Goal: Task Accomplishment & Management: Use online tool/utility

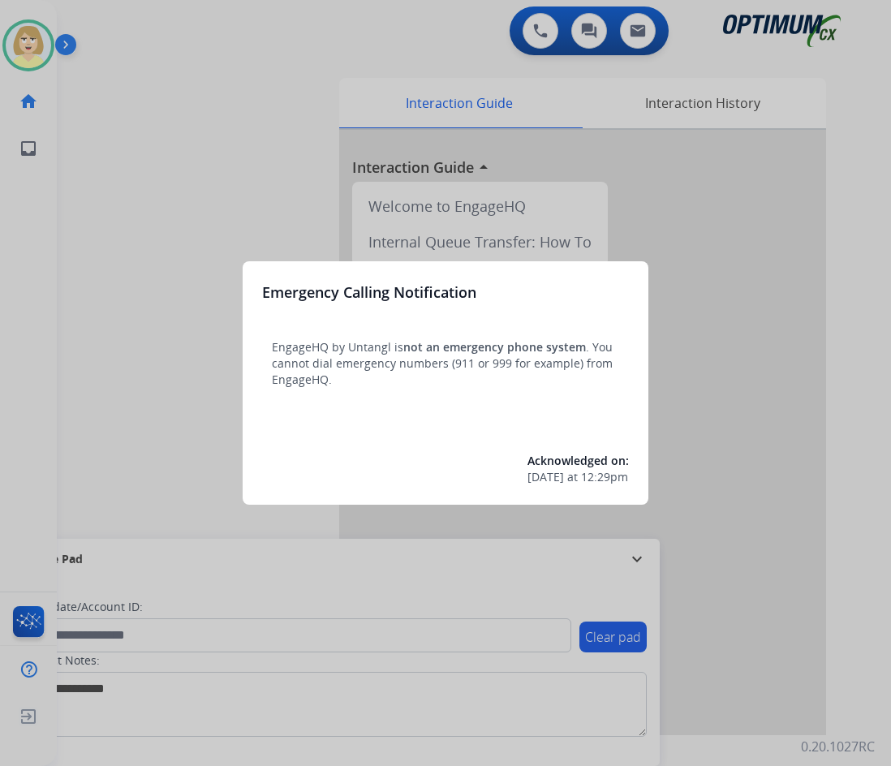
click at [153, 156] on div at bounding box center [445, 383] width 891 height 766
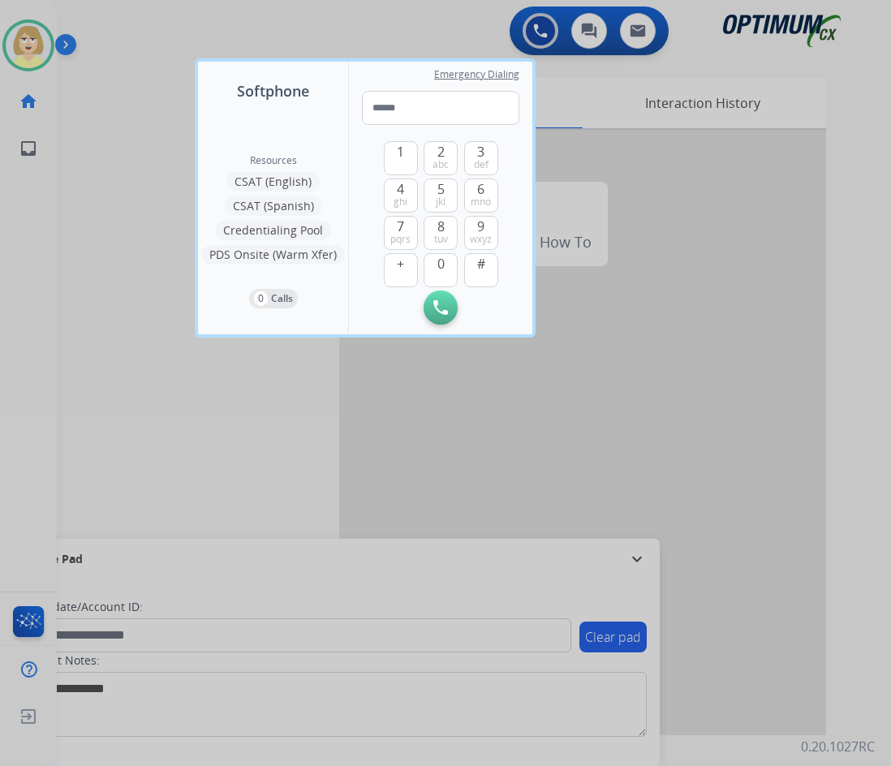
click at [153, 156] on div at bounding box center [445, 383] width 891 height 766
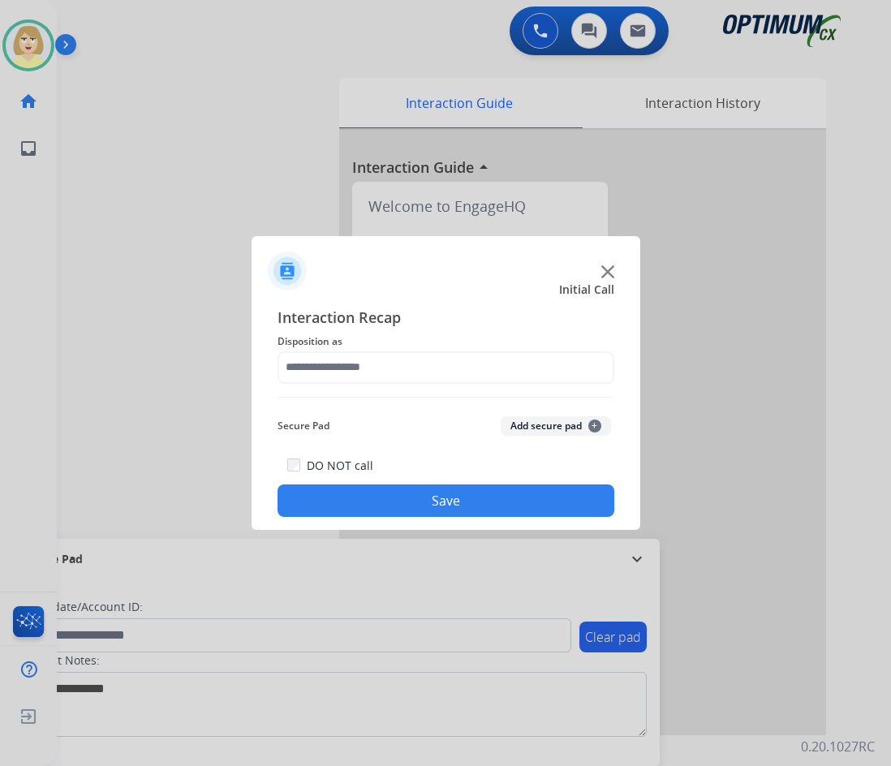
click at [162, 229] on div at bounding box center [445, 383] width 891 height 766
click at [522, 421] on button "Add secure pad +" at bounding box center [556, 425] width 110 height 19
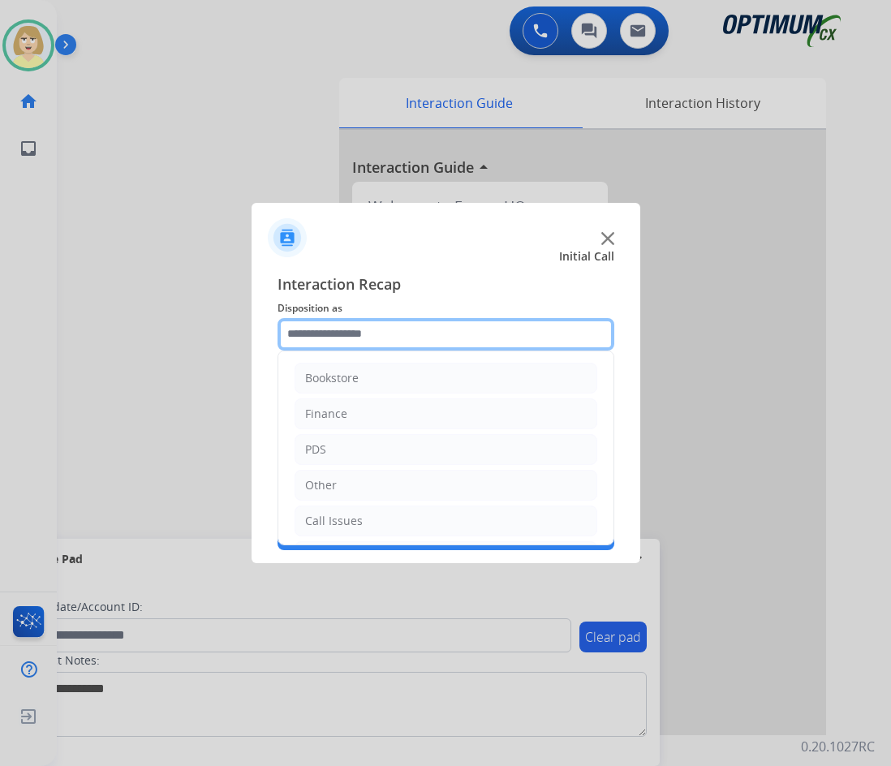
click at [385, 328] on input "text" at bounding box center [446, 334] width 337 height 32
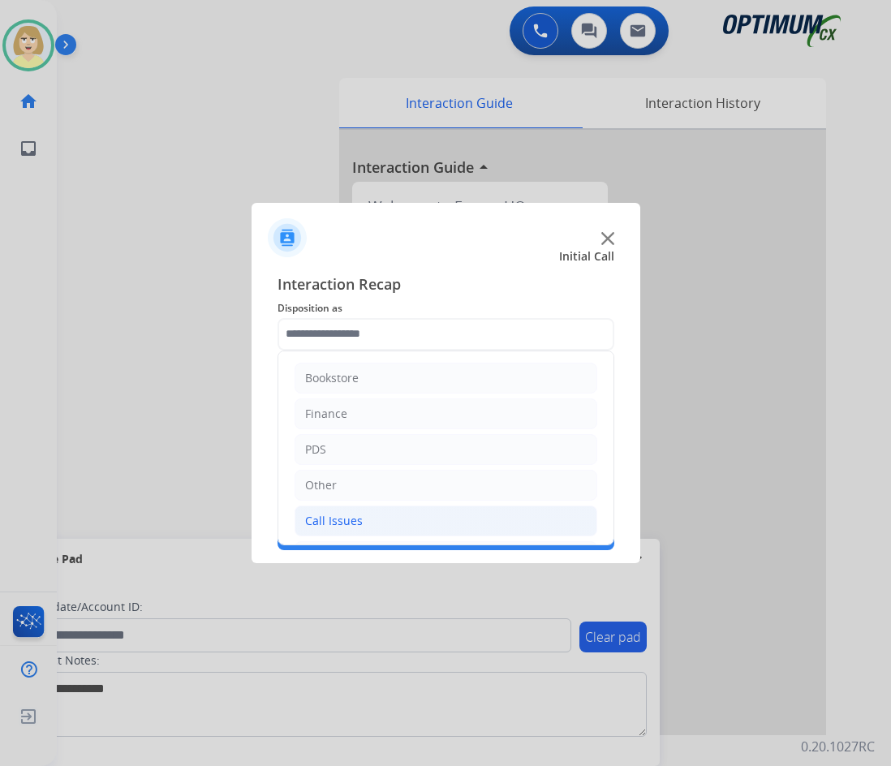
click at [324, 516] on div "Call Issues" at bounding box center [334, 521] width 58 height 16
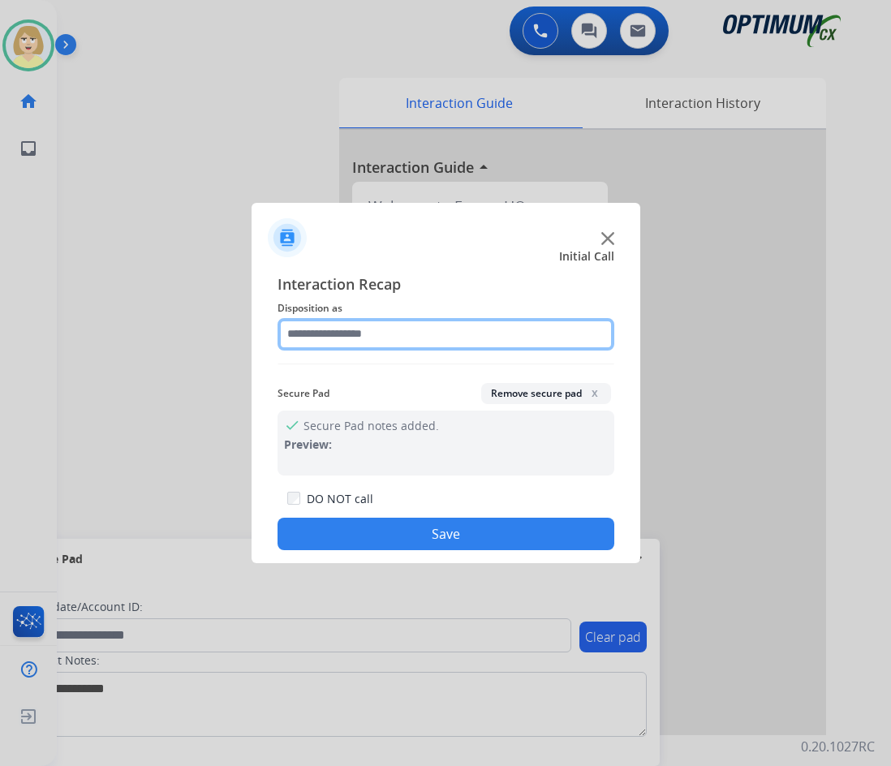
click at [334, 339] on input "text" at bounding box center [446, 334] width 337 height 32
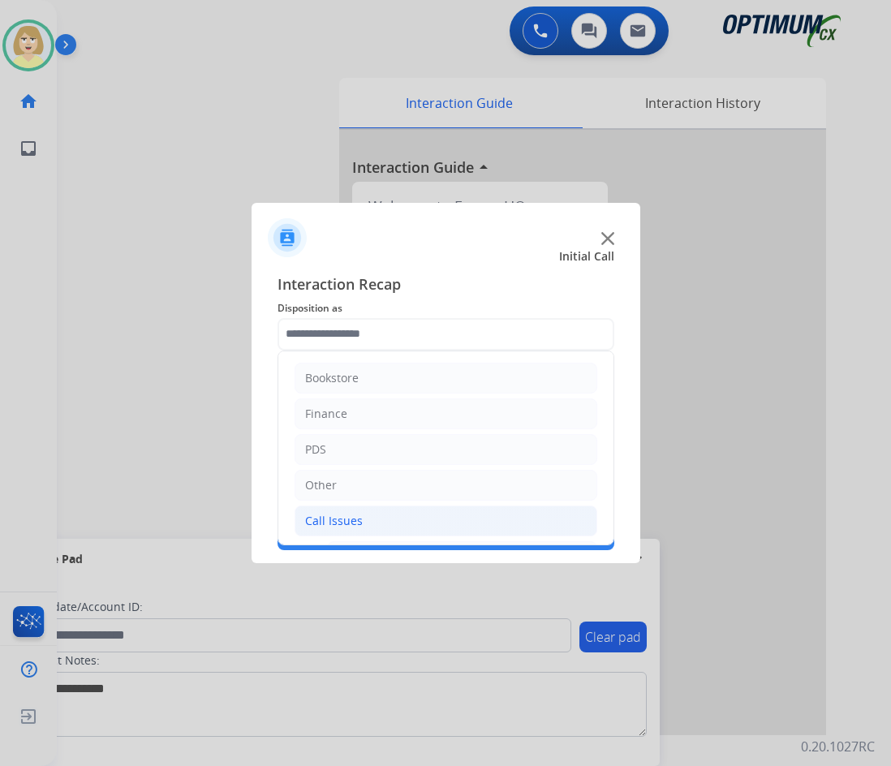
click at [339, 518] on div "Call Issues" at bounding box center [334, 521] width 58 height 16
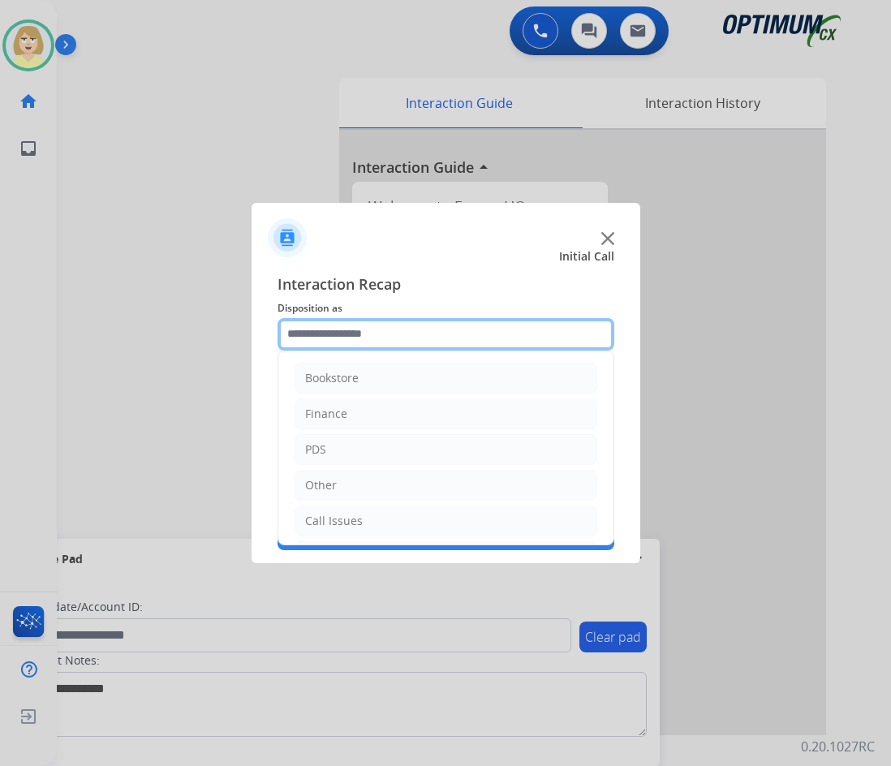
scroll to position [110, 0]
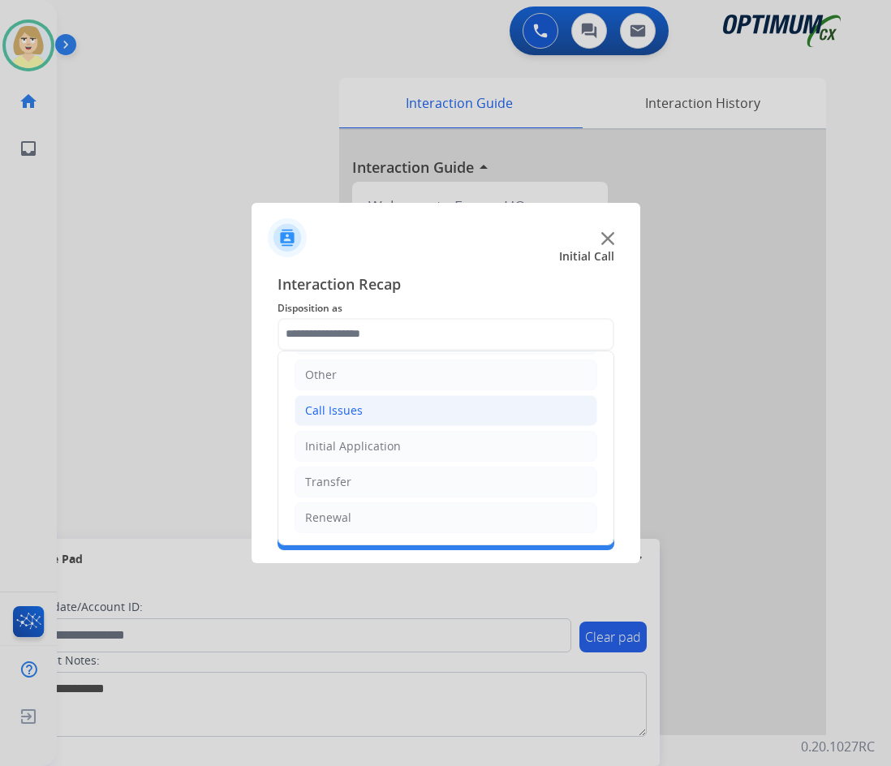
click at [330, 406] on div "Call Issues" at bounding box center [334, 411] width 58 height 16
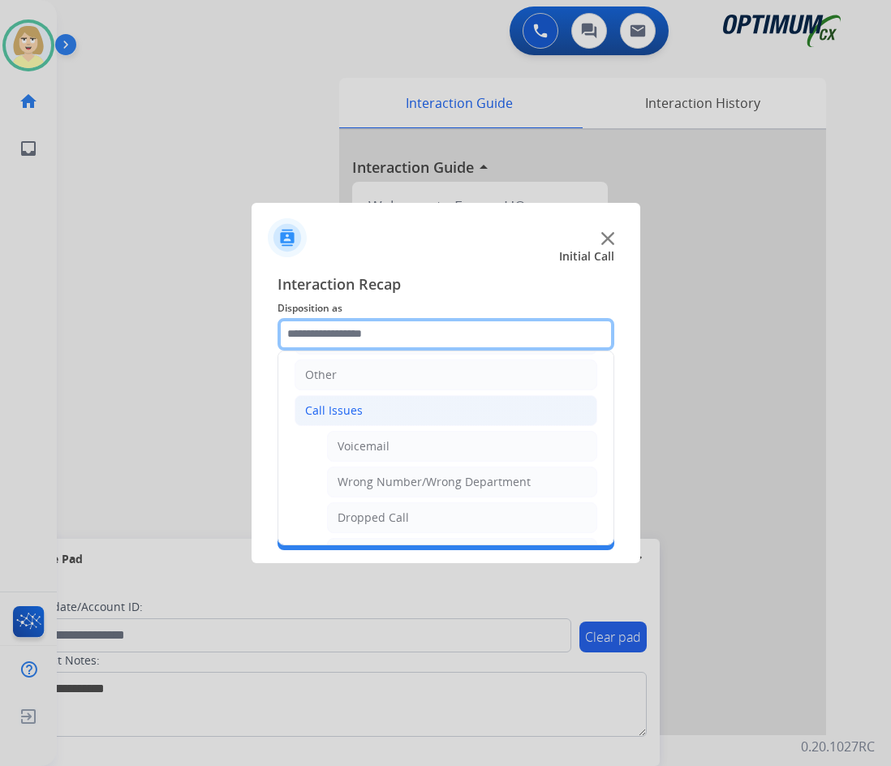
scroll to position [273, 0]
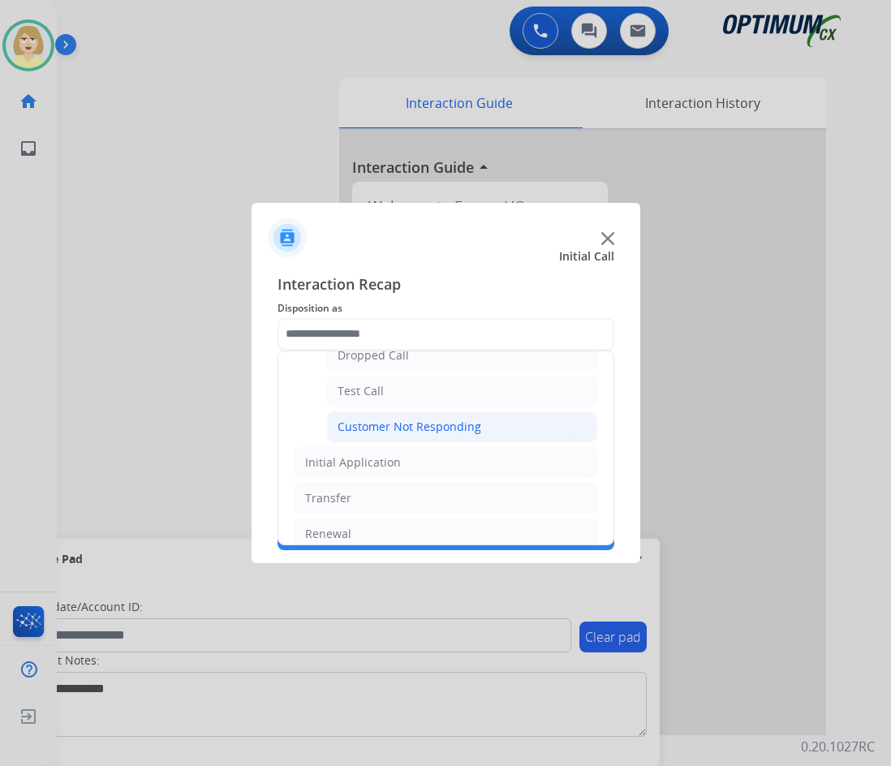
click at [436, 425] on div "Customer Not Responding" at bounding box center [410, 427] width 144 height 16
type input "**********"
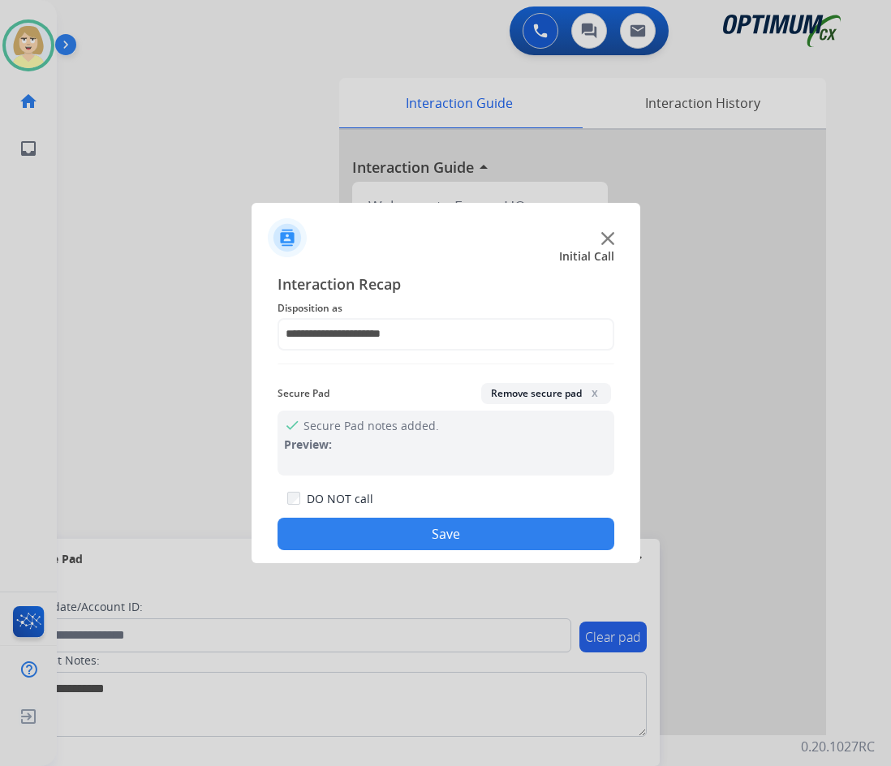
click at [480, 527] on button "Save" at bounding box center [446, 534] width 337 height 32
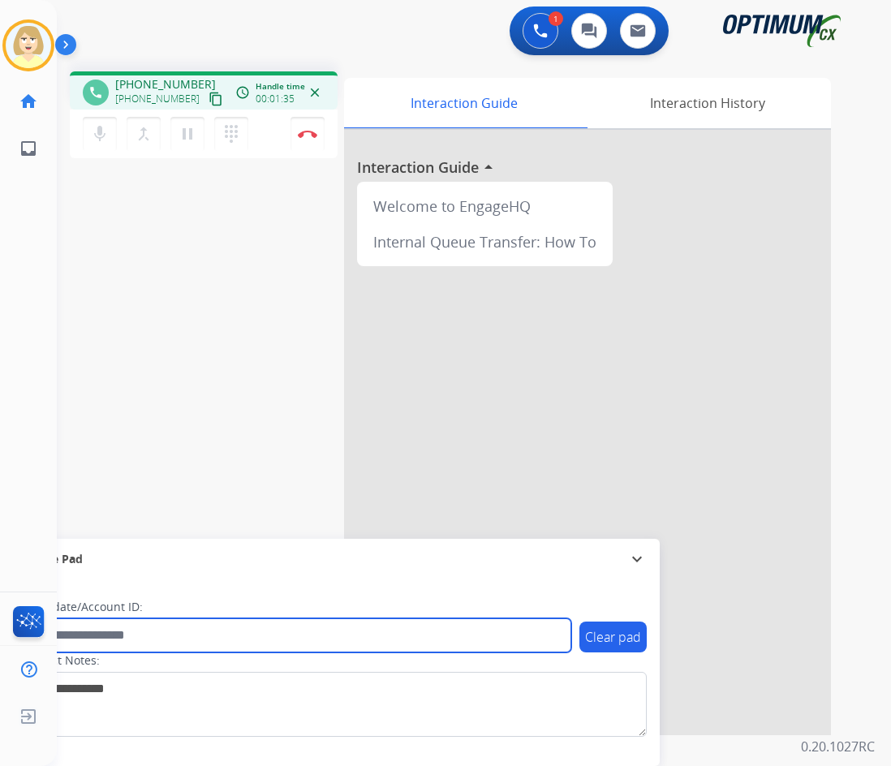
click at [102, 636] on input "text" at bounding box center [296, 635] width 550 height 34
paste input "**********"
drag, startPoint x: 139, startPoint y: 630, endPoint x: -36, endPoint y: 611, distance: 175.5
click at [0, 611] on html "**********" at bounding box center [445, 383] width 891 height 766
paste input "text"
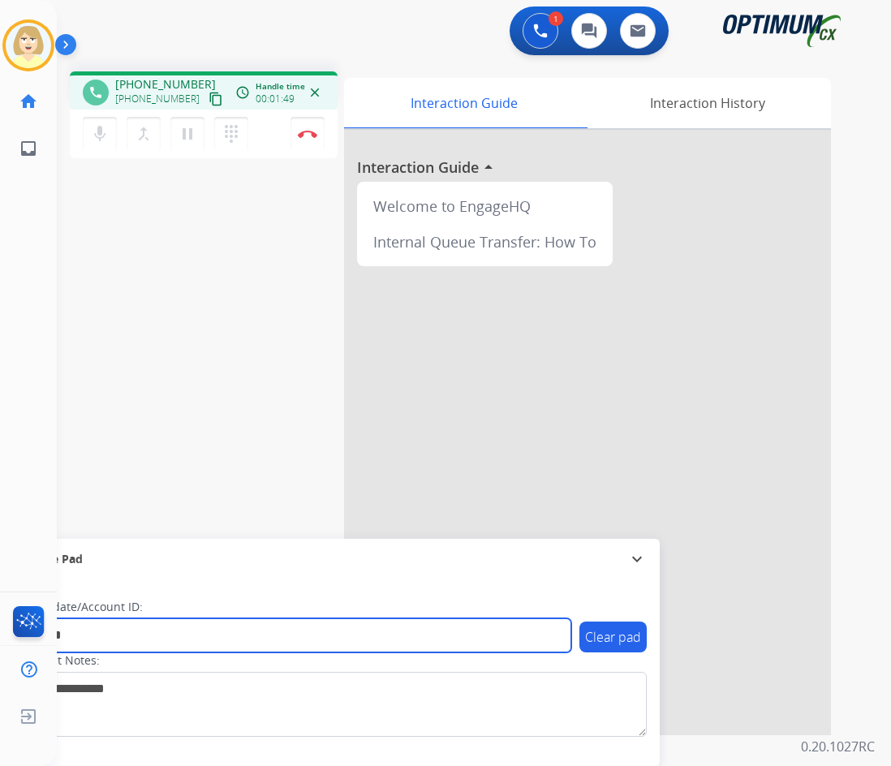
type input "*******"
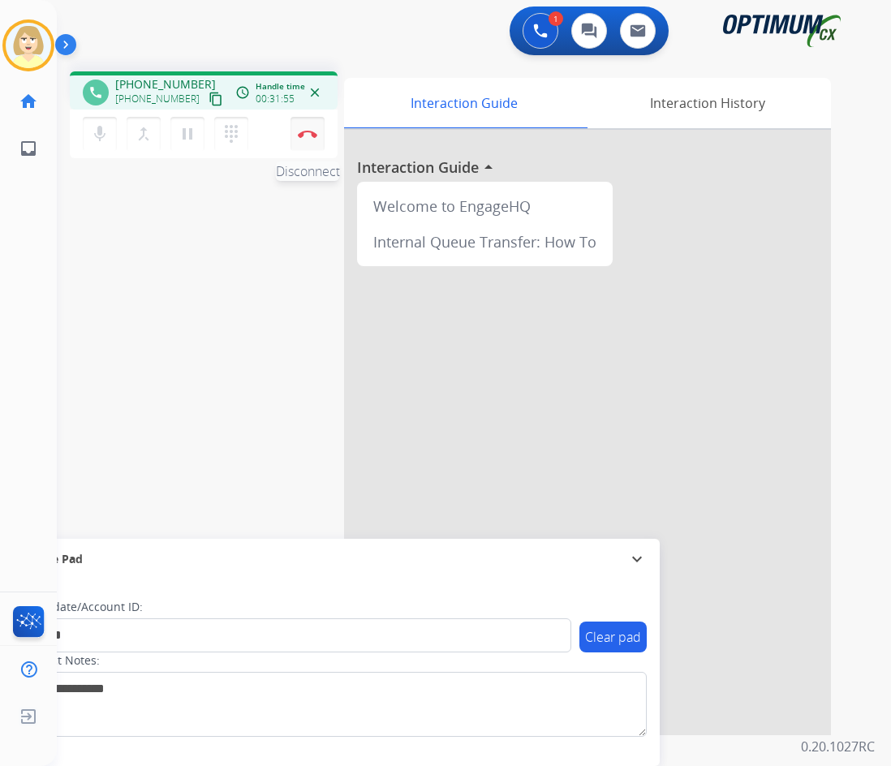
click at [306, 131] on img at bounding box center [307, 134] width 19 height 8
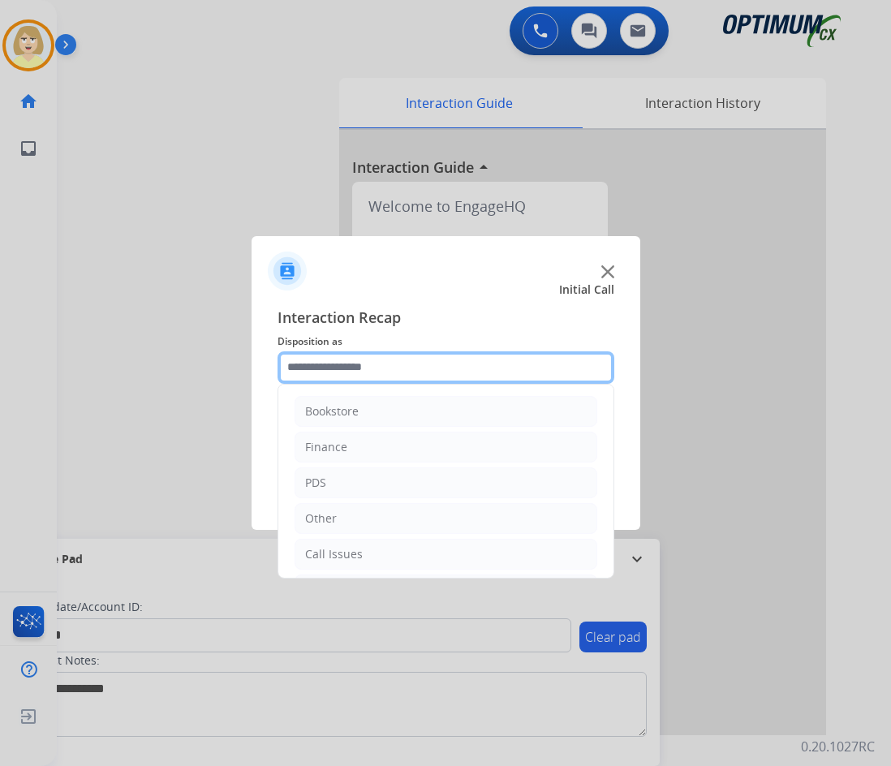
click at [334, 370] on input "text" at bounding box center [446, 367] width 337 height 32
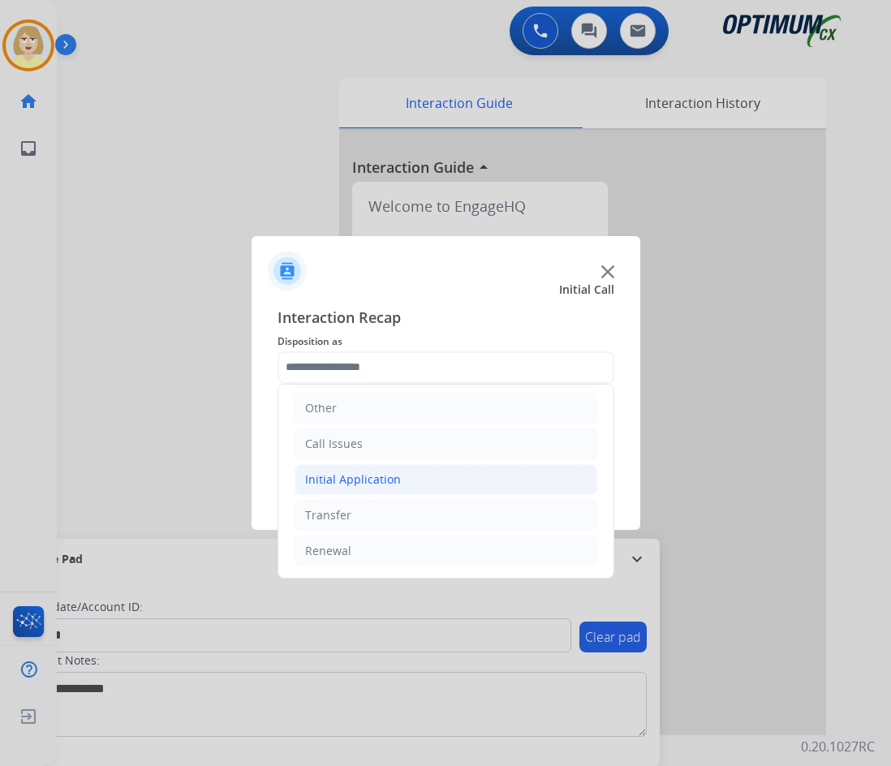
click at [375, 483] on div "Initial Application" at bounding box center [353, 480] width 96 height 16
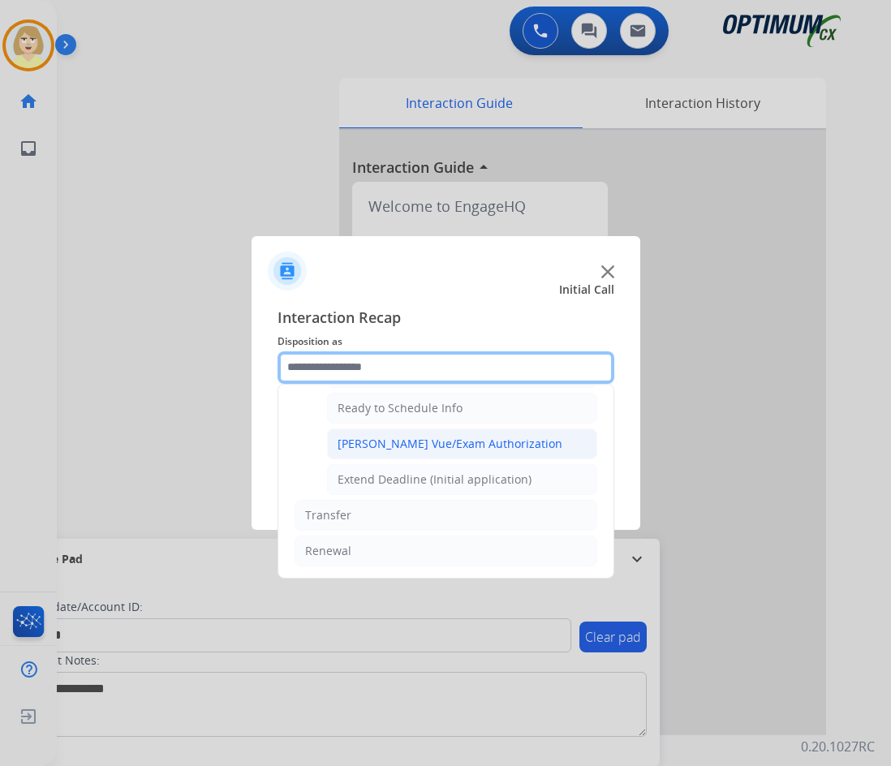
scroll to position [902, 0]
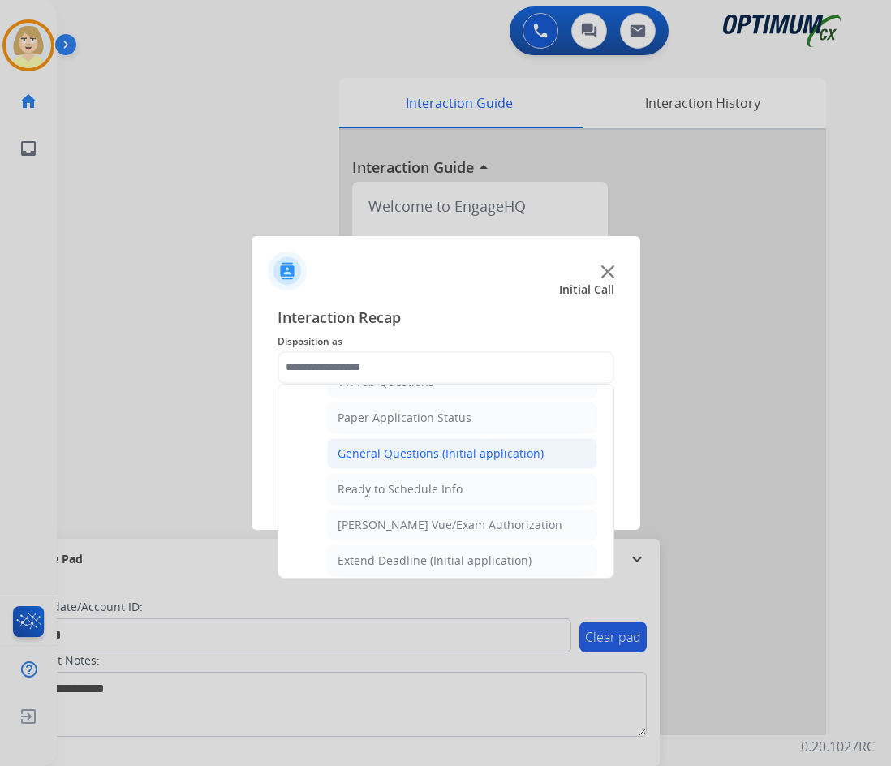
click at [404, 456] on div "General Questions (Initial application)" at bounding box center [441, 454] width 206 height 16
type input "**********"
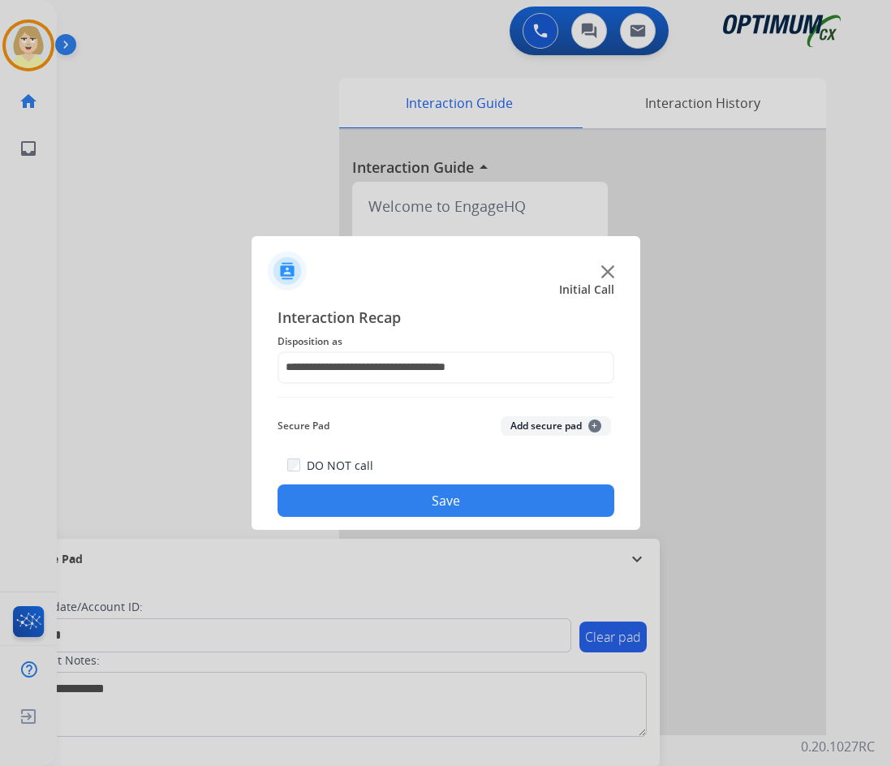
click at [538, 427] on button "Add secure pad +" at bounding box center [556, 425] width 110 height 19
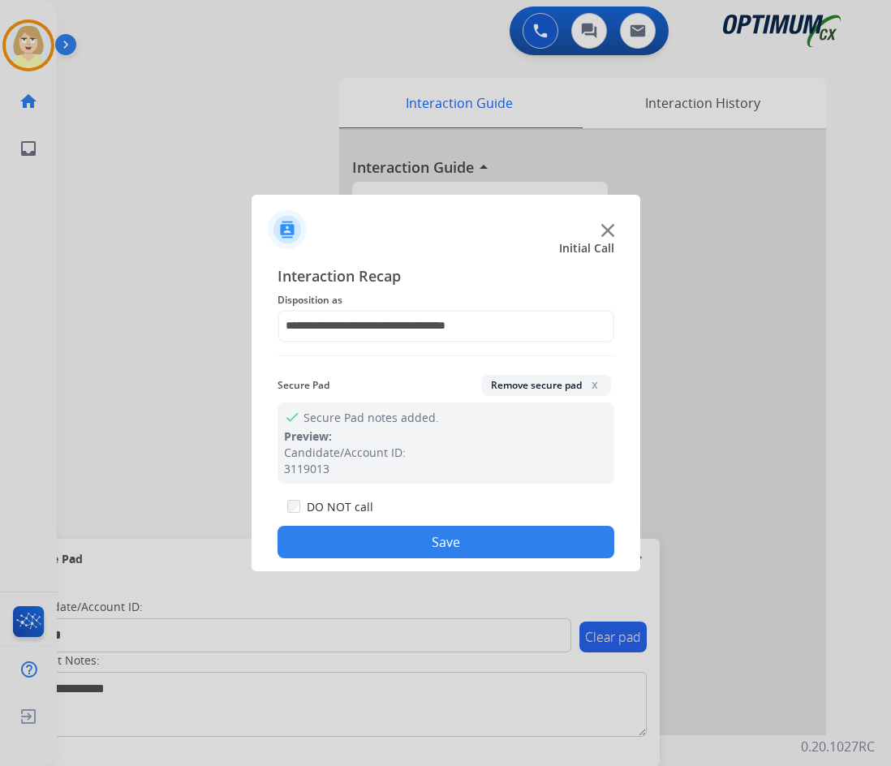
click at [390, 535] on button "Save" at bounding box center [446, 542] width 337 height 32
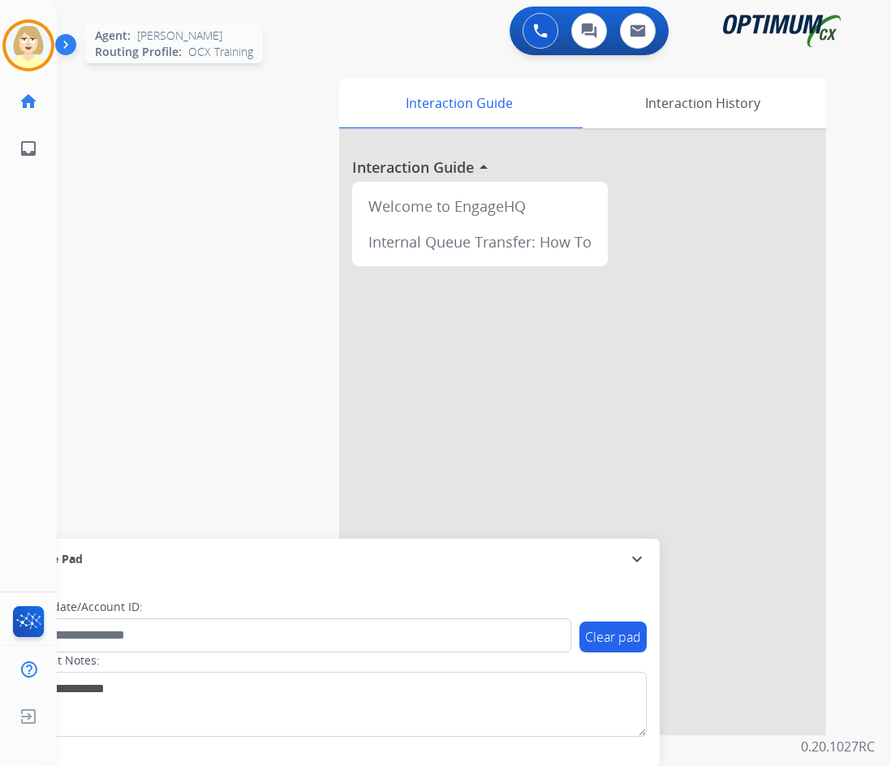
click at [45, 41] on img at bounding box center [28, 45] width 45 height 45
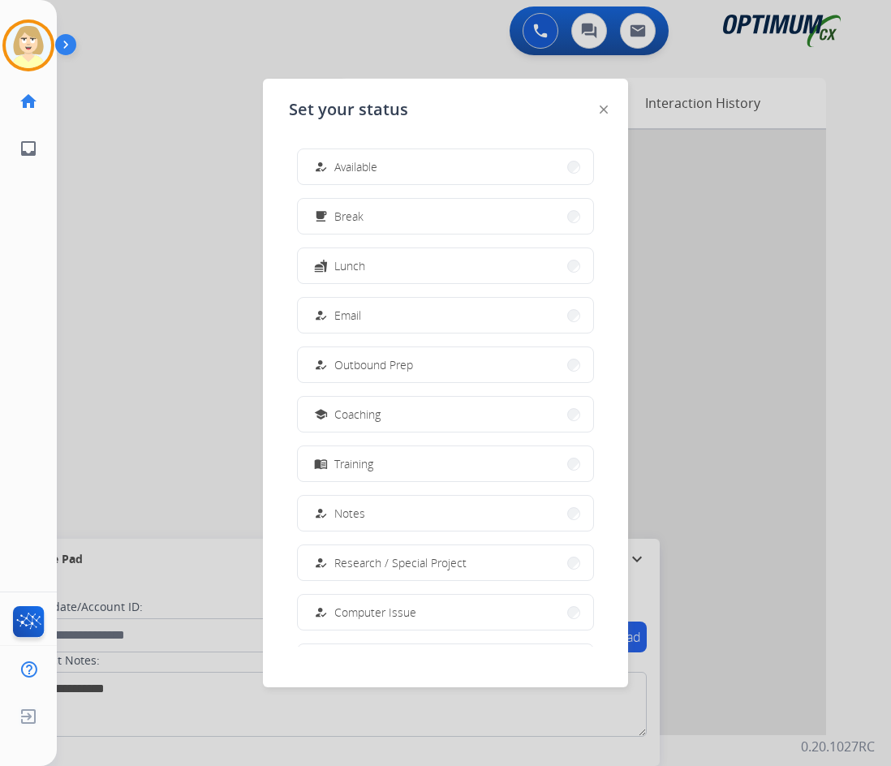
drag, startPoint x: 356, startPoint y: 162, endPoint x: 316, endPoint y: 170, distance: 40.4
click at [355, 162] on span "Available" at bounding box center [355, 166] width 43 height 17
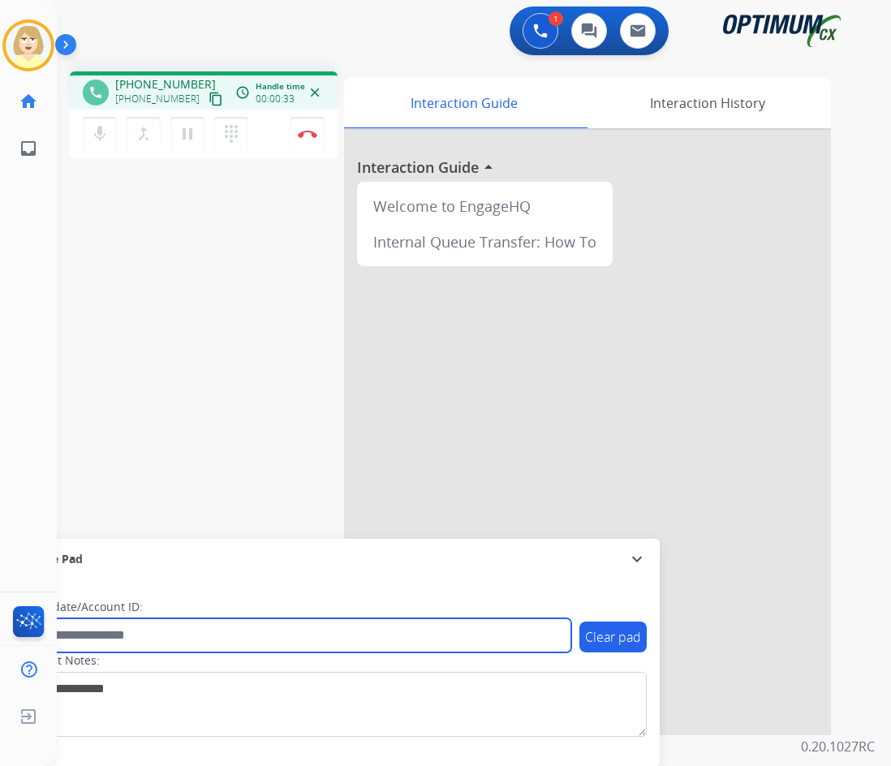
click at [84, 632] on input "text" at bounding box center [296, 635] width 550 height 34
paste input "*******"
type input "*******"
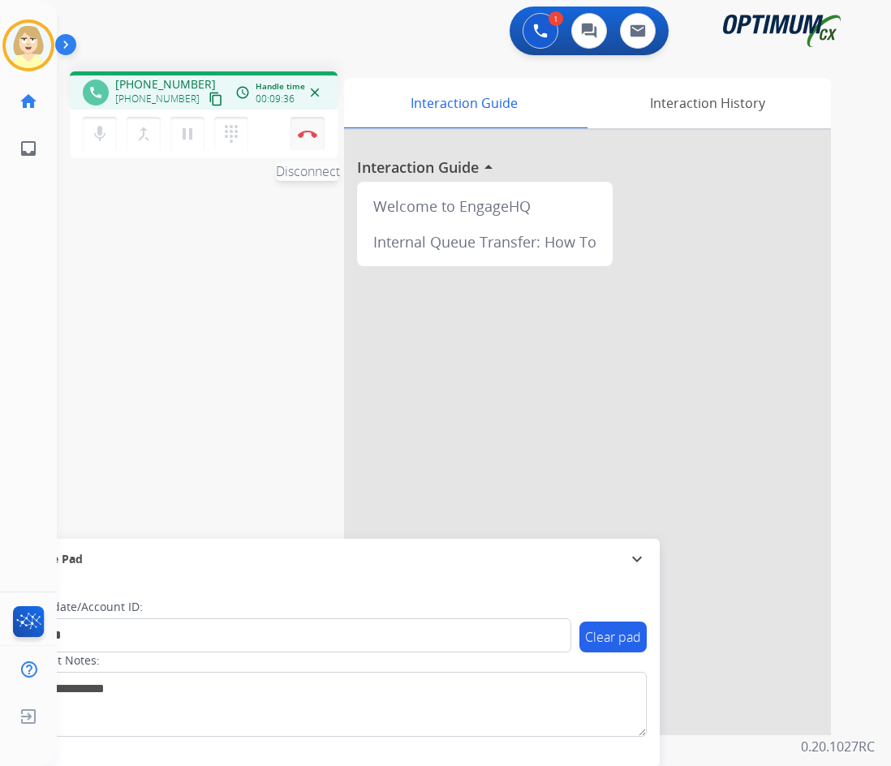
click at [306, 129] on button "Disconnect" at bounding box center [308, 134] width 34 height 34
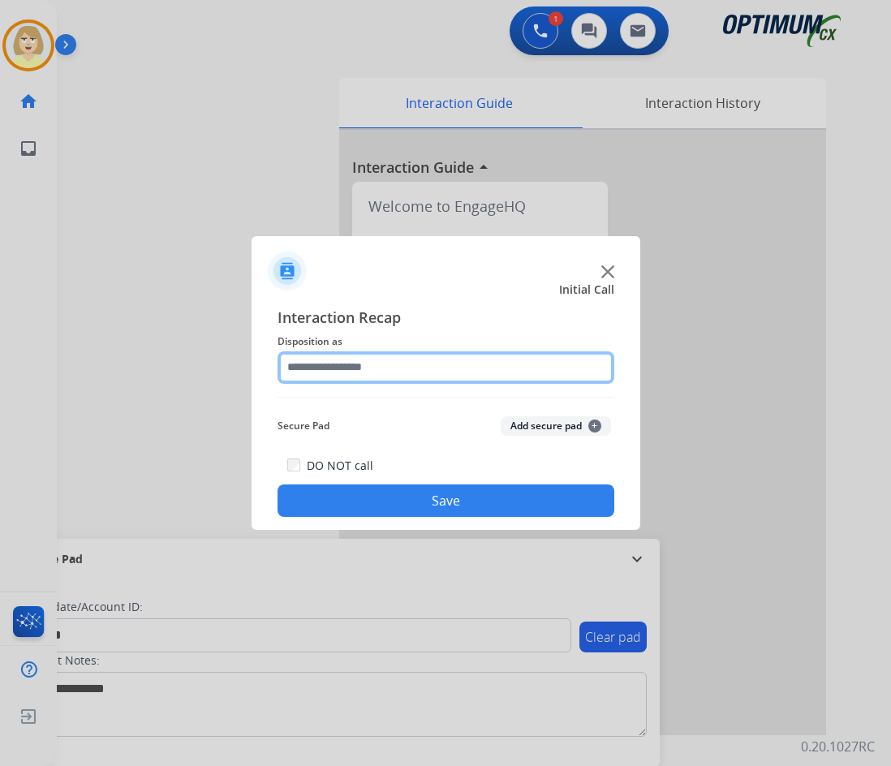
click at [335, 365] on input "text" at bounding box center [446, 367] width 337 height 32
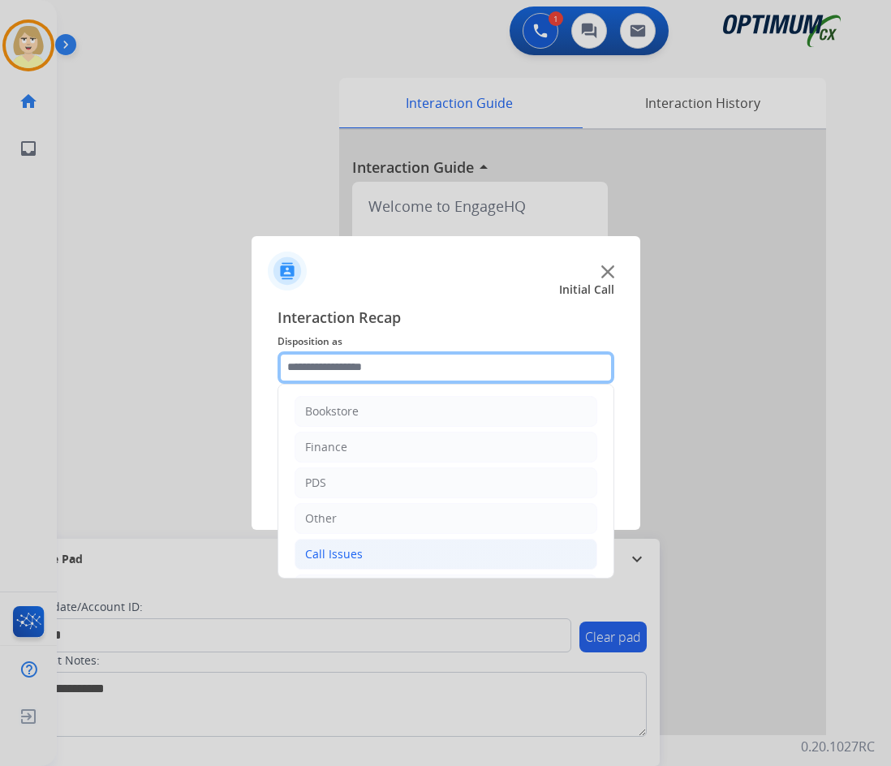
scroll to position [110, 0]
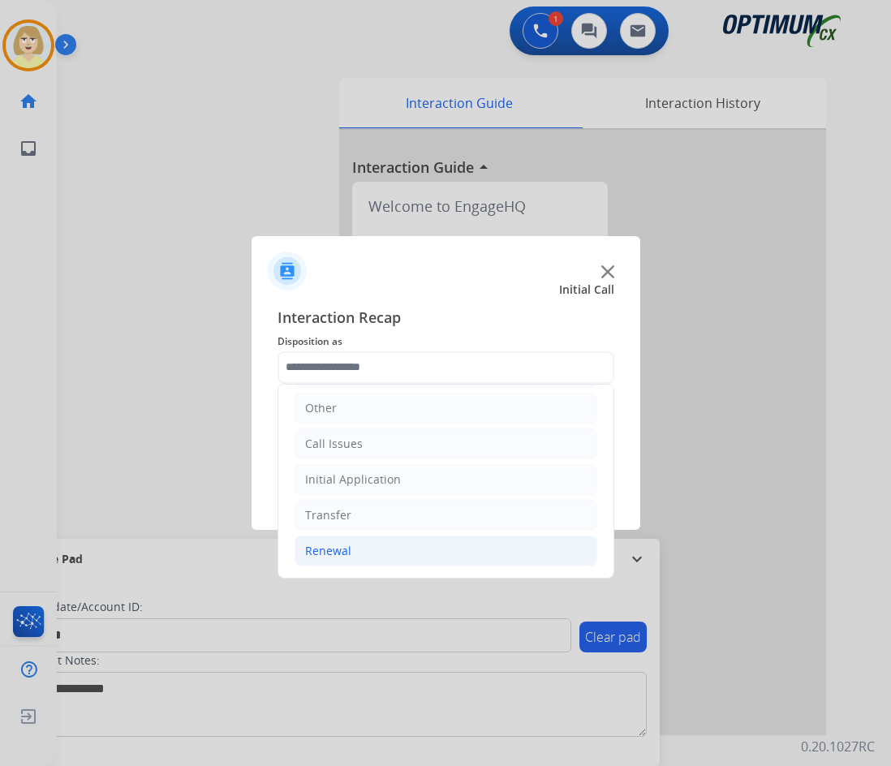
click at [327, 548] on div "Renewal" at bounding box center [328, 551] width 46 height 16
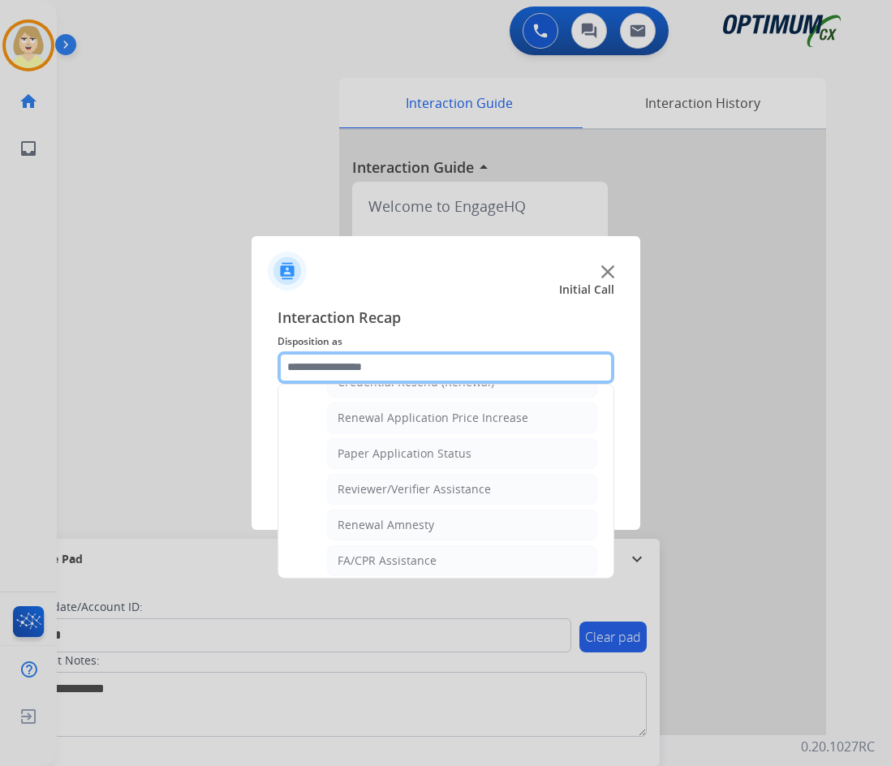
scroll to position [464, 0]
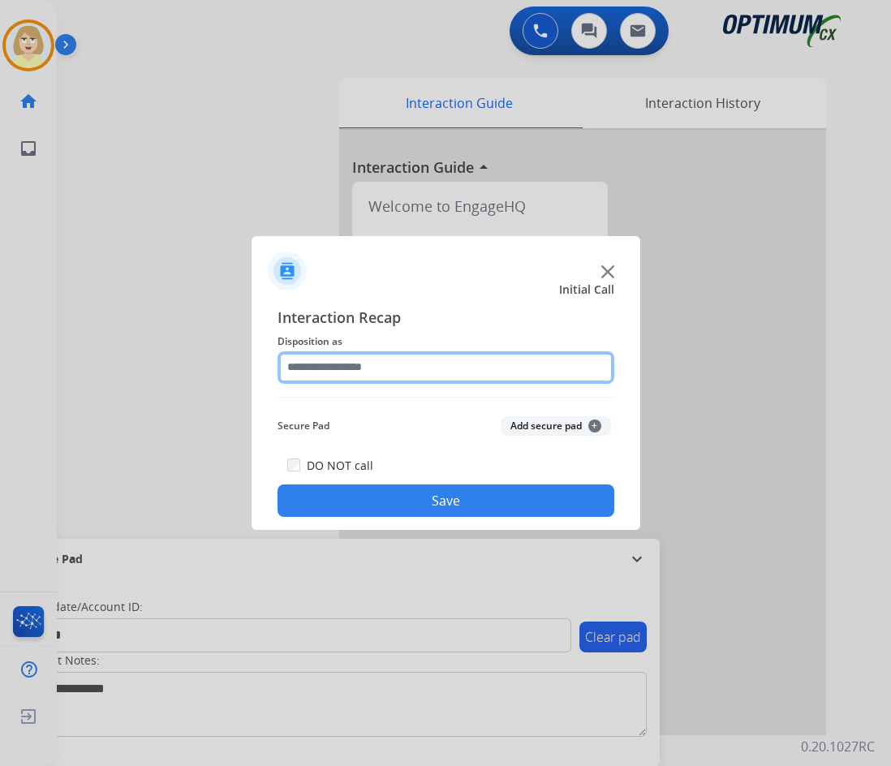
click at [342, 365] on input "text" at bounding box center [446, 367] width 337 height 32
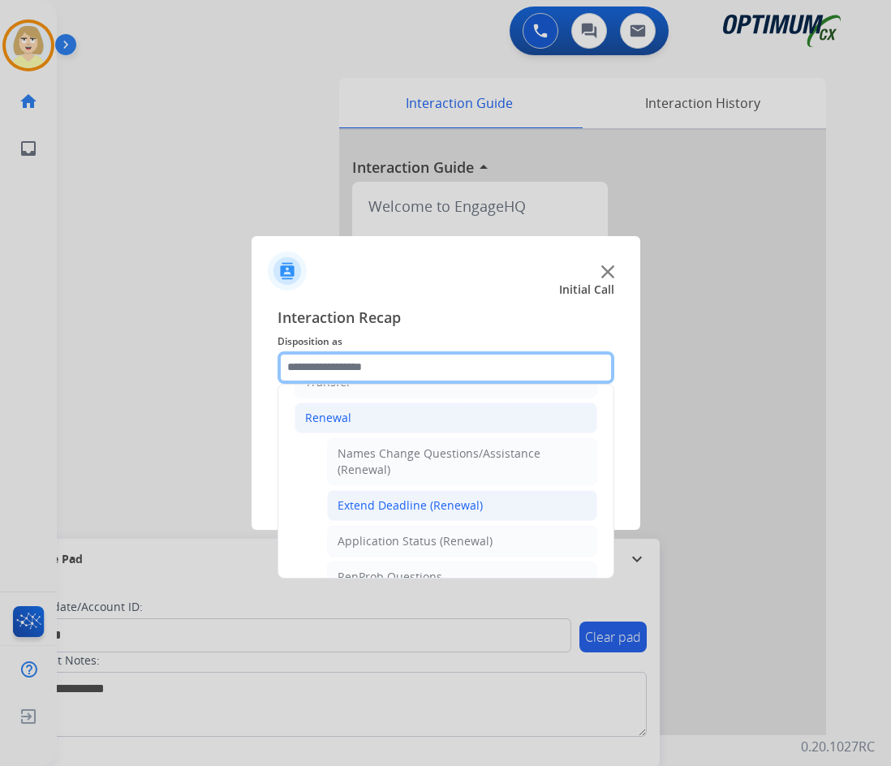
scroll to position [406, 0]
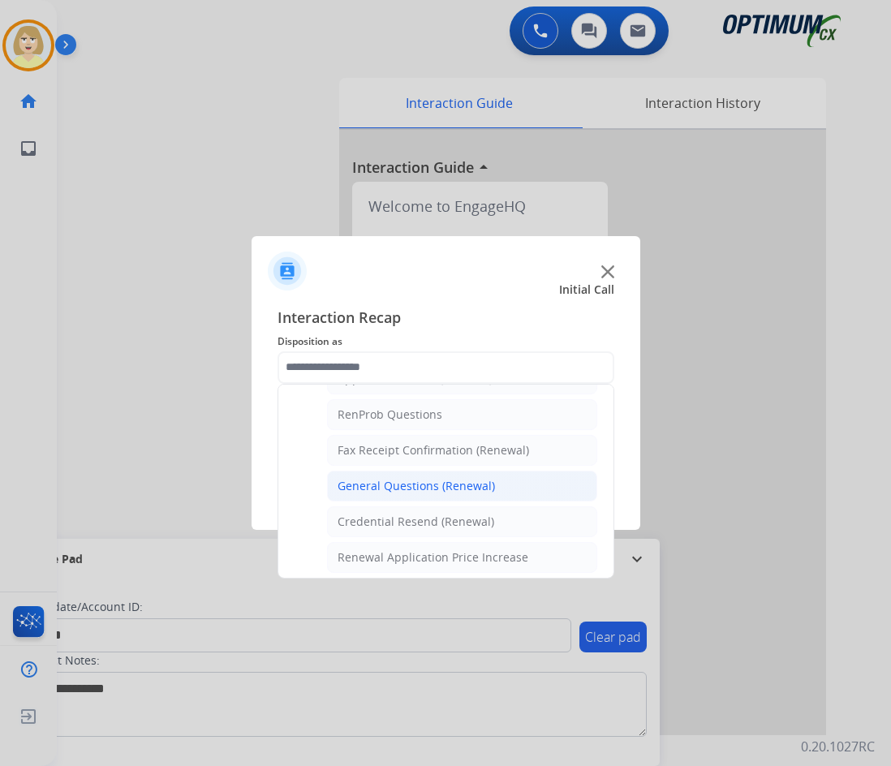
click at [375, 487] on div "General Questions (Renewal)" at bounding box center [416, 486] width 157 height 16
type input "**********"
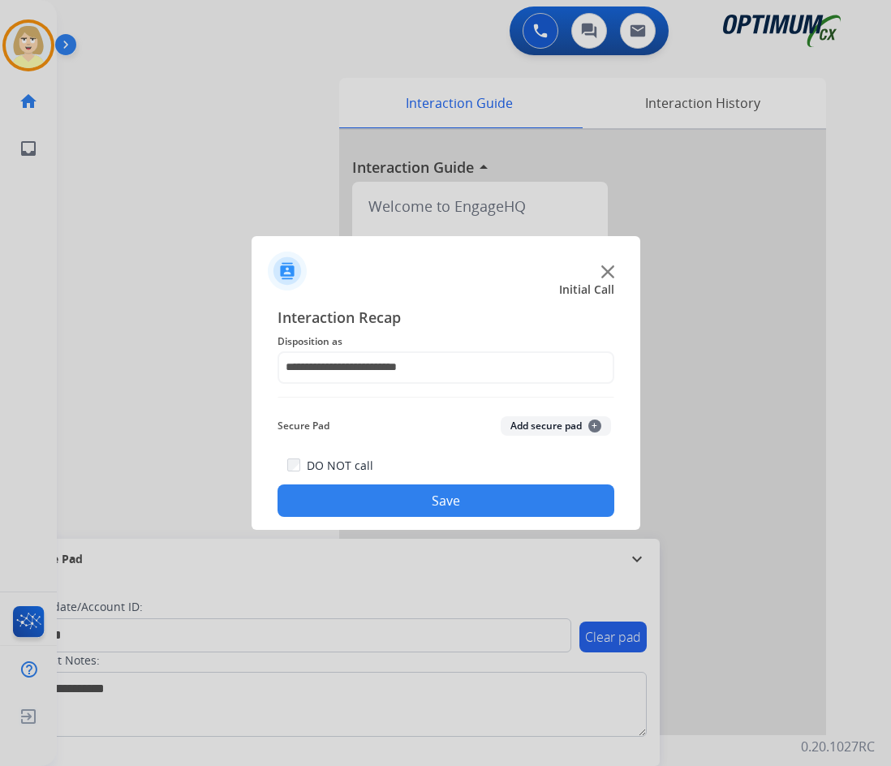
click at [531, 420] on button "Add secure pad +" at bounding box center [556, 425] width 110 height 19
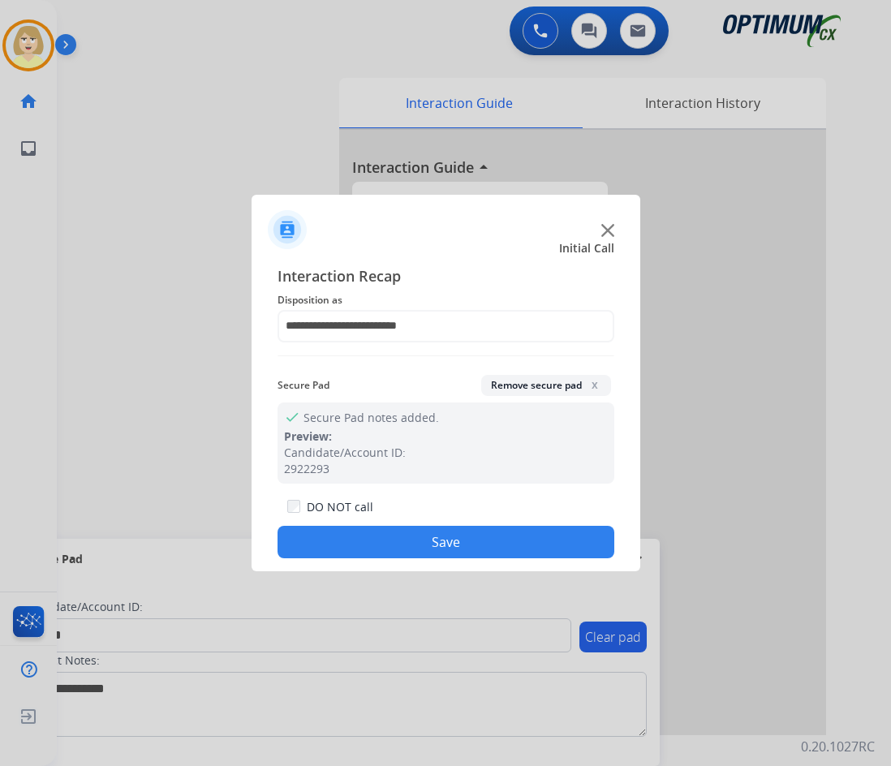
drag, startPoint x: 386, startPoint y: 550, endPoint x: 380, endPoint y: 522, distance: 29.1
click at [385, 547] on button "Save" at bounding box center [446, 542] width 337 height 32
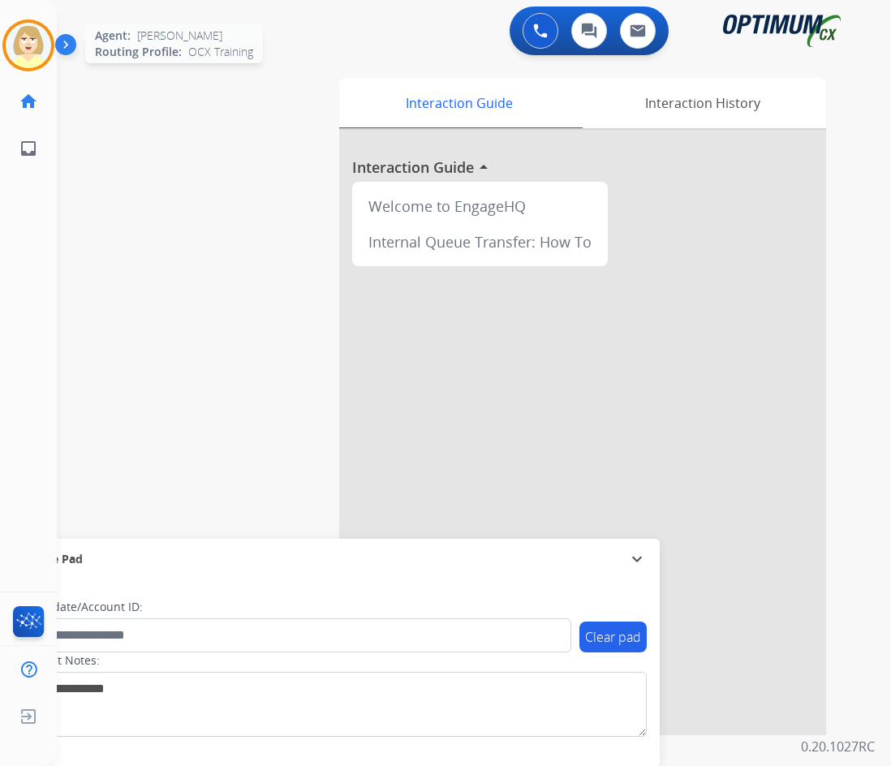
click at [29, 48] on img at bounding box center [28, 45] width 45 height 45
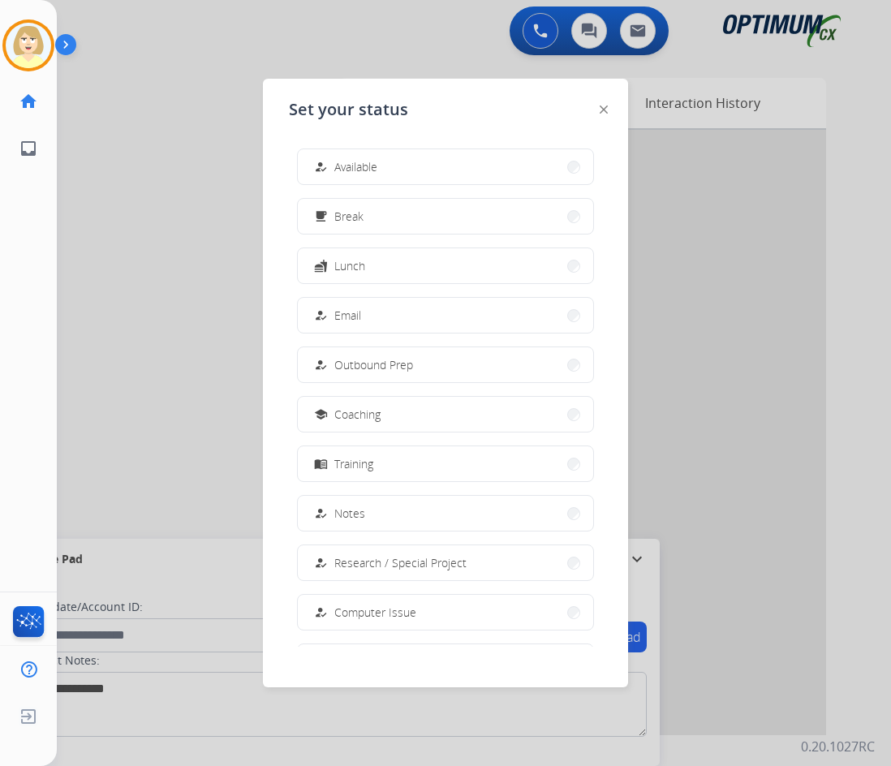
click at [397, 166] on button "how_to_reg Available" at bounding box center [445, 166] width 295 height 35
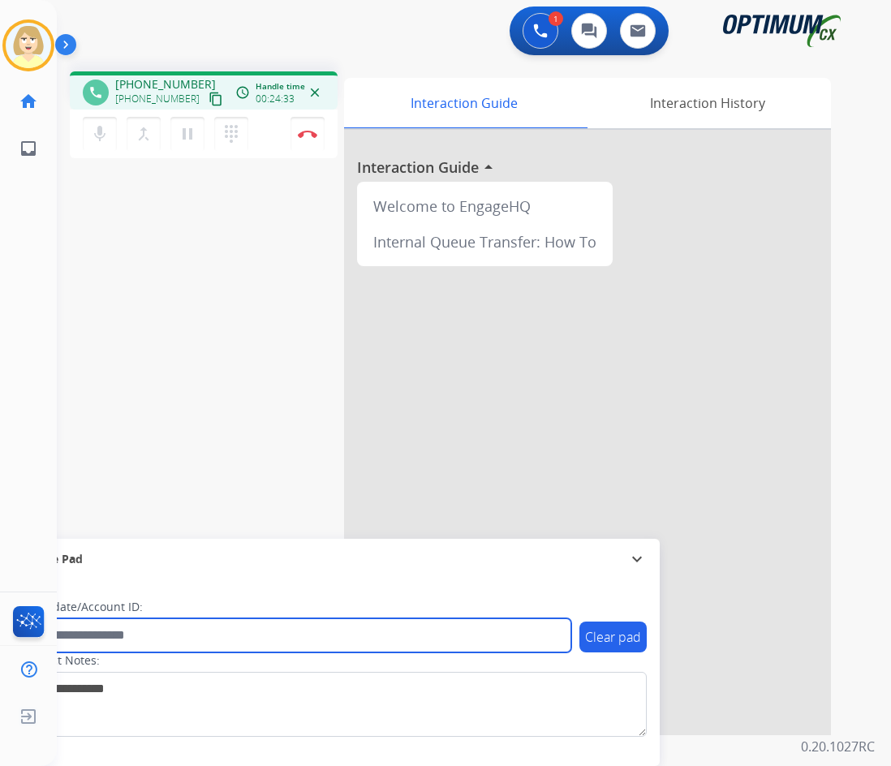
click at [103, 644] on input "text" at bounding box center [296, 635] width 550 height 34
paste input "*******"
type input "*******"
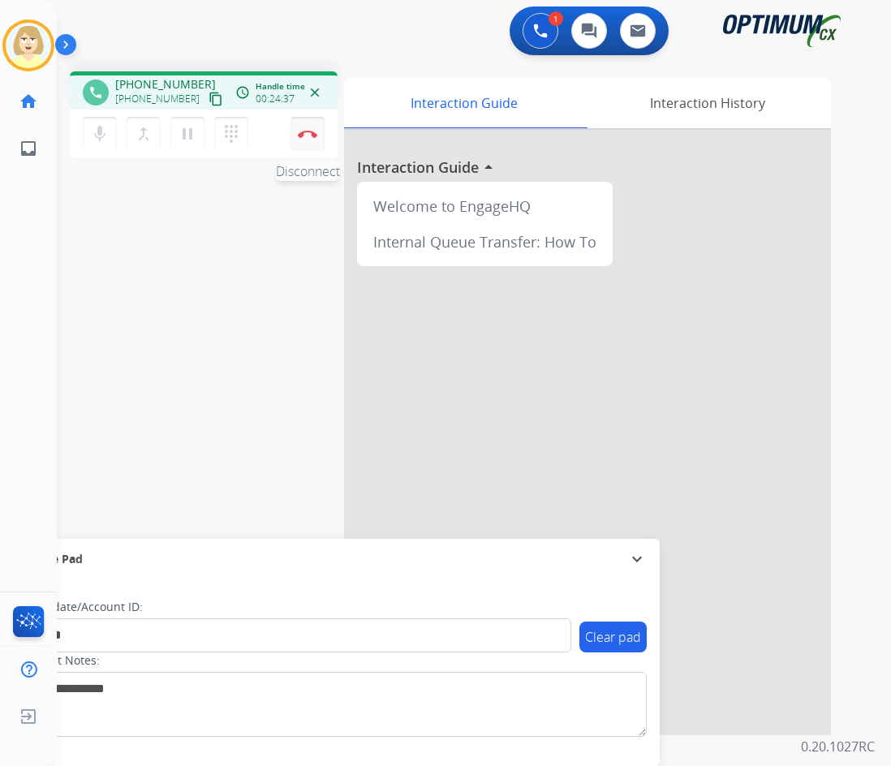
click at [308, 125] on button "Disconnect" at bounding box center [308, 134] width 34 height 34
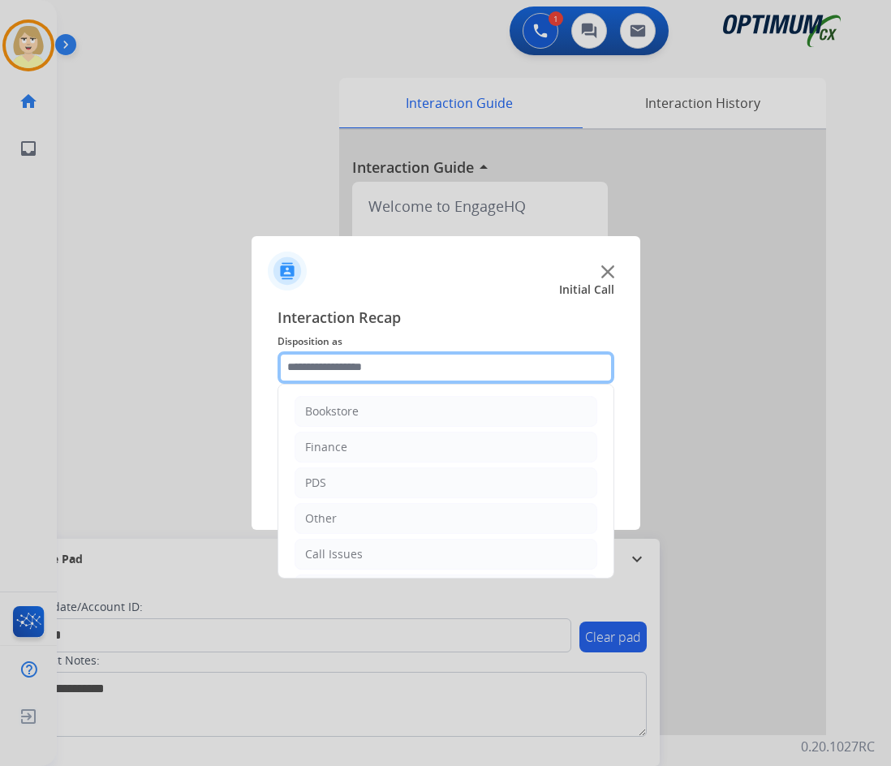
click at [318, 367] on input "text" at bounding box center [446, 367] width 337 height 32
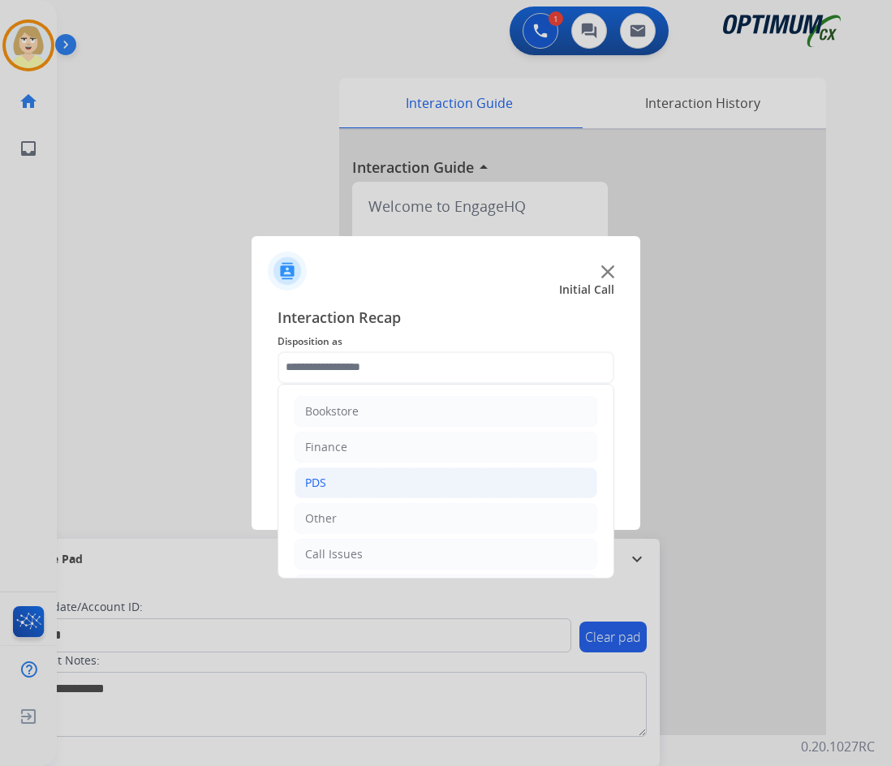
click at [320, 488] on div "PDS" at bounding box center [315, 483] width 21 height 16
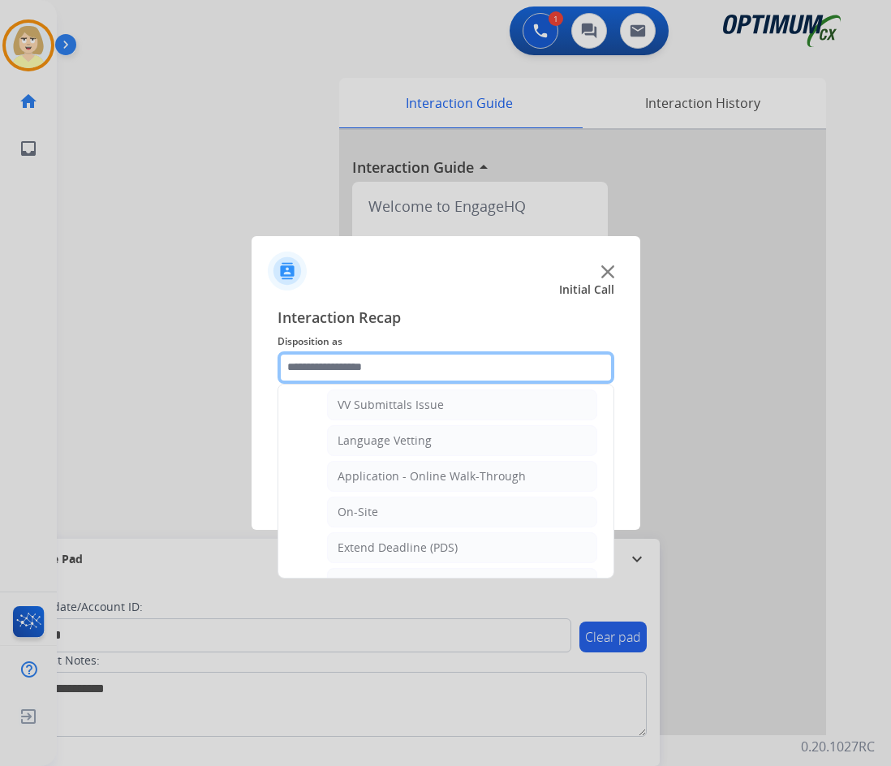
scroll to position [487, 0]
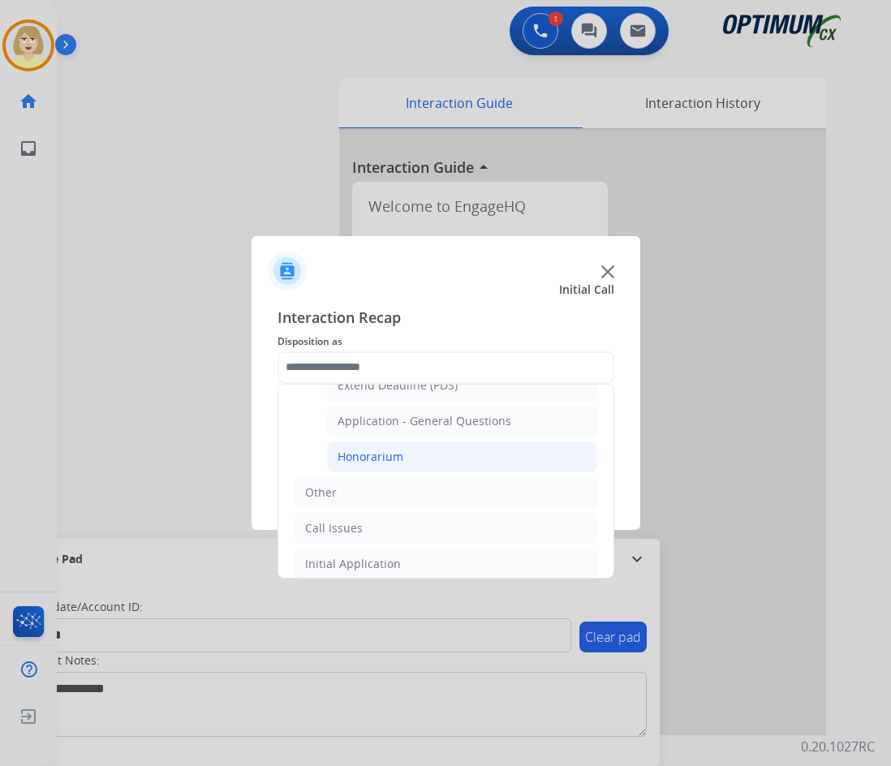
click at [361, 454] on div "Honorarium" at bounding box center [371, 457] width 66 height 16
type input "**********"
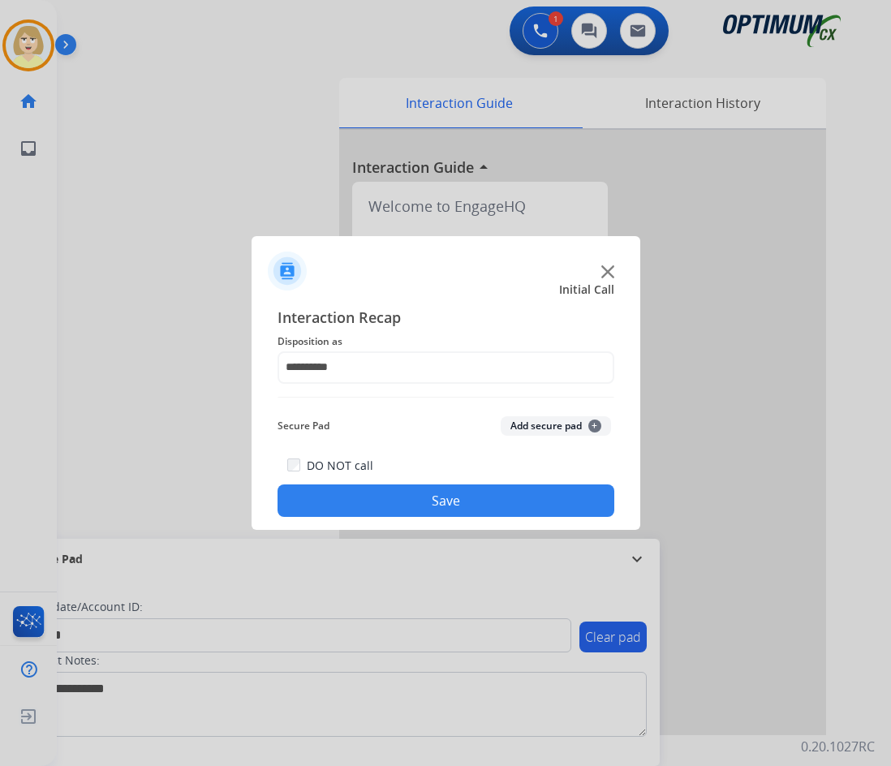
click at [528, 424] on button "Add secure pad +" at bounding box center [556, 425] width 110 height 19
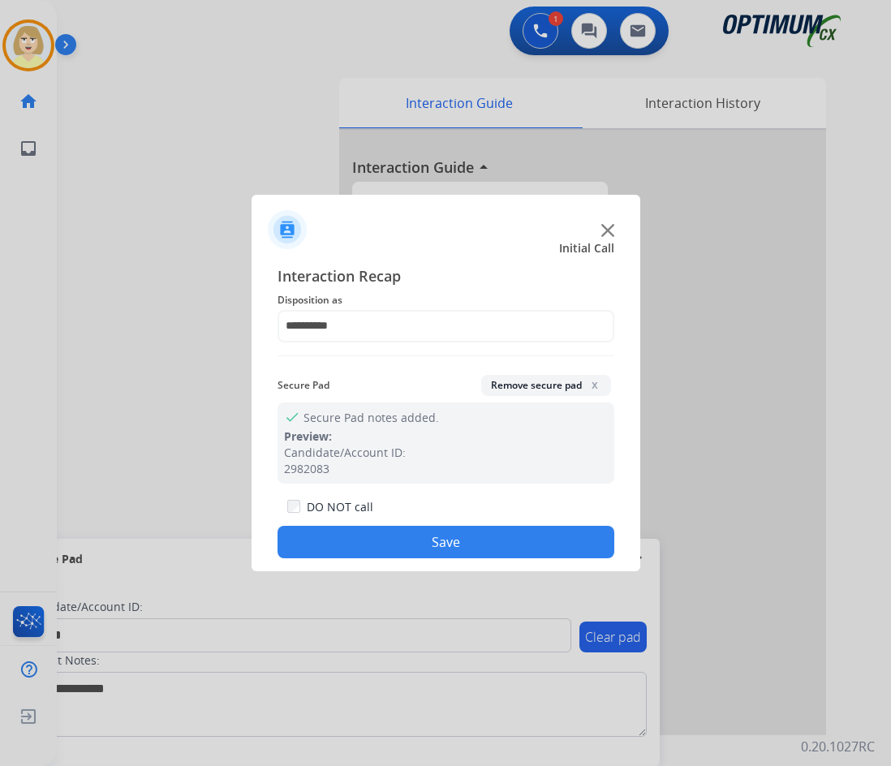
drag, startPoint x: 369, startPoint y: 533, endPoint x: 342, endPoint y: 506, distance: 38.5
click at [361, 525] on div "DO NOT call Save" at bounding box center [446, 528] width 337 height 62
click at [375, 545] on button "Save" at bounding box center [446, 542] width 337 height 32
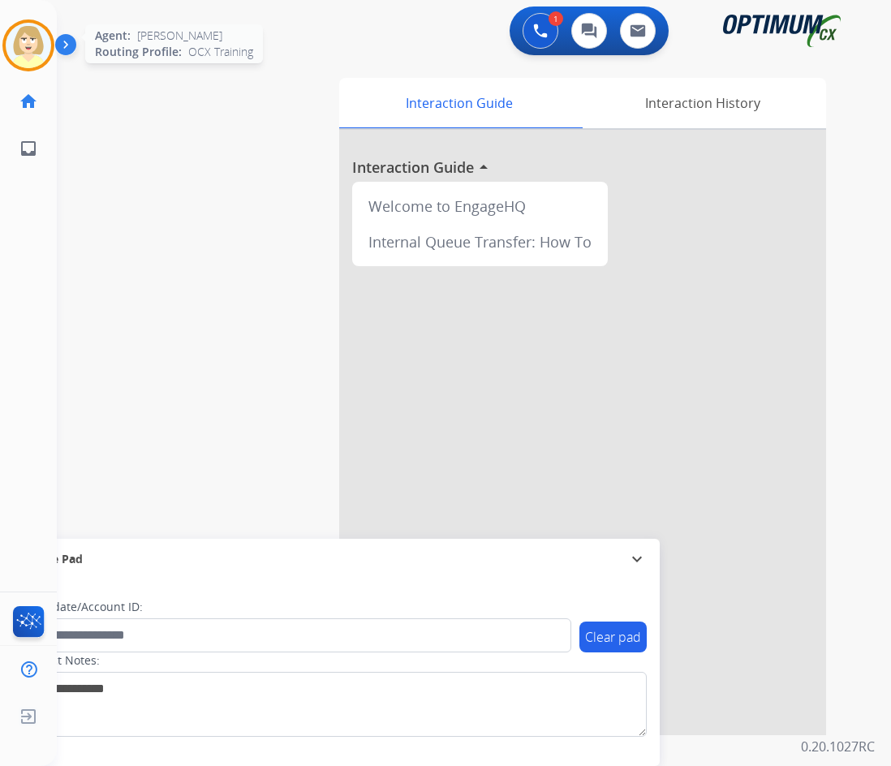
click at [19, 29] on img at bounding box center [28, 45] width 45 height 45
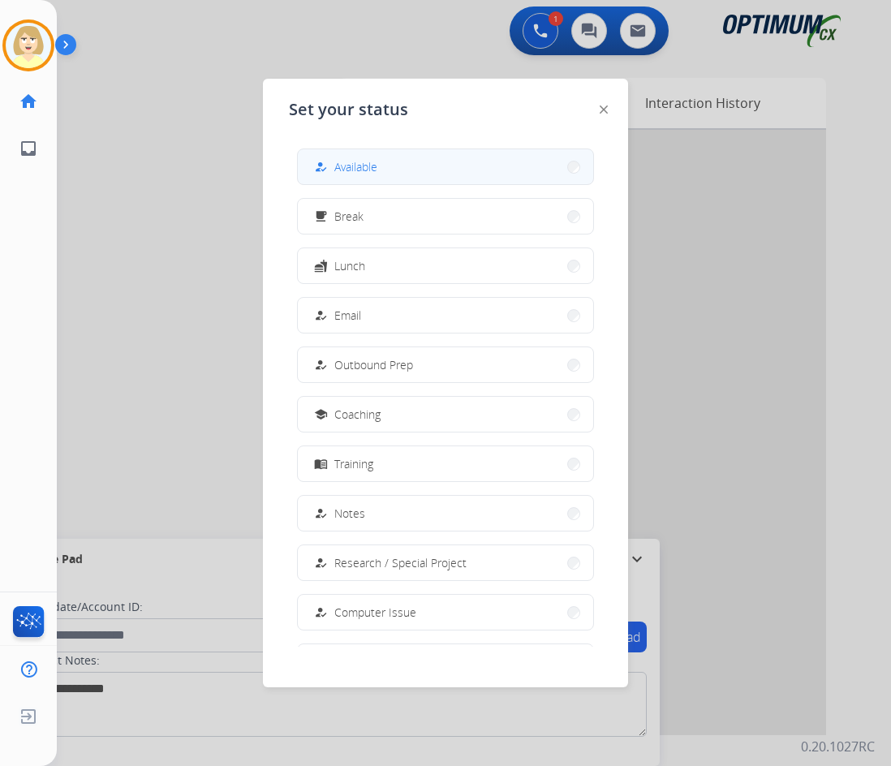
click at [357, 167] on span "Available" at bounding box center [355, 166] width 43 height 17
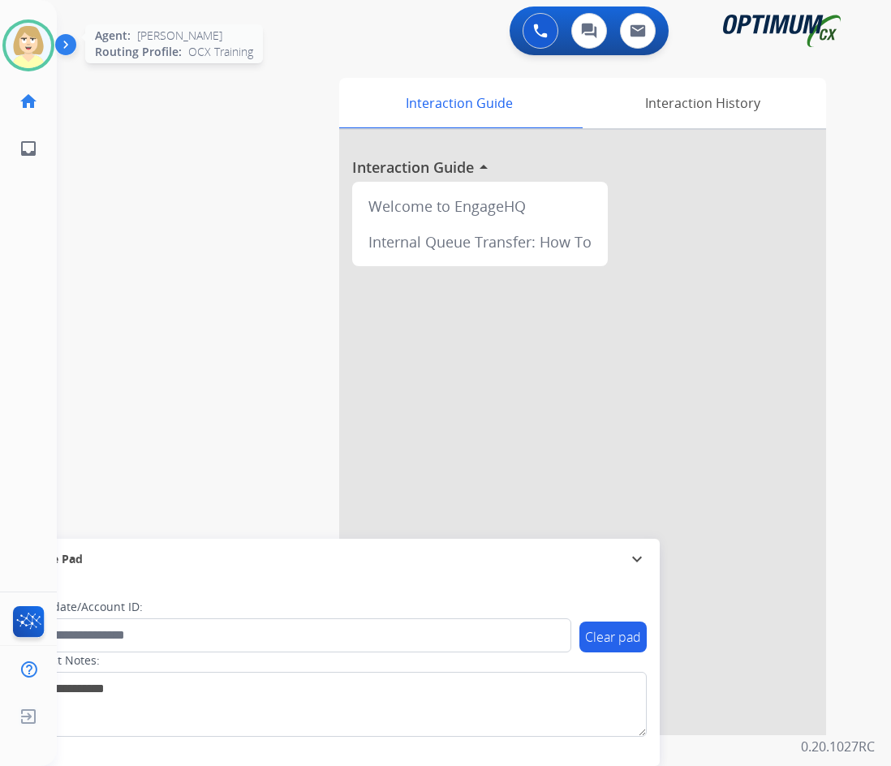
click at [32, 41] on img at bounding box center [28, 45] width 45 height 45
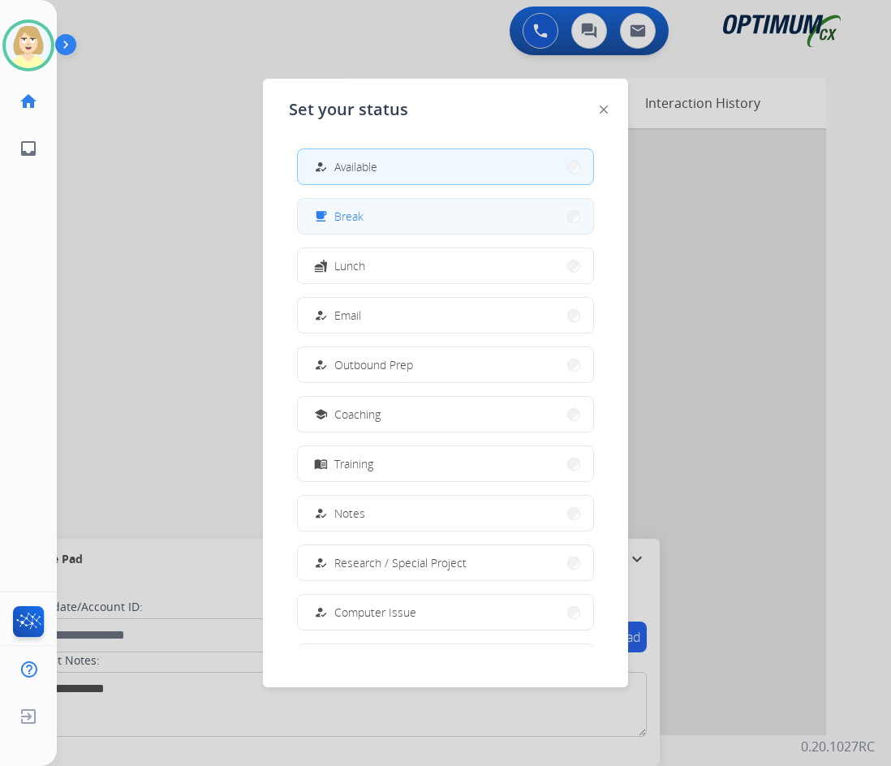
click at [353, 213] on span "Break" at bounding box center [348, 216] width 29 height 17
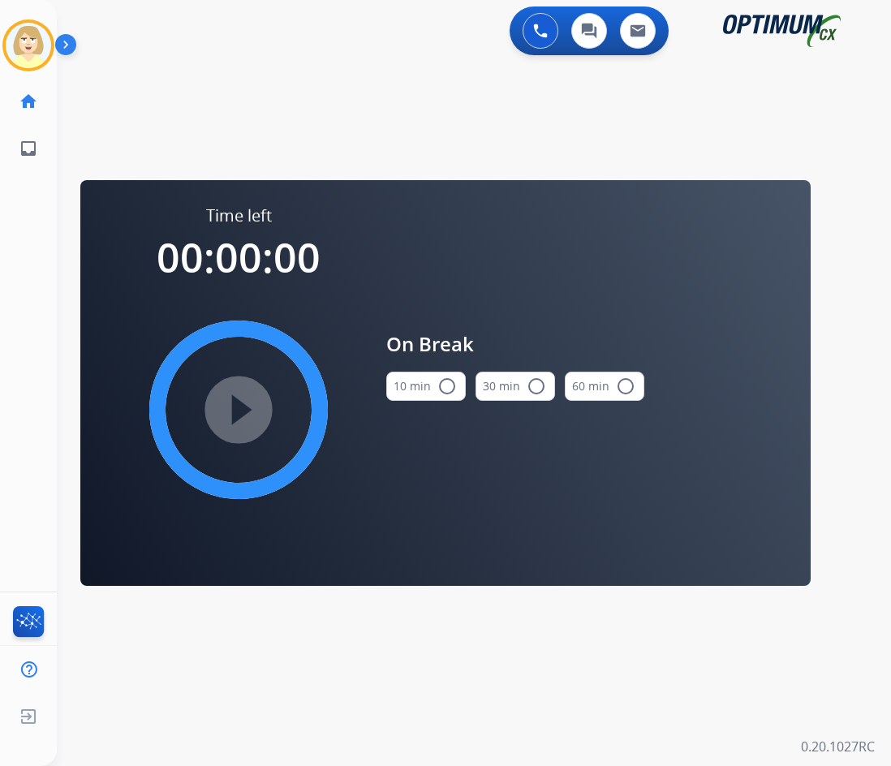
click at [445, 385] on mat-icon "radio_button_unchecked" at bounding box center [446, 386] width 19 height 19
click at [239, 400] on mat-icon "play_circle_filled" at bounding box center [238, 409] width 19 height 19
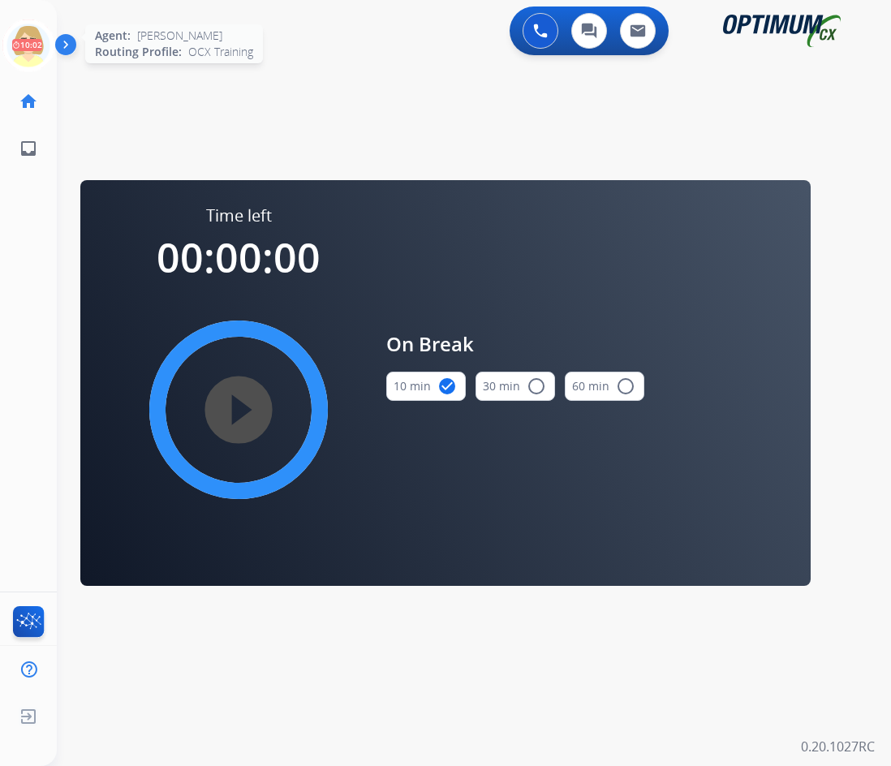
click at [14, 28] on circle at bounding box center [28, 45] width 48 height 48
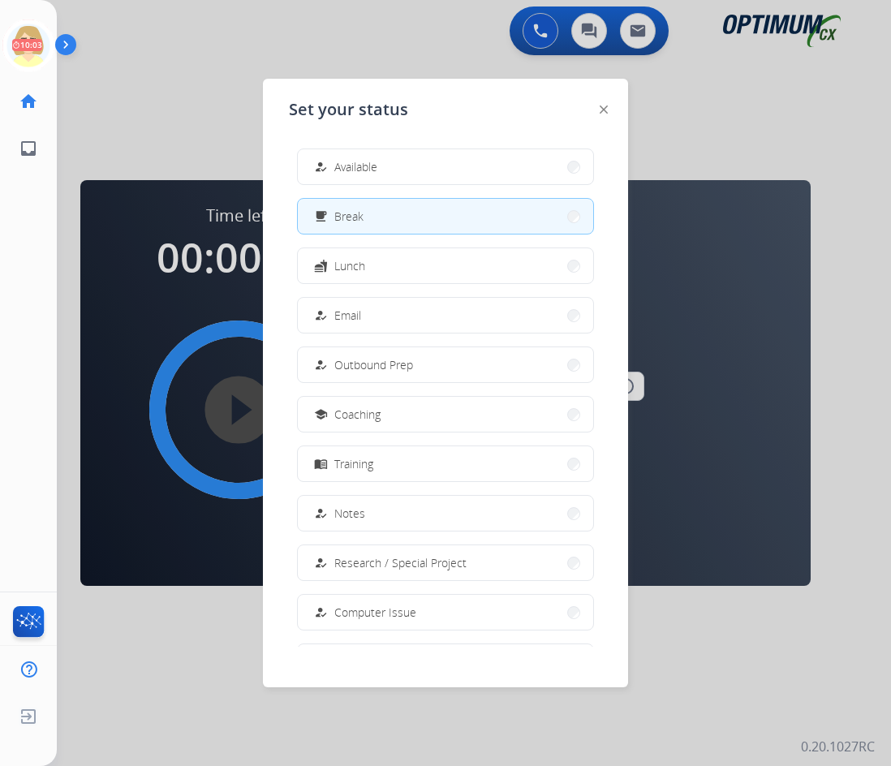
click at [374, 166] on span "Available" at bounding box center [355, 166] width 43 height 17
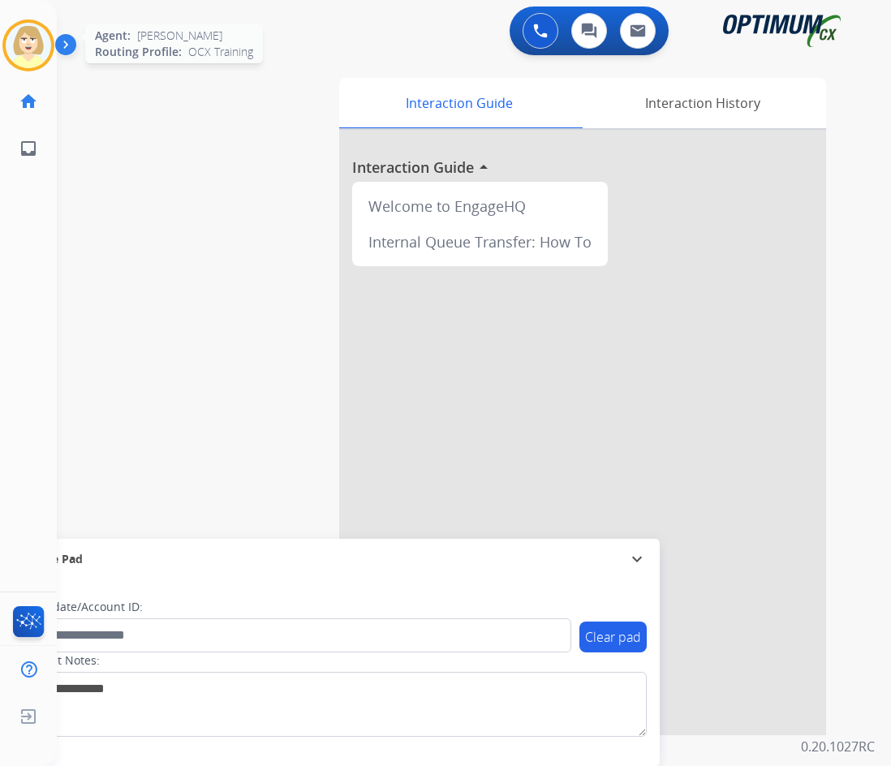
click at [32, 40] on img at bounding box center [28, 45] width 45 height 45
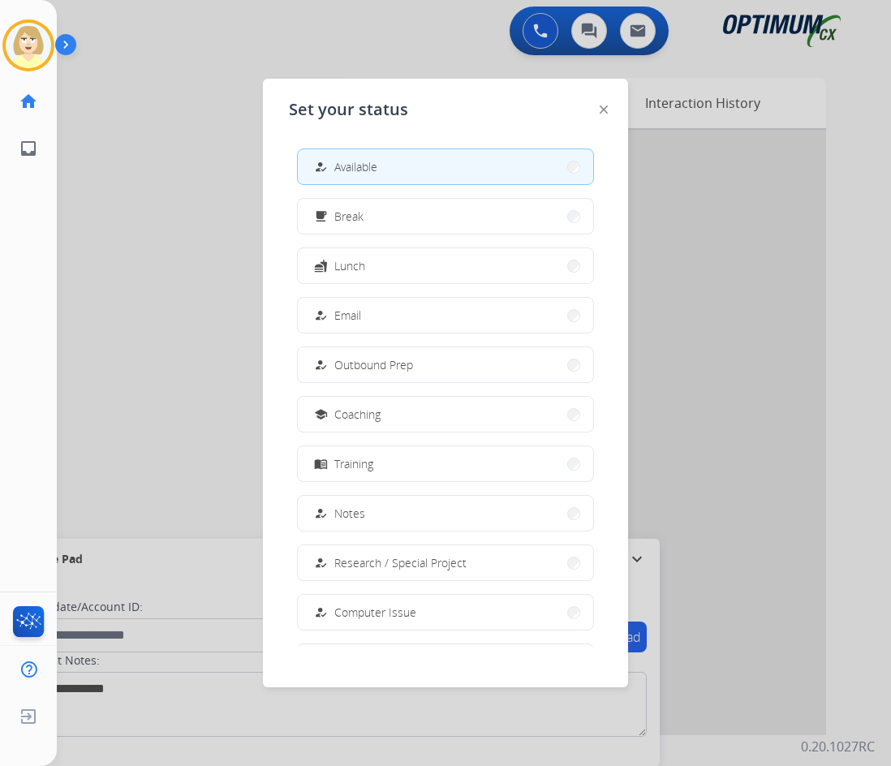
click at [343, 162] on span "Available" at bounding box center [355, 166] width 43 height 17
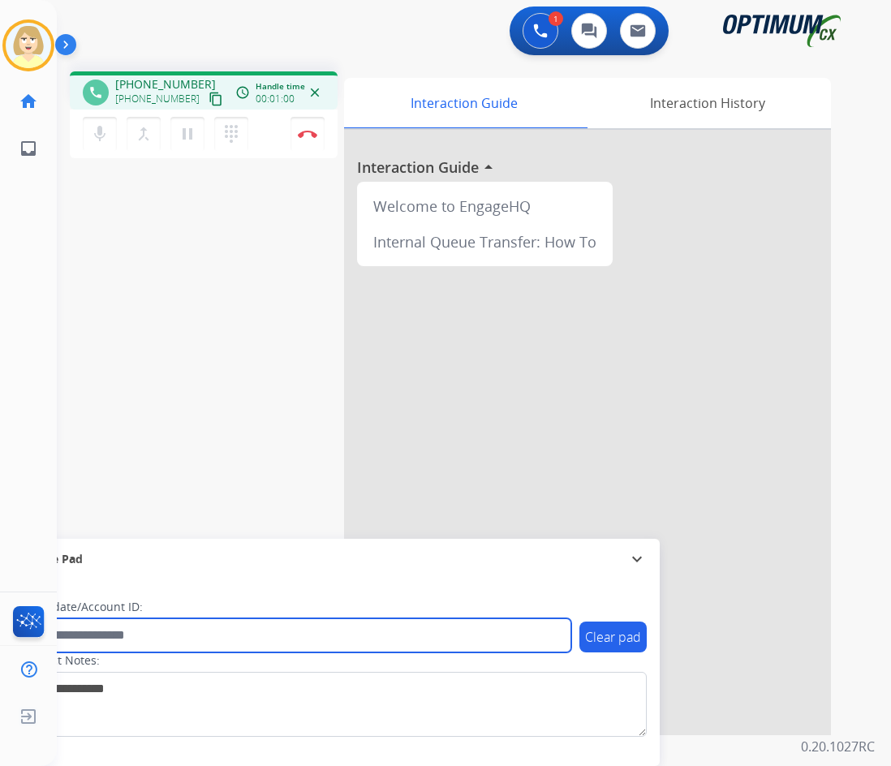
click at [84, 627] on input "text" at bounding box center [296, 635] width 550 height 34
paste input "*******"
type input "*******"
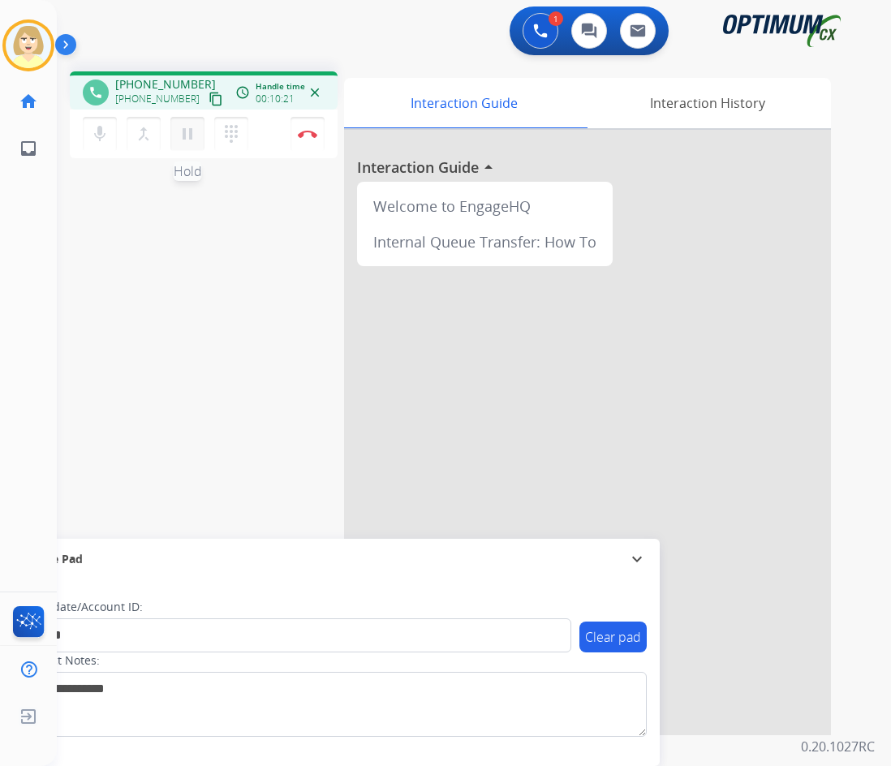
click at [186, 132] on mat-icon "pause" at bounding box center [187, 133] width 19 height 19
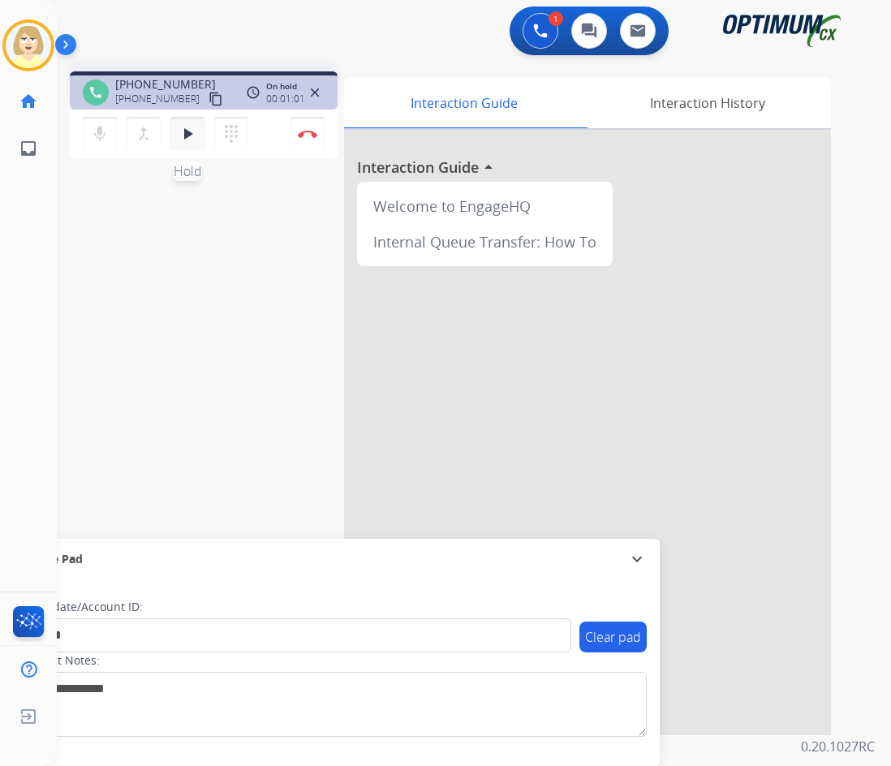
click at [182, 127] on mat-icon "play_arrow" at bounding box center [187, 133] width 19 height 19
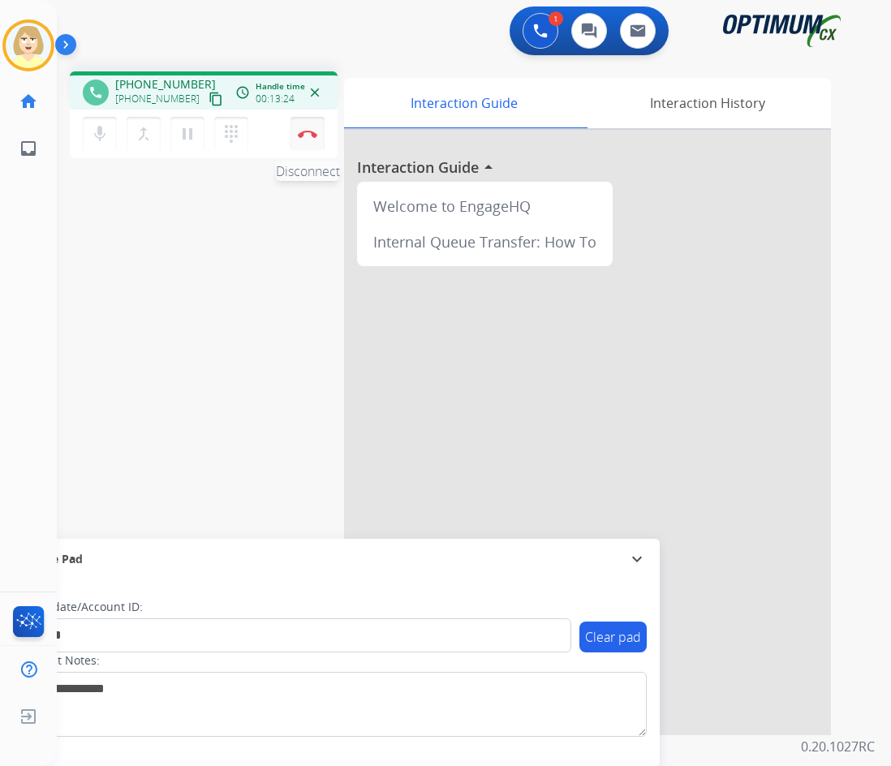
click at [301, 136] on img at bounding box center [307, 134] width 19 height 8
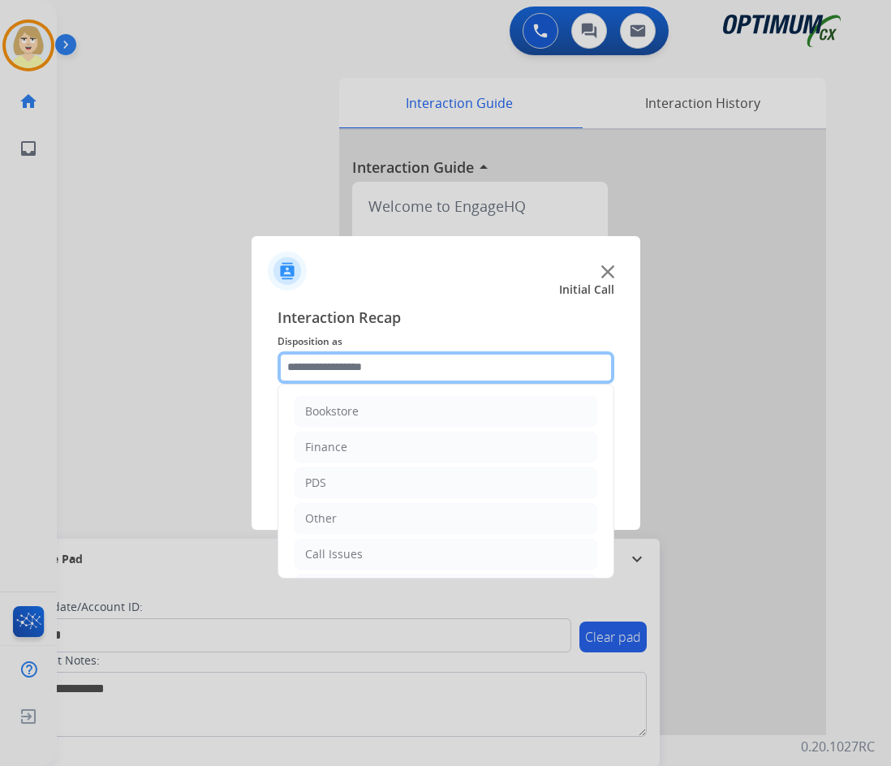
click at [327, 373] on input "text" at bounding box center [446, 367] width 337 height 32
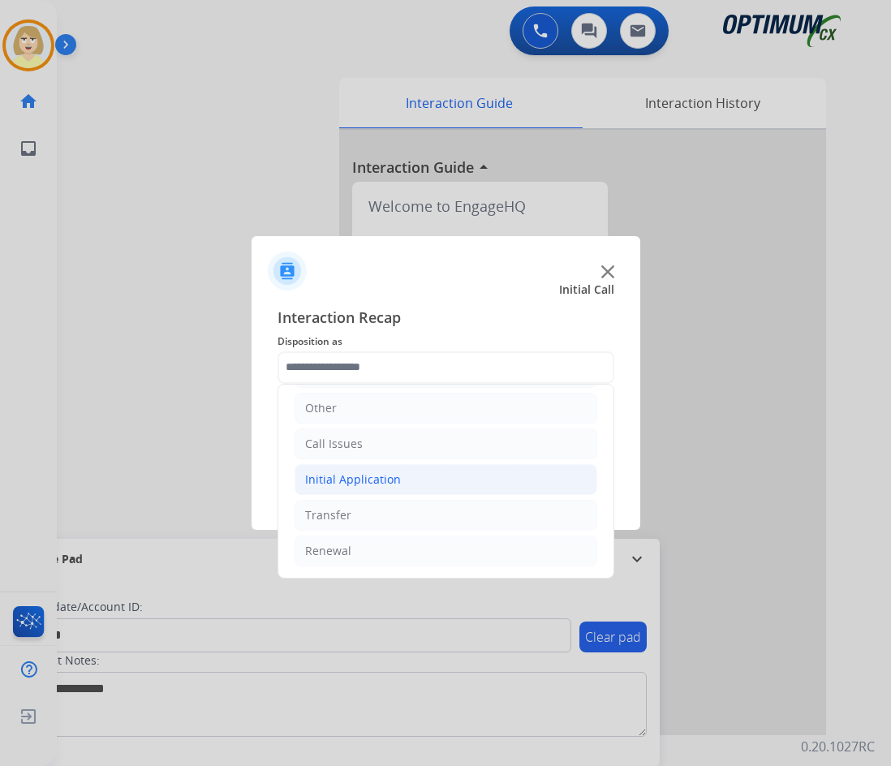
click at [350, 486] on div "Initial Application" at bounding box center [353, 480] width 96 height 16
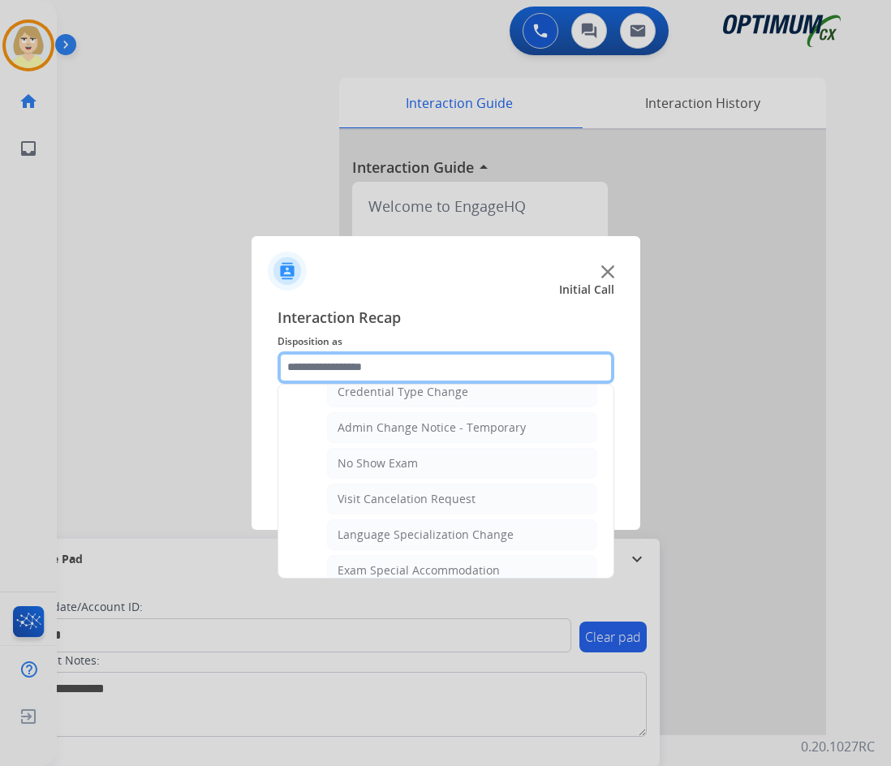
scroll to position [984, 0]
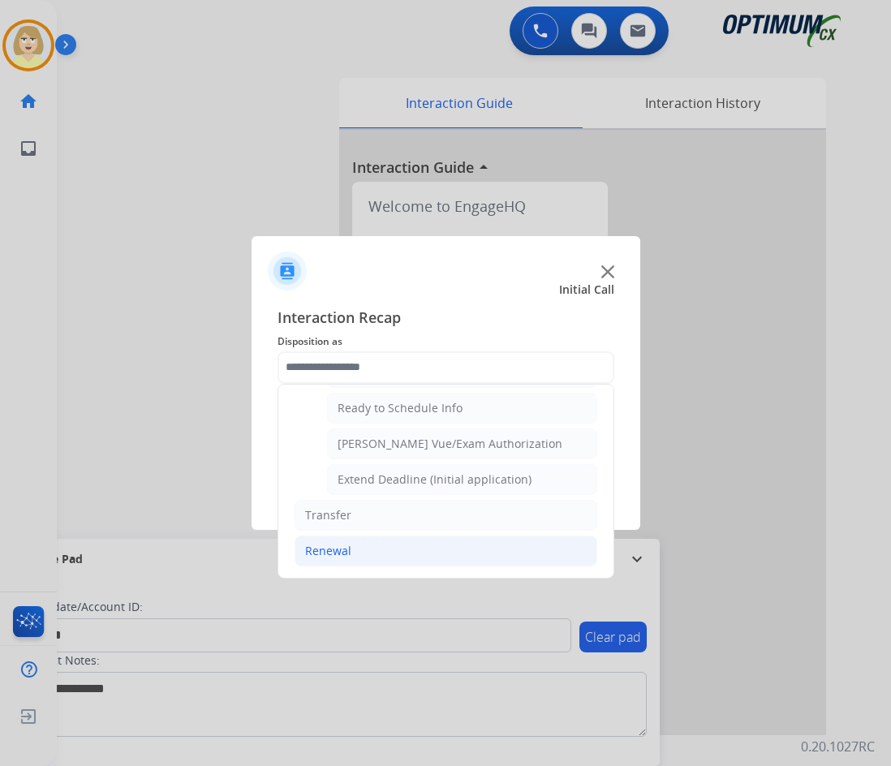
click at [330, 552] on div "Renewal" at bounding box center [328, 551] width 46 height 16
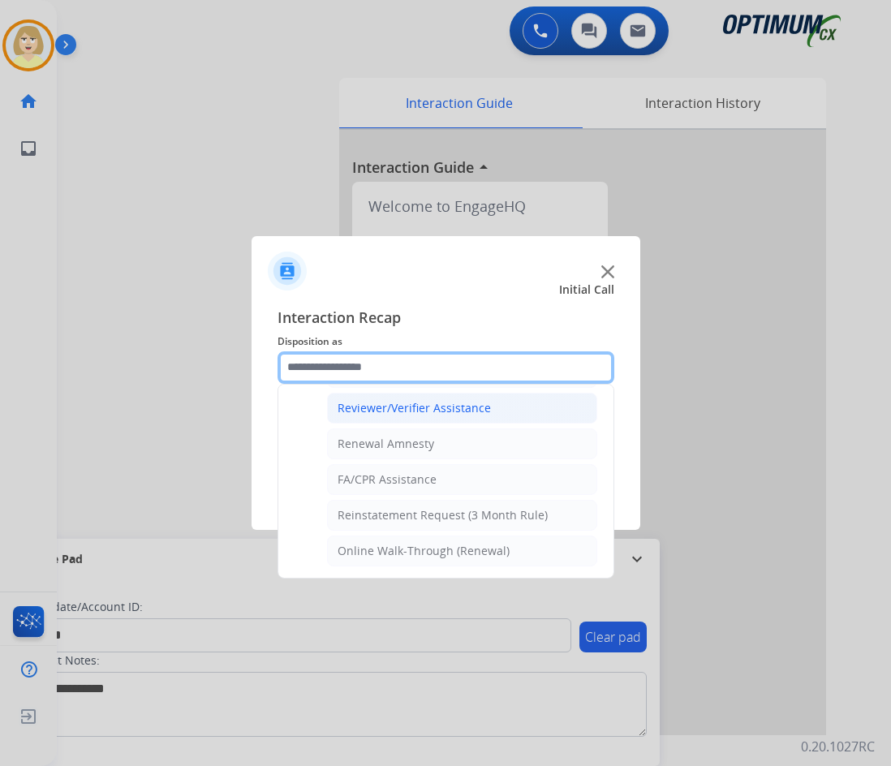
scroll to position [464, 0]
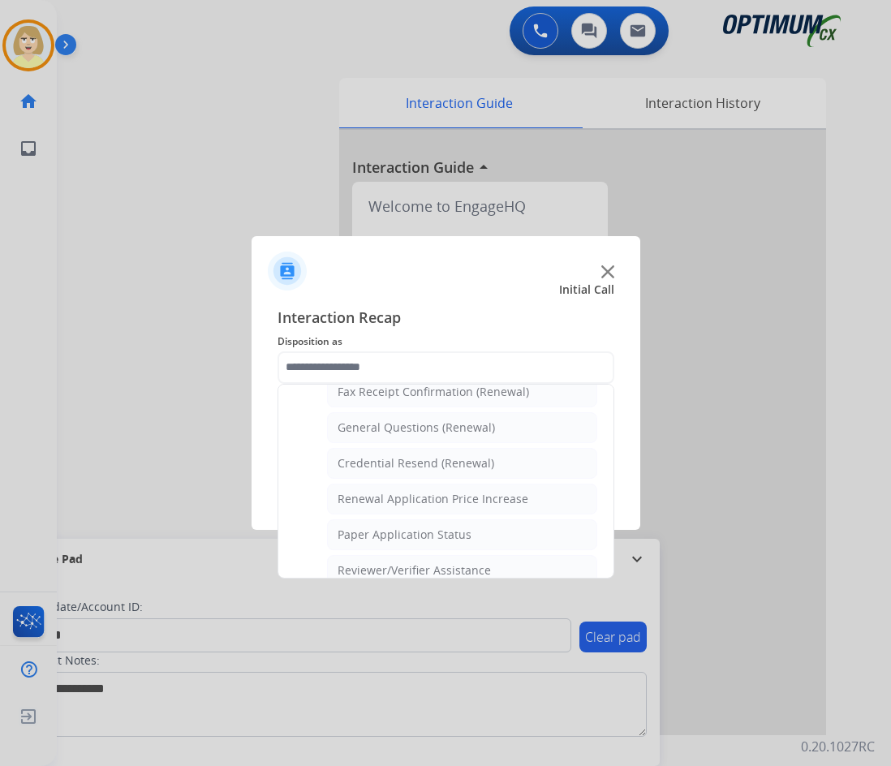
click at [388, 428] on div "General Questions (Renewal)" at bounding box center [416, 428] width 157 height 16
type input "**********"
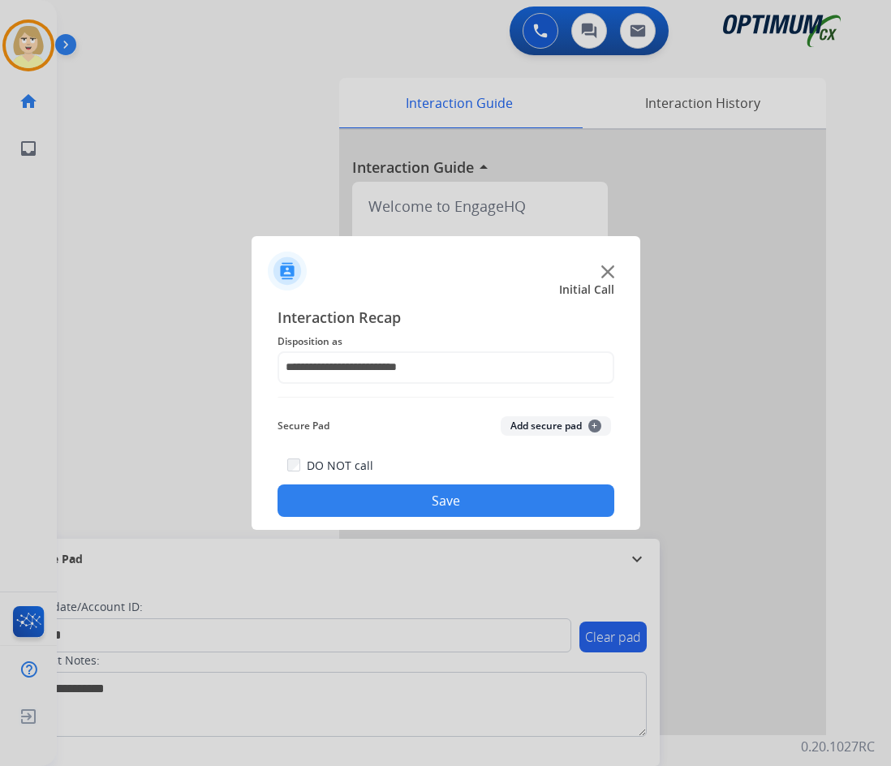
click at [530, 424] on button "Add secure pad +" at bounding box center [556, 425] width 110 height 19
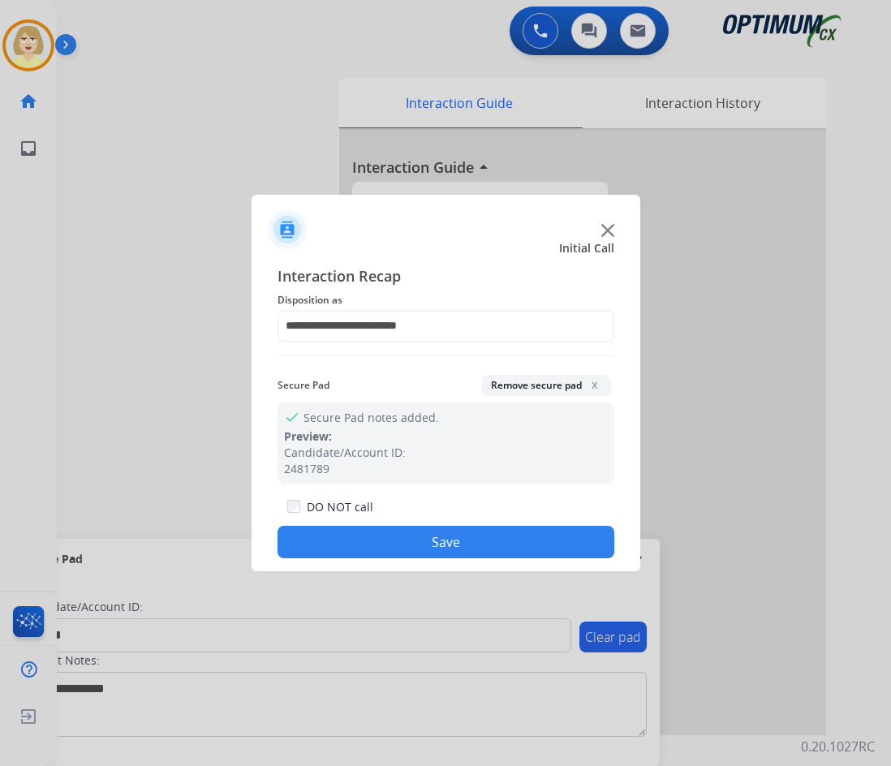
click at [429, 533] on button "Save" at bounding box center [446, 542] width 337 height 32
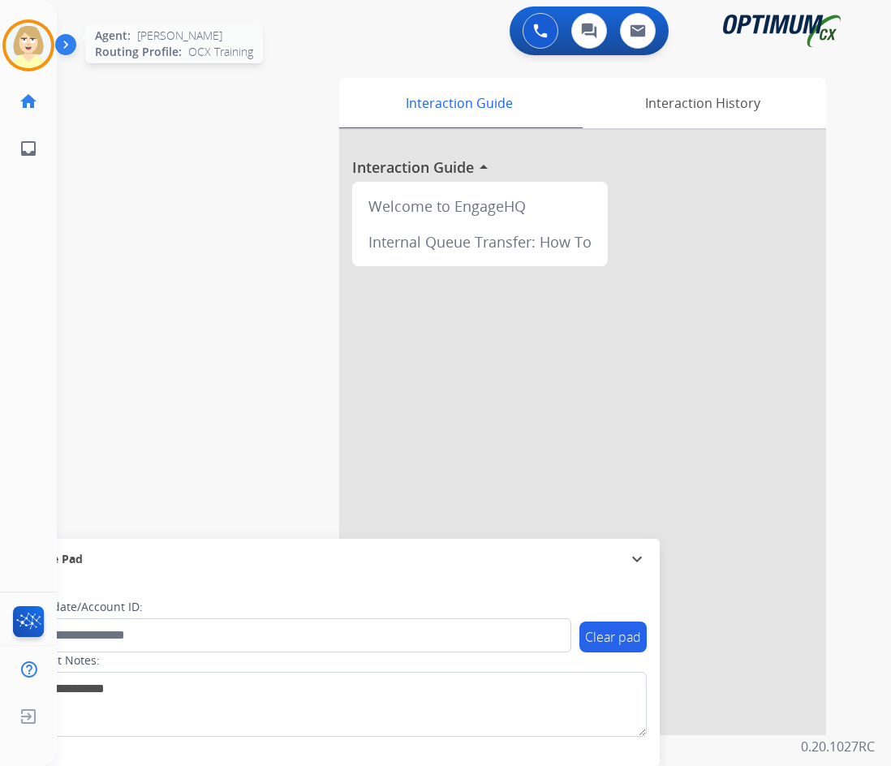
click at [35, 41] on img at bounding box center [28, 45] width 45 height 45
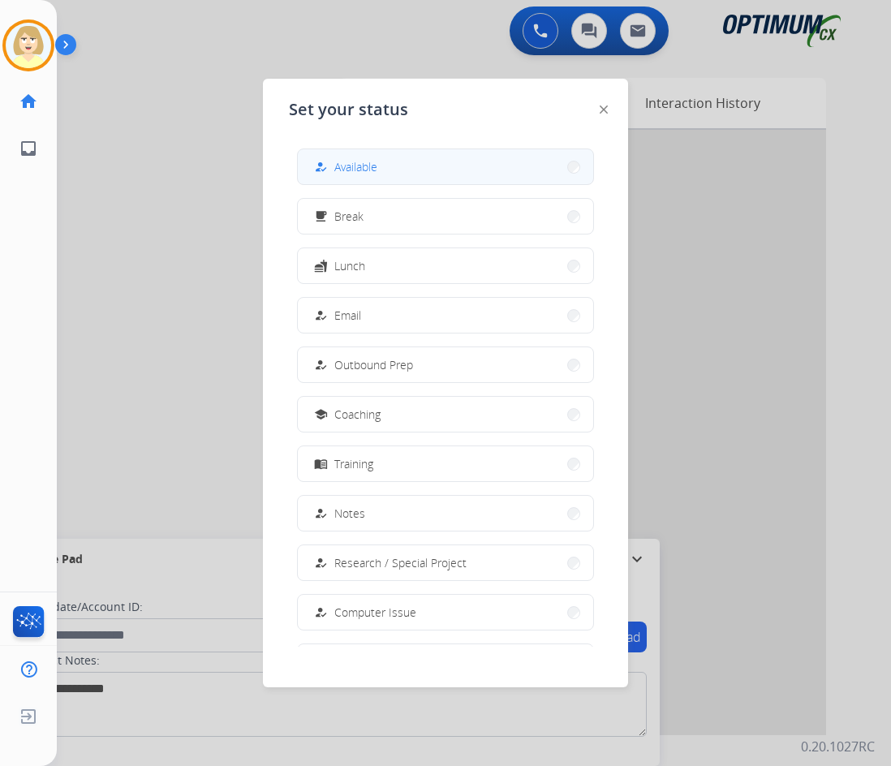
click at [359, 170] on span "Available" at bounding box center [355, 166] width 43 height 17
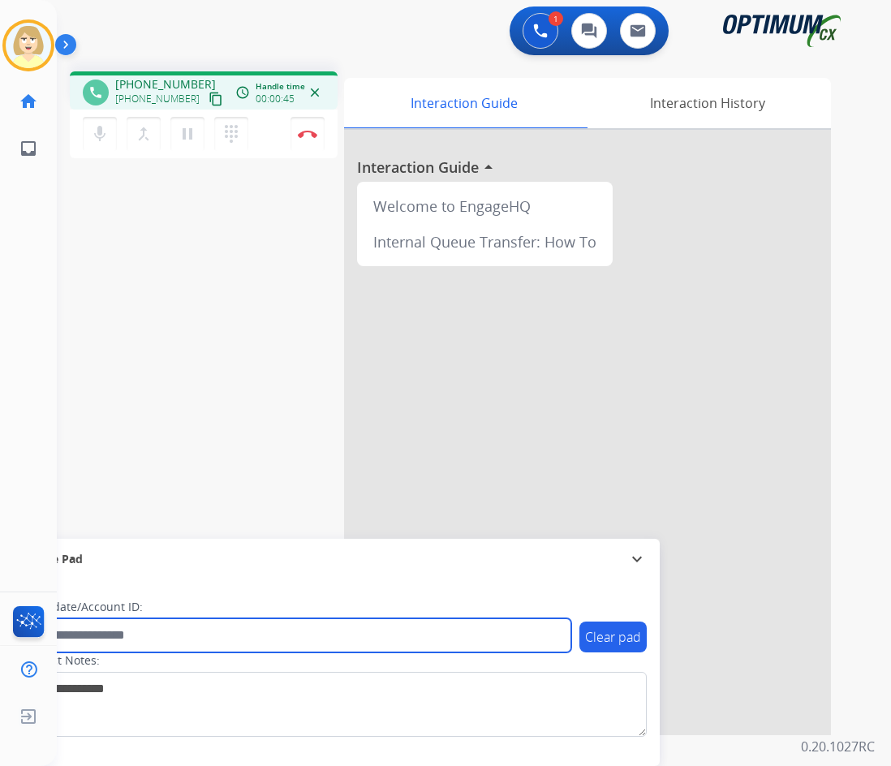
click at [93, 629] on input "text" at bounding box center [296, 635] width 550 height 34
paste input "*******"
type input "*******"
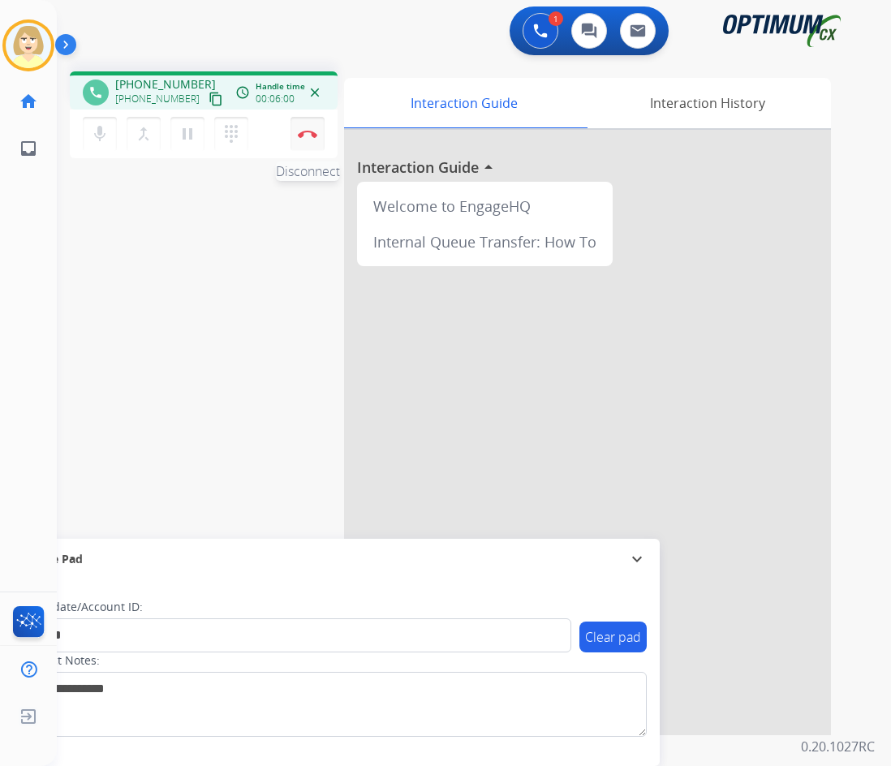
click at [303, 130] on img at bounding box center [307, 134] width 19 height 8
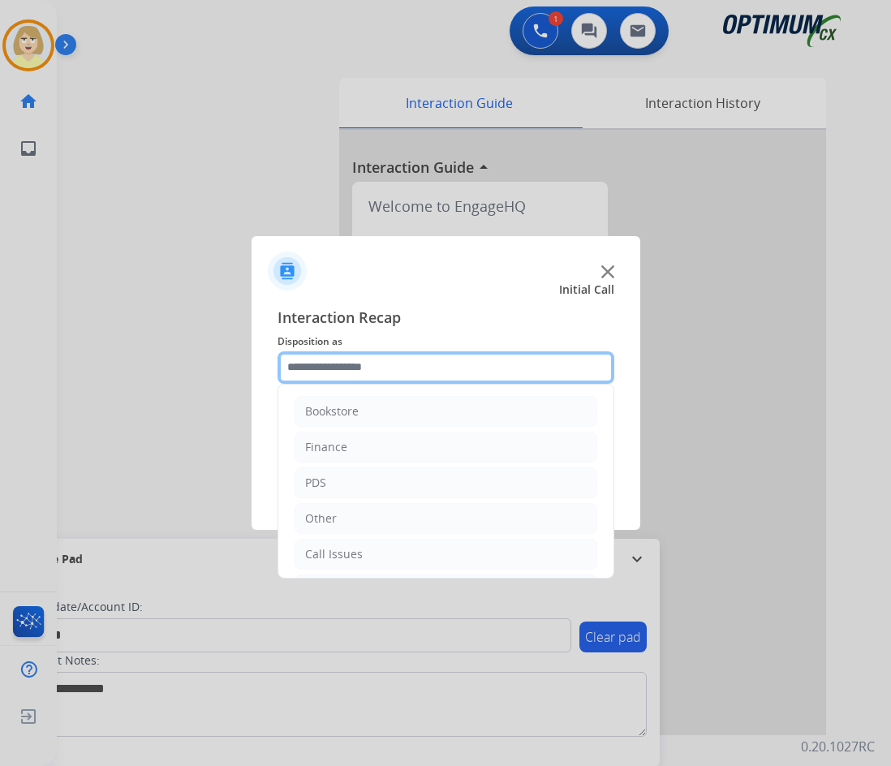
click at [352, 375] on input "text" at bounding box center [446, 367] width 337 height 32
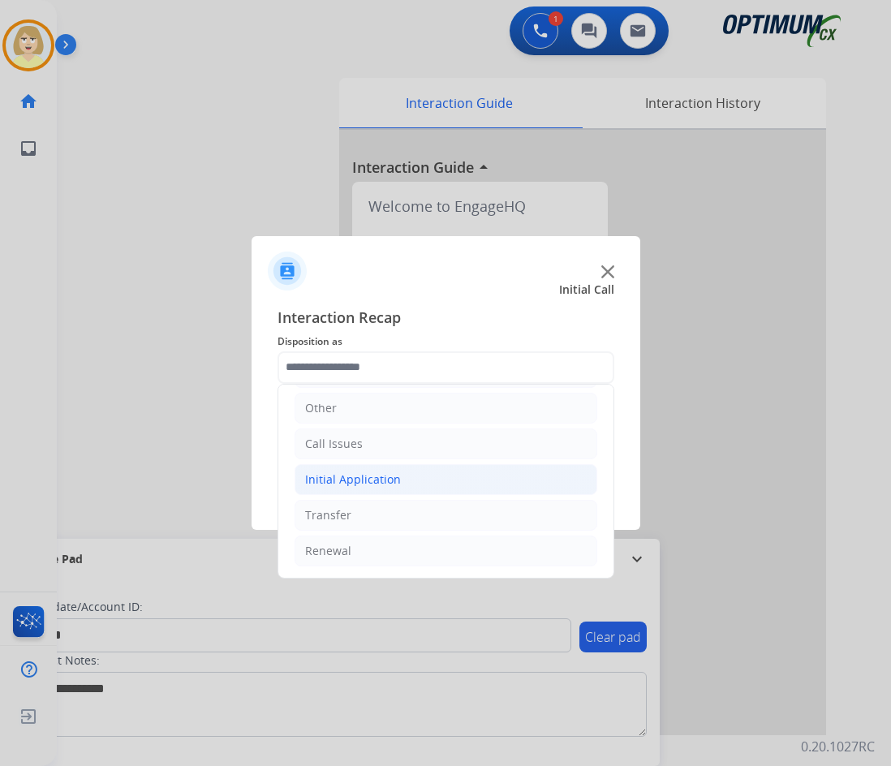
click at [376, 485] on div "Initial Application" at bounding box center [353, 480] width 96 height 16
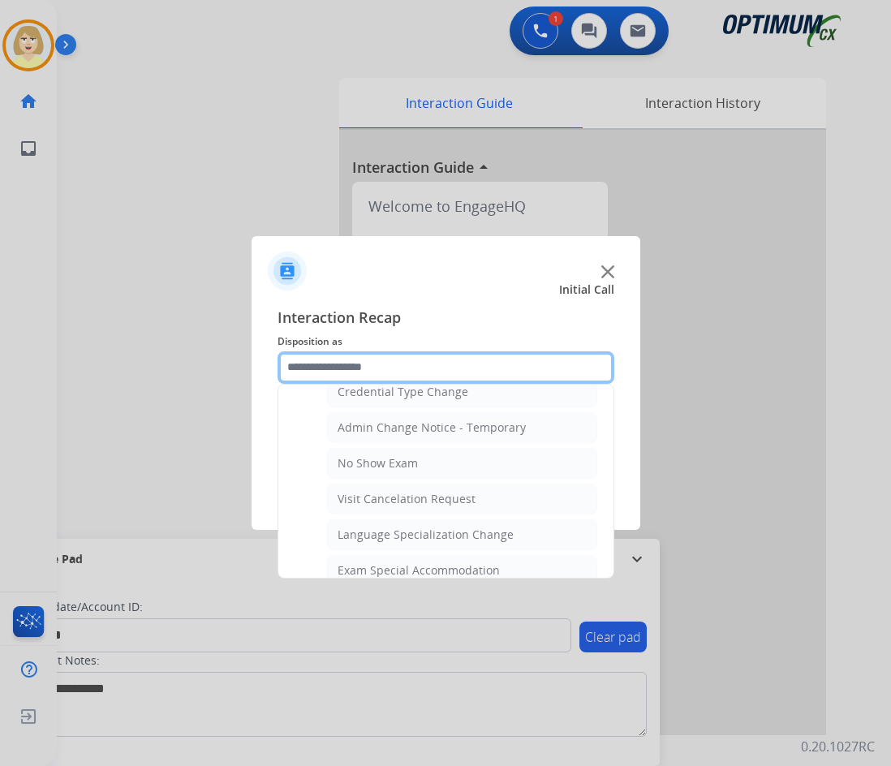
scroll to position [841, 0]
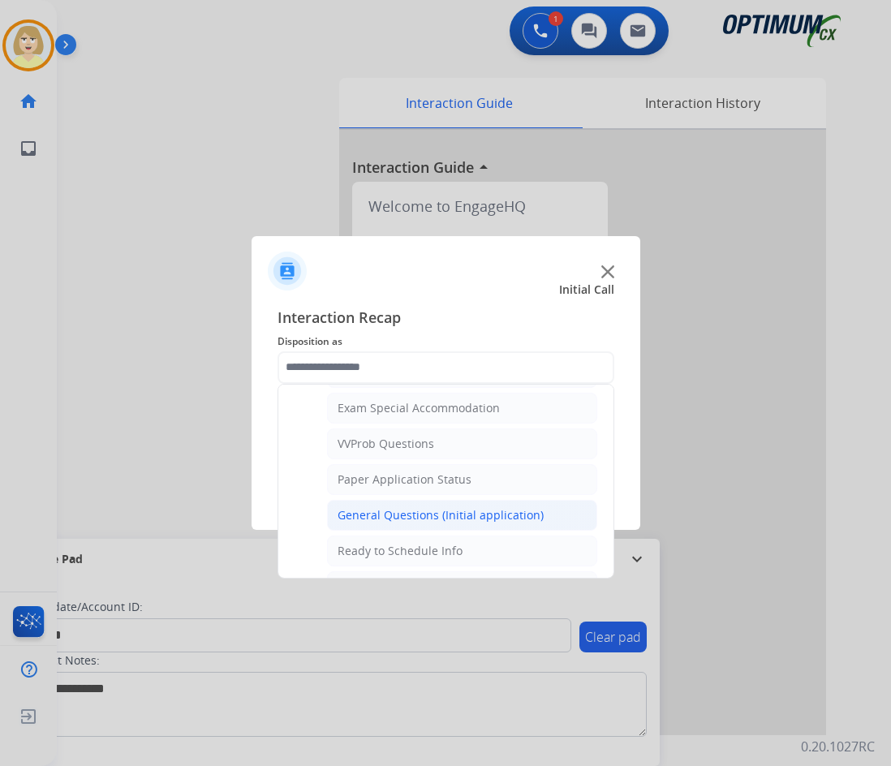
click at [390, 520] on div "General Questions (Initial application)" at bounding box center [441, 515] width 206 height 16
type input "**********"
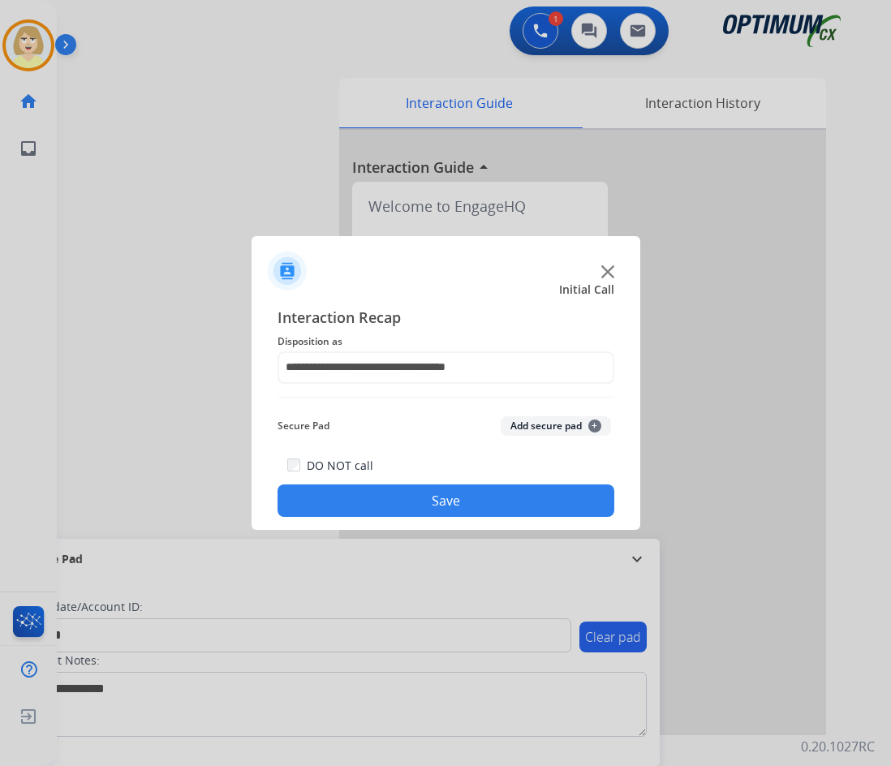
click at [533, 424] on button "Add secure pad +" at bounding box center [556, 425] width 110 height 19
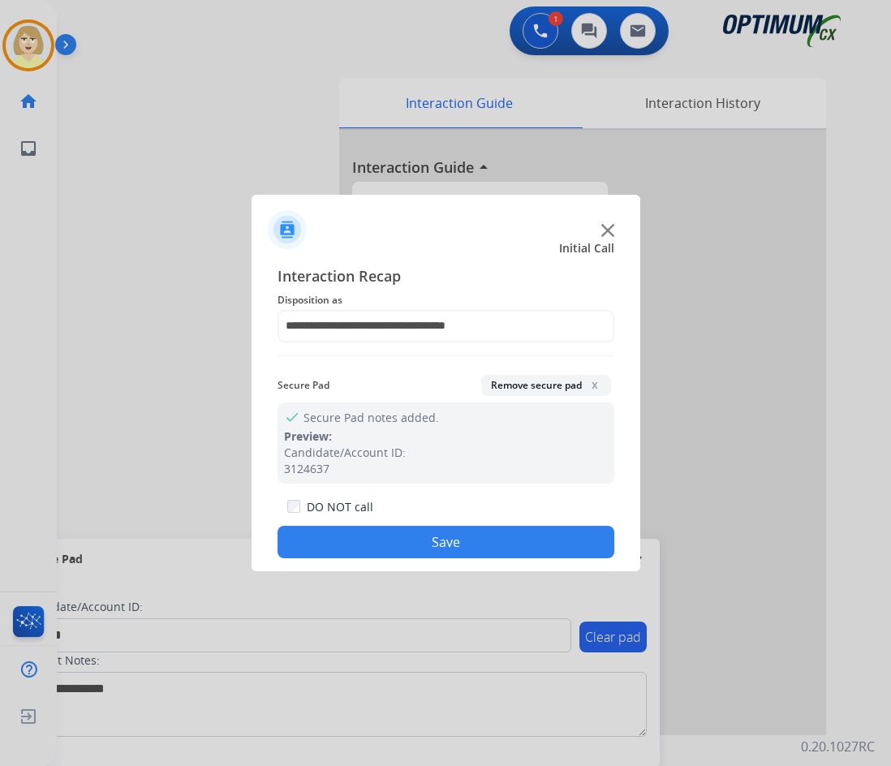
click at [383, 541] on button "Save" at bounding box center [446, 542] width 337 height 32
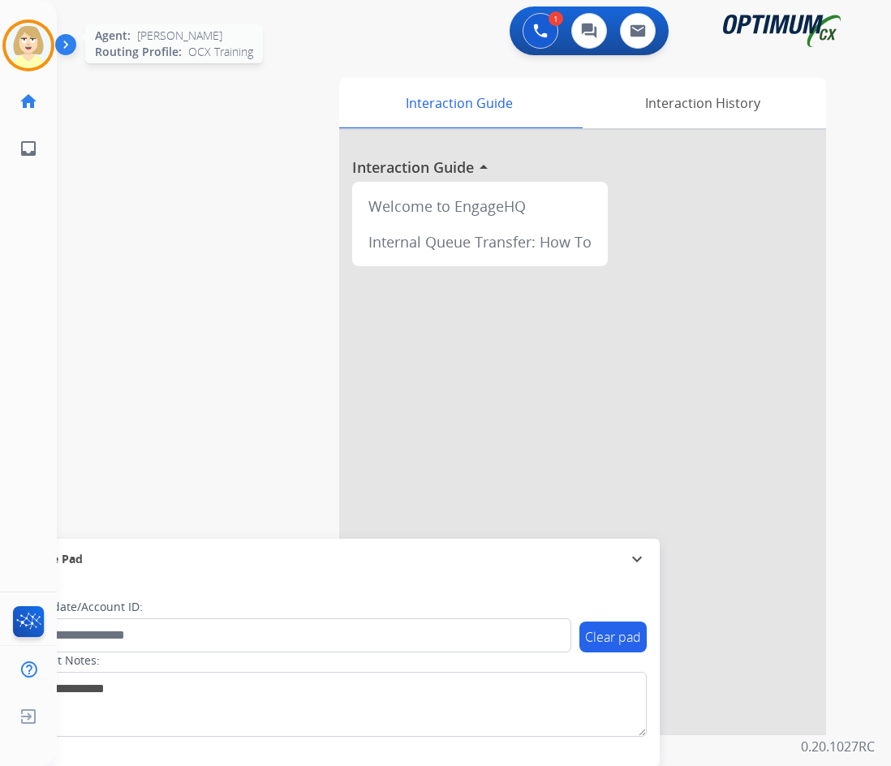
click at [28, 43] on img at bounding box center [28, 45] width 45 height 45
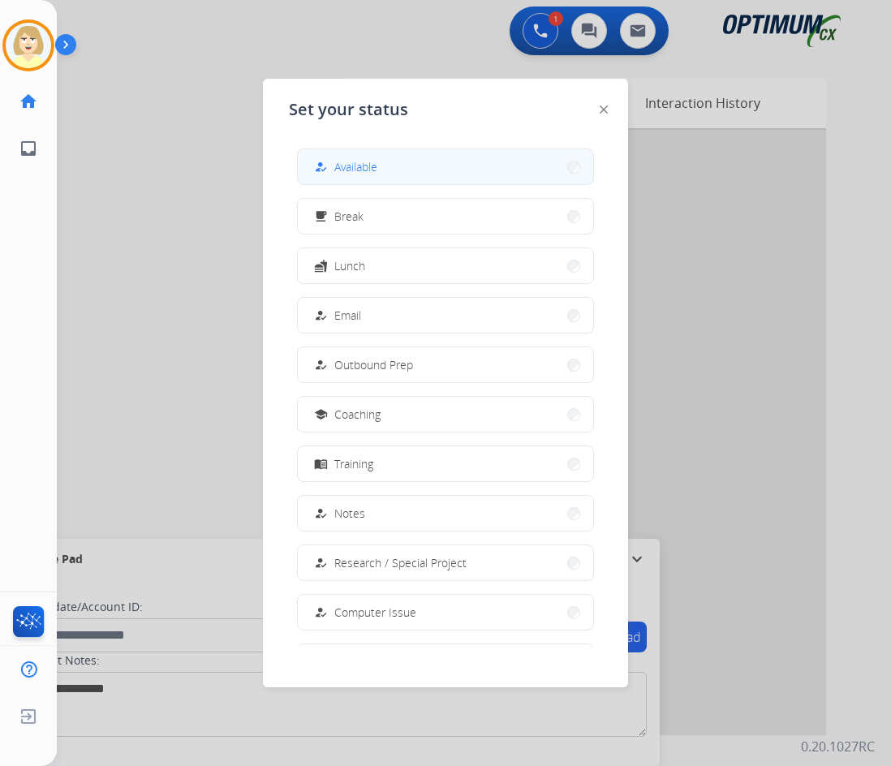
click at [354, 171] on span "Available" at bounding box center [355, 166] width 43 height 17
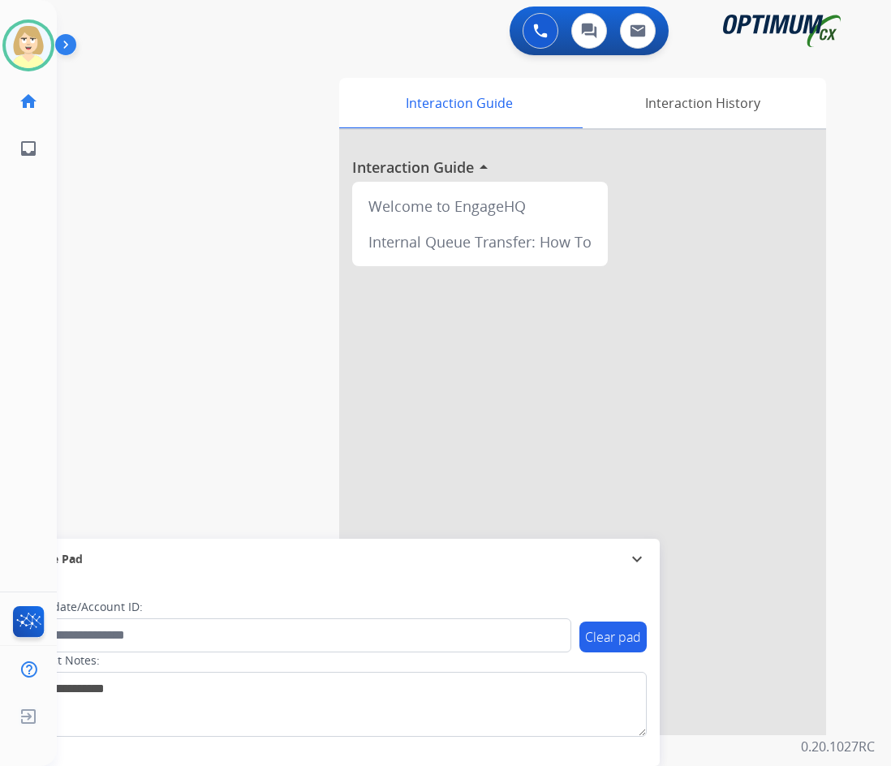
click at [307, 427] on div "swap_horiz Break voice bridge close_fullscreen Connect 3-Way Call merge_type Se…" at bounding box center [454, 396] width 795 height 677
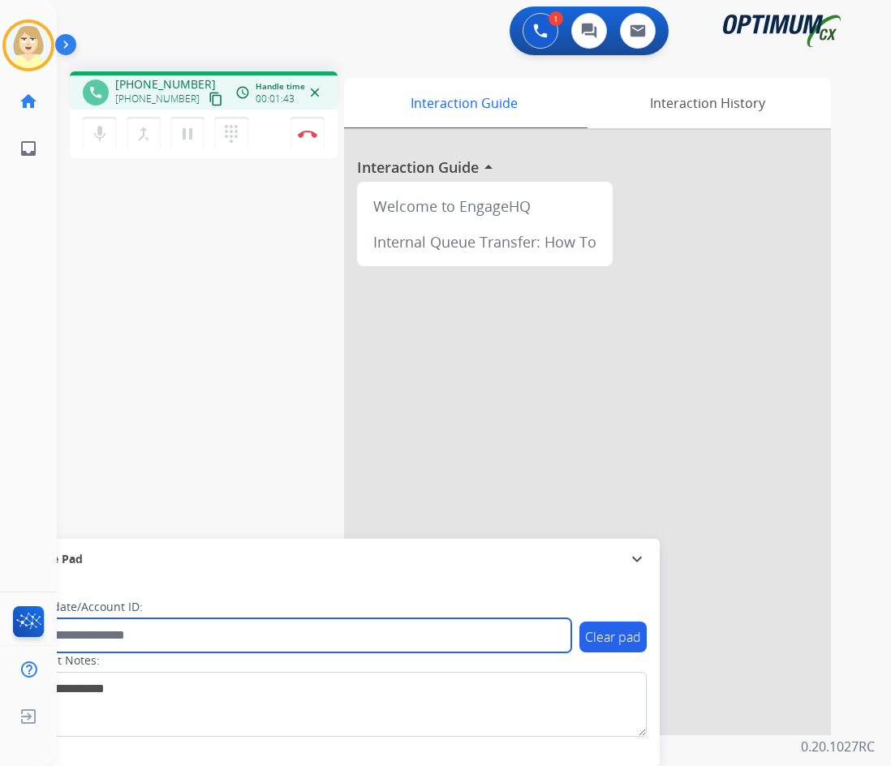
click at [92, 636] on input "text" at bounding box center [296, 635] width 550 height 34
paste input "*******"
type input "*******"
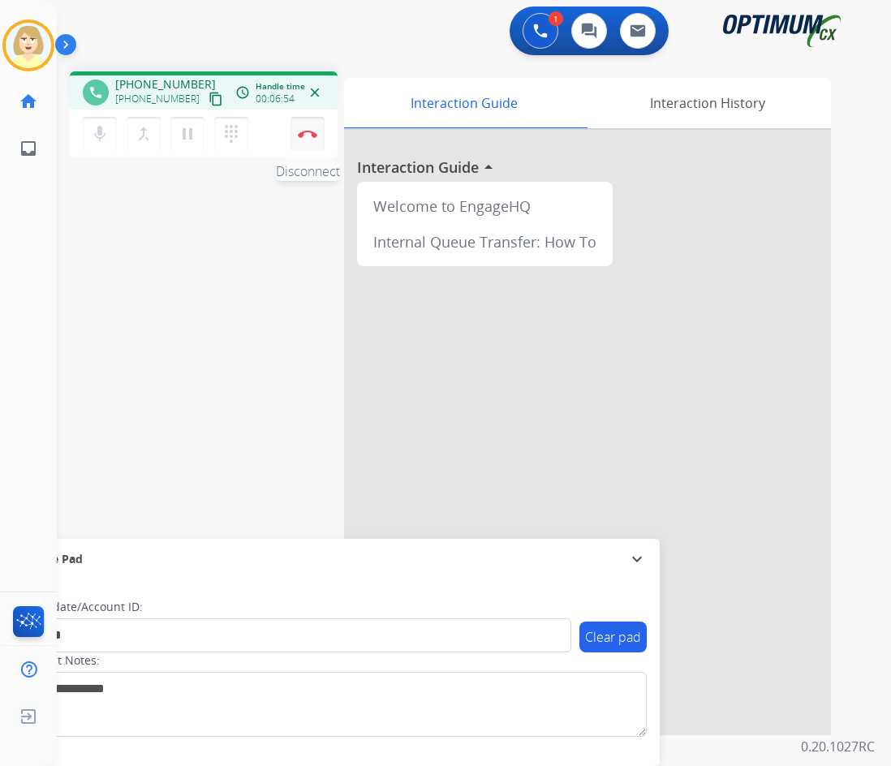
click at [308, 130] on img at bounding box center [307, 134] width 19 height 8
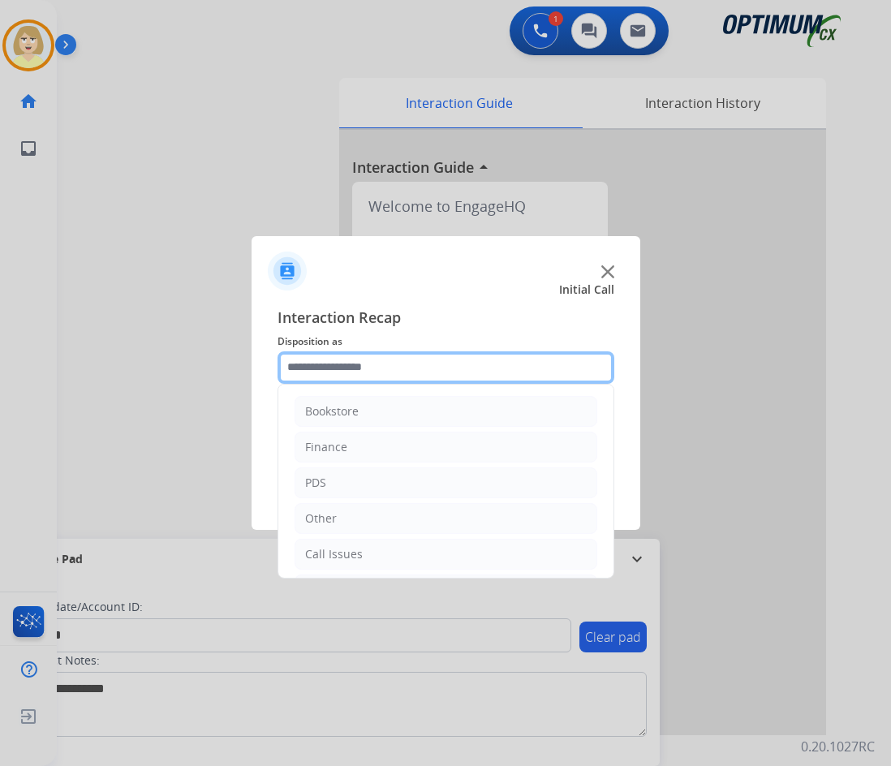
click at [330, 364] on input "text" at bounding box center [446, 367] width 337 height 32
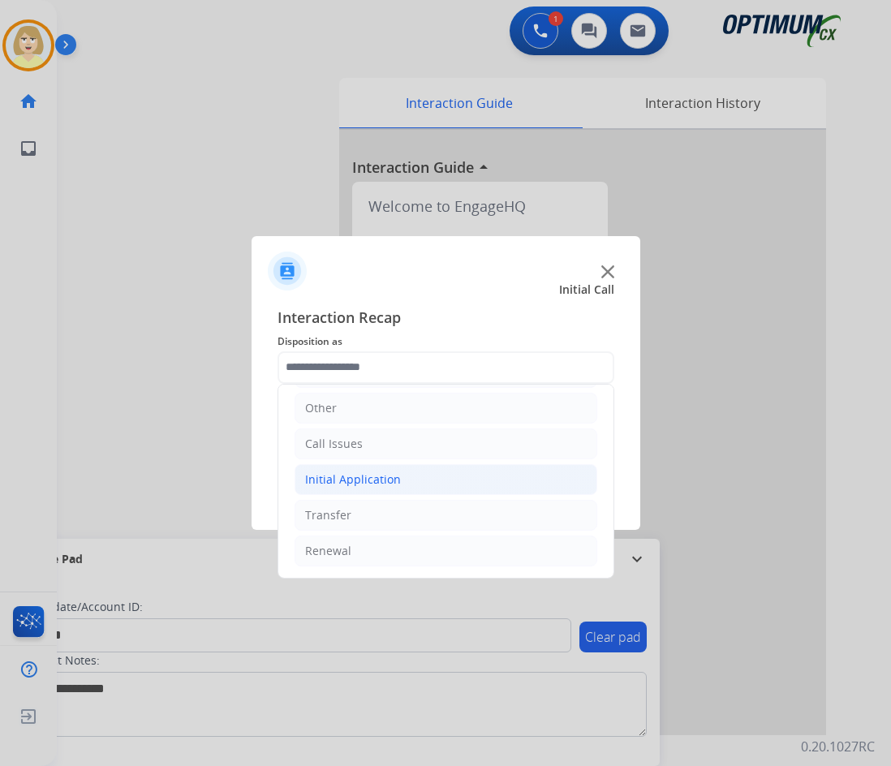
click at [359, 474] on div "Initial Application" at bounding box center [353, 480] width 96 height 16
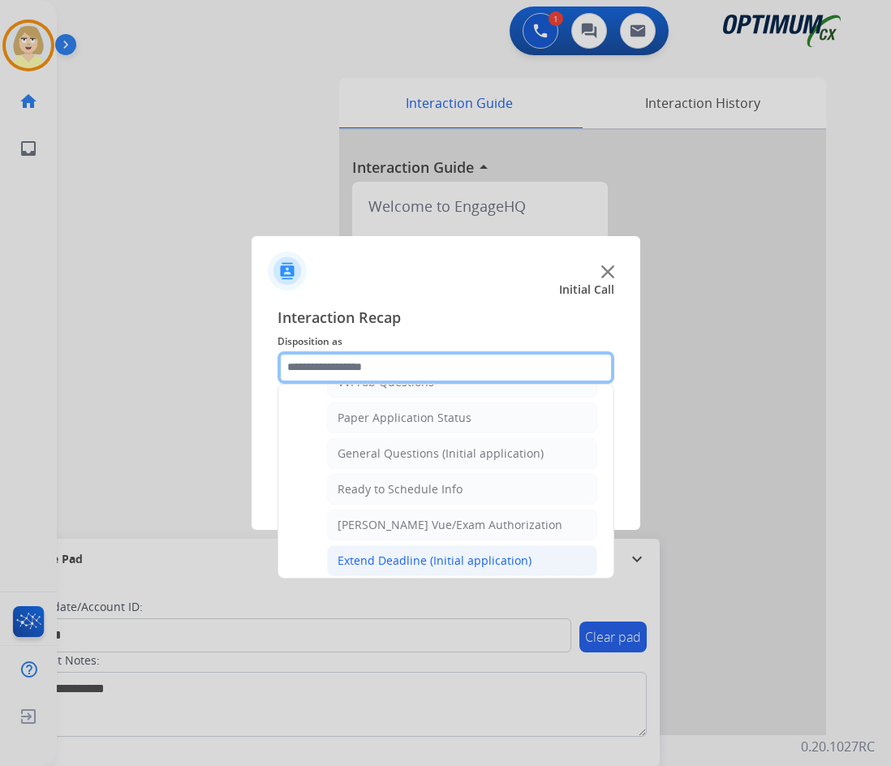
scroll to position [821, 0]
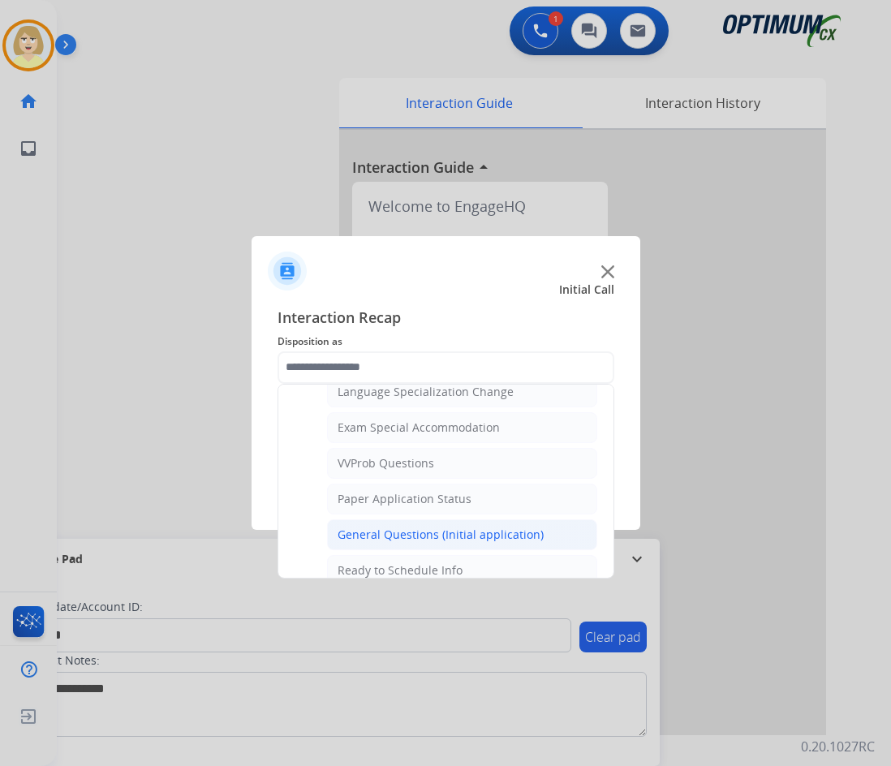
click at [387, 528] on div "General Questions (Initial application)" at bounding box center [441, 535] width 206 height 16
type input "**********"
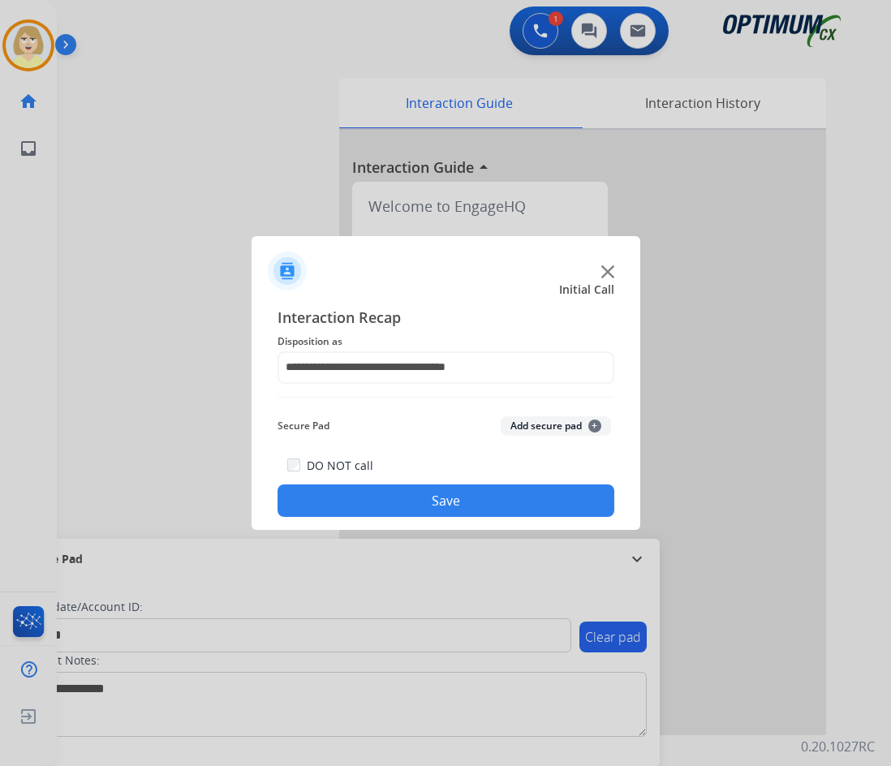
click at [542, 425] on button "Add secure pad +" at bounding box center [556, 425] width 110 height 19
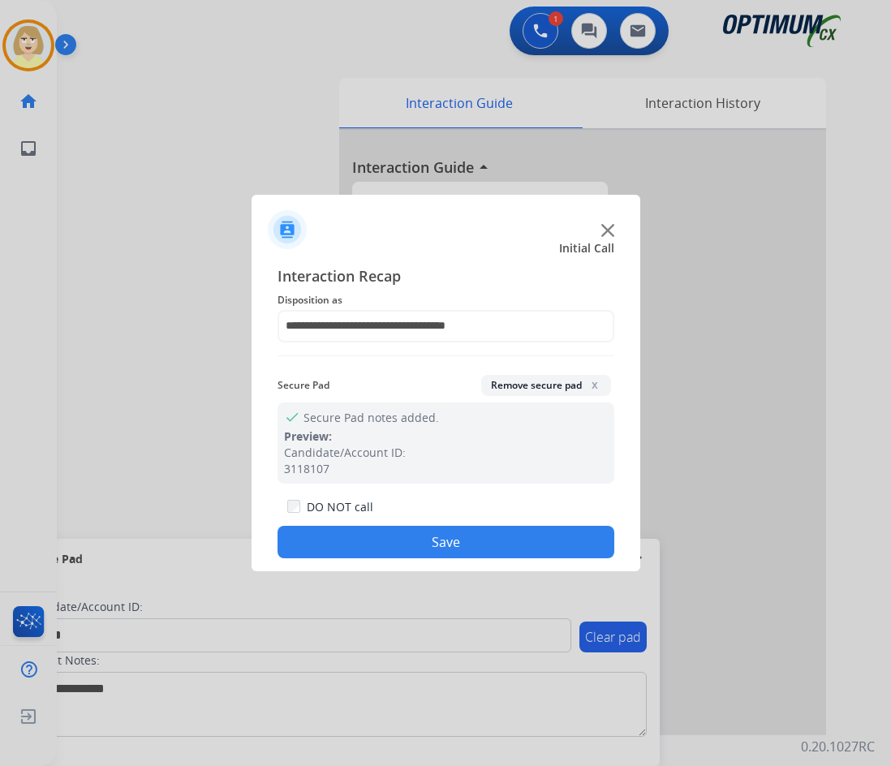
click at [320, 548] on button "Save" at bounding box center [446, 542] width 337 height 32
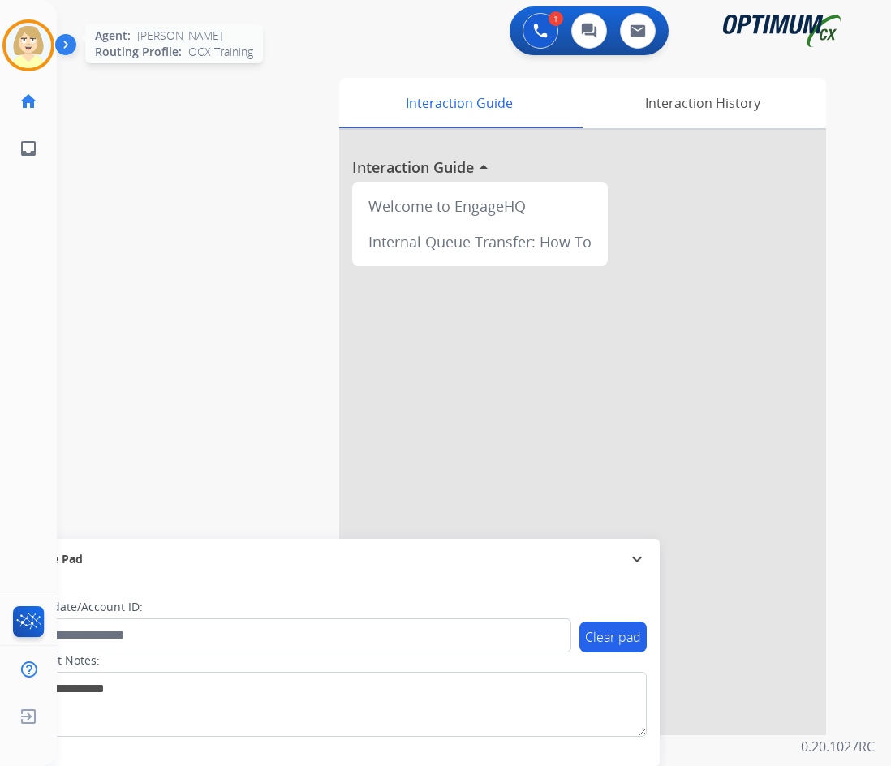
click at [24, 50] on img at bounding box center [28, 45] width 45 height 45
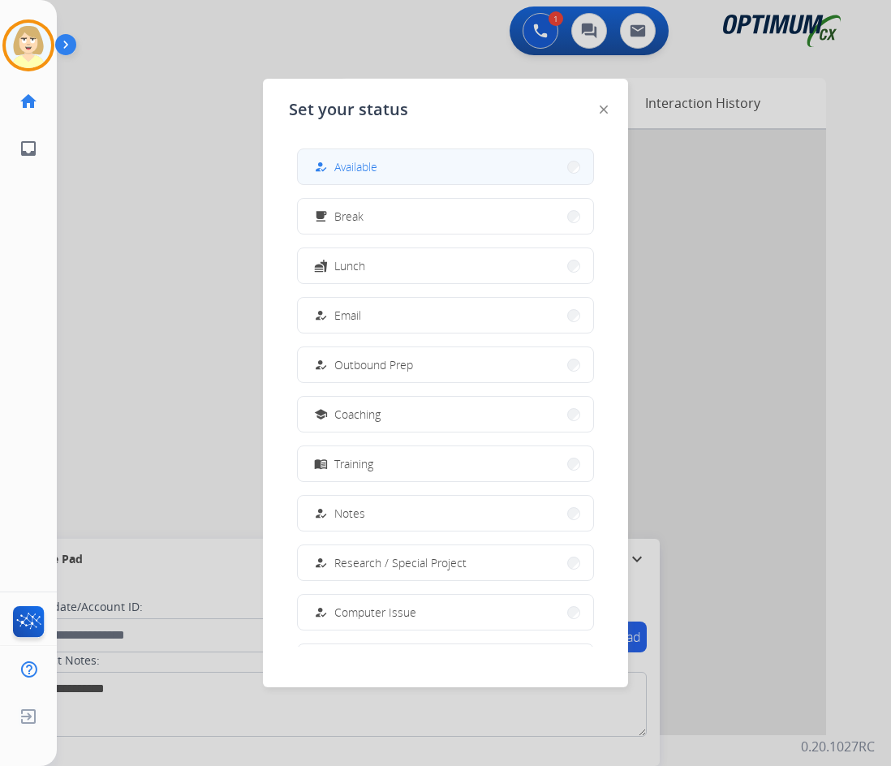
click at [353, 161] on span "Available" at bounding box center [355, 166] width 43 height 17
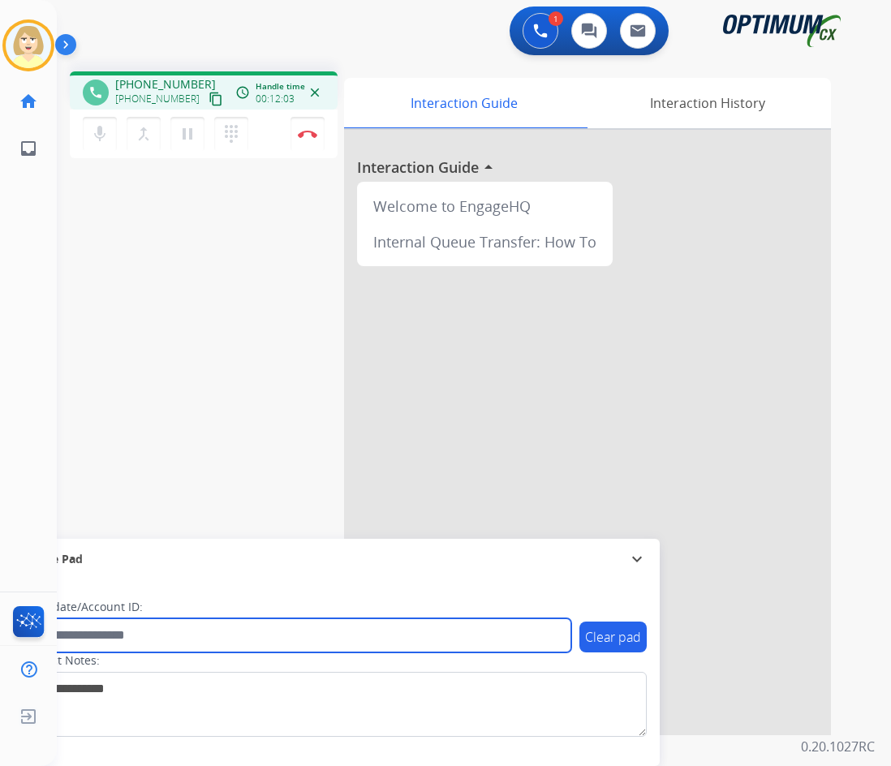
click at [106, 637] on input "text" at bounding box center [296, 635] width 550 height 34
paste input "*******"
type input "*******"
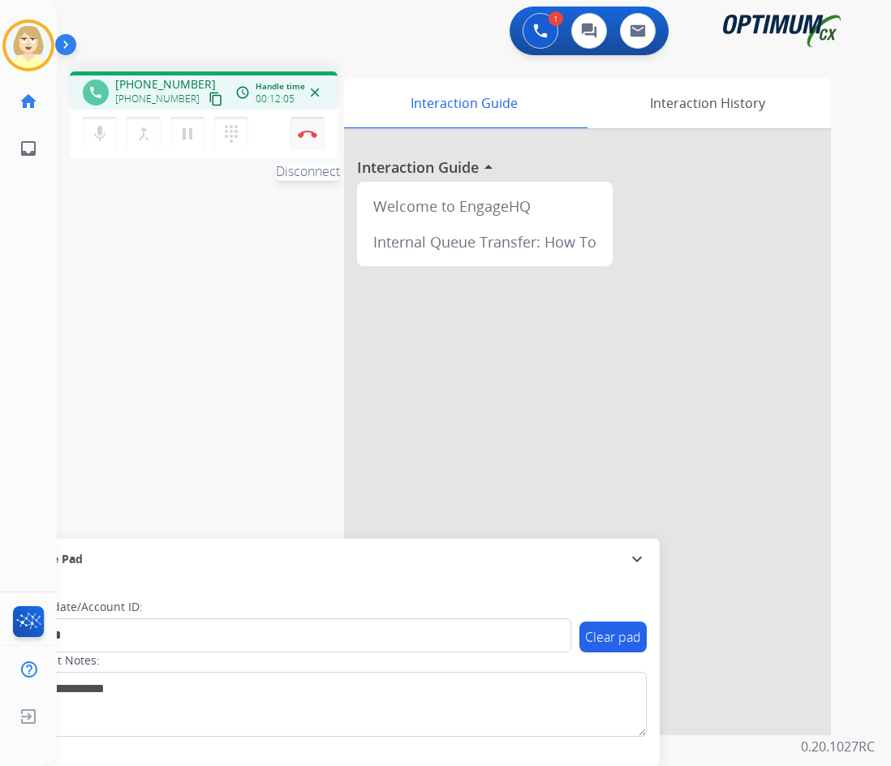
click at [313, 124] on button "Disconnect" at bounding box center [308, 134] width 34 height 34
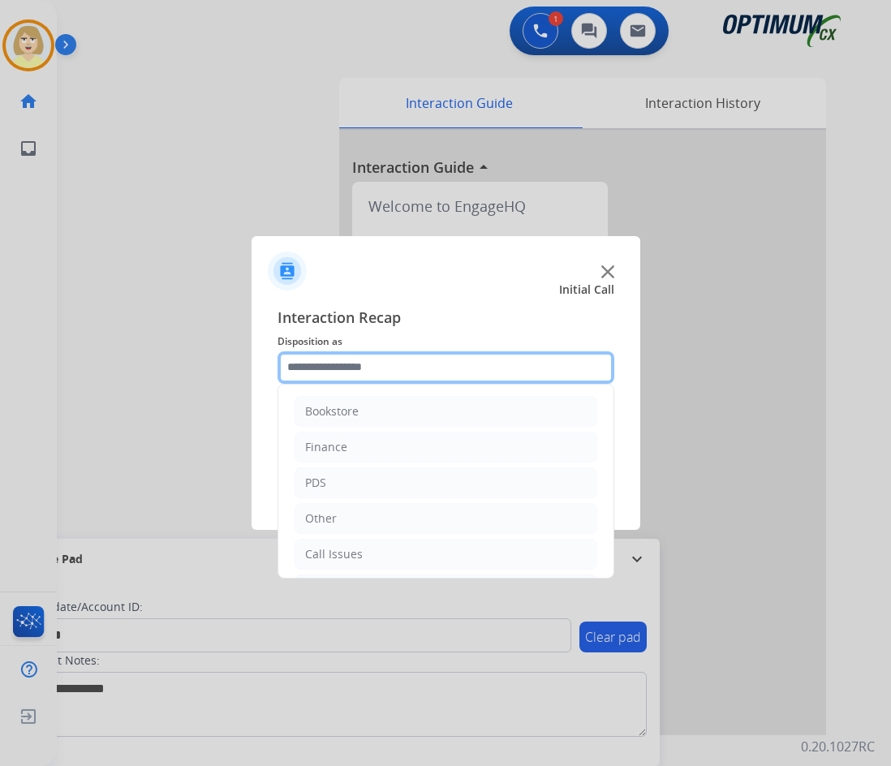
click at [329, 368] on input "text" at bounding box center [446, 367] width 337 height 32
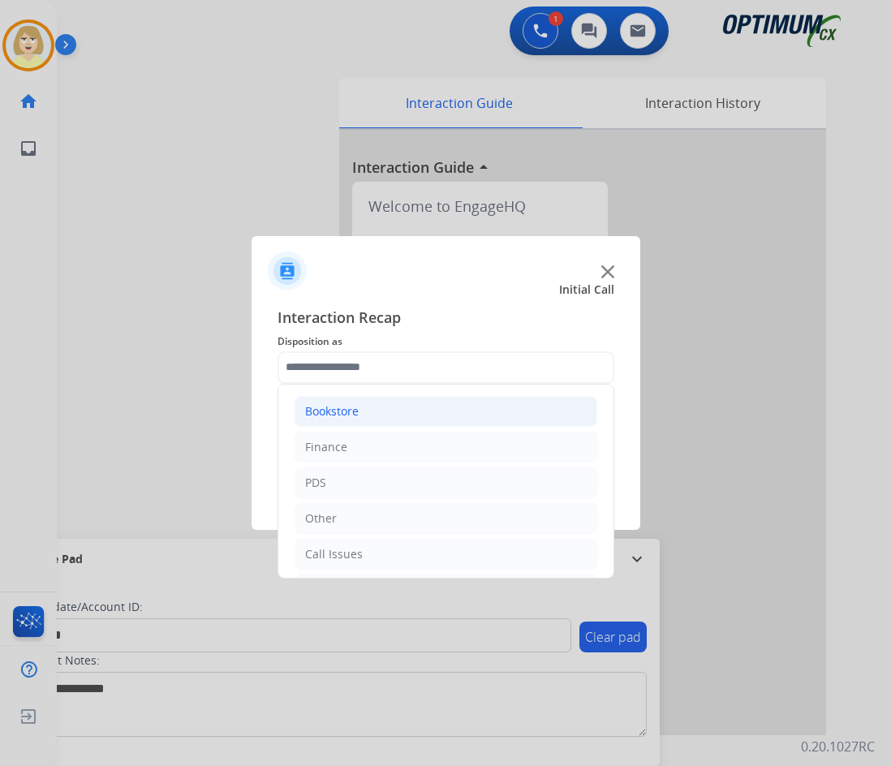
click at [338, 403] on div "Bookstore" at bounding box center [332, 411] width 54 height 16
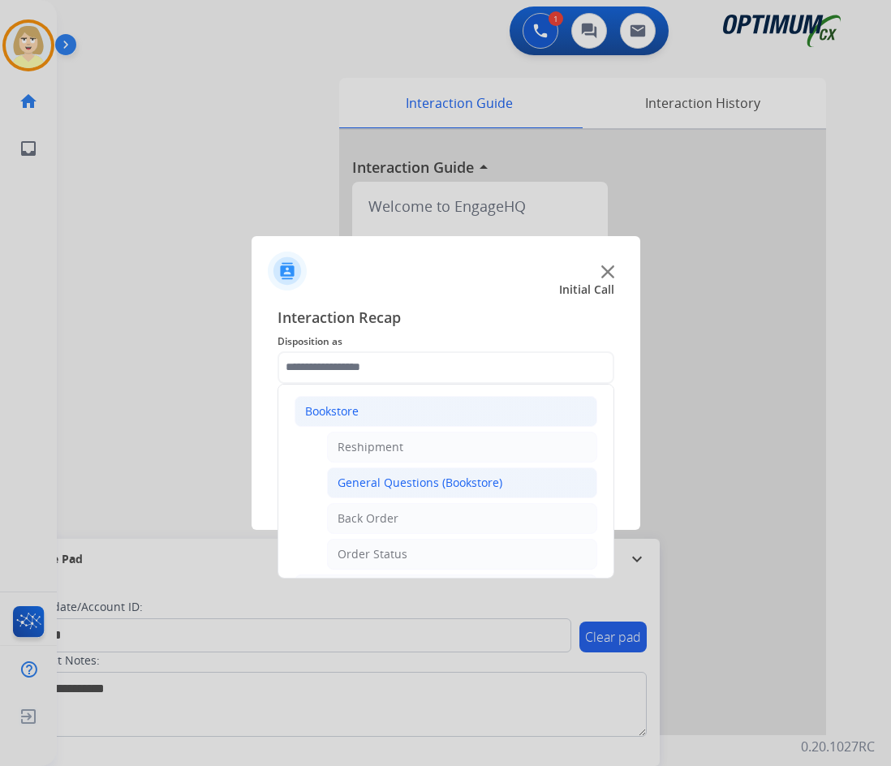
click at [424, 484] on div "General Questions (Bookstore)" at bounding box center [420, 483] width 165 height 16
type input "**********"
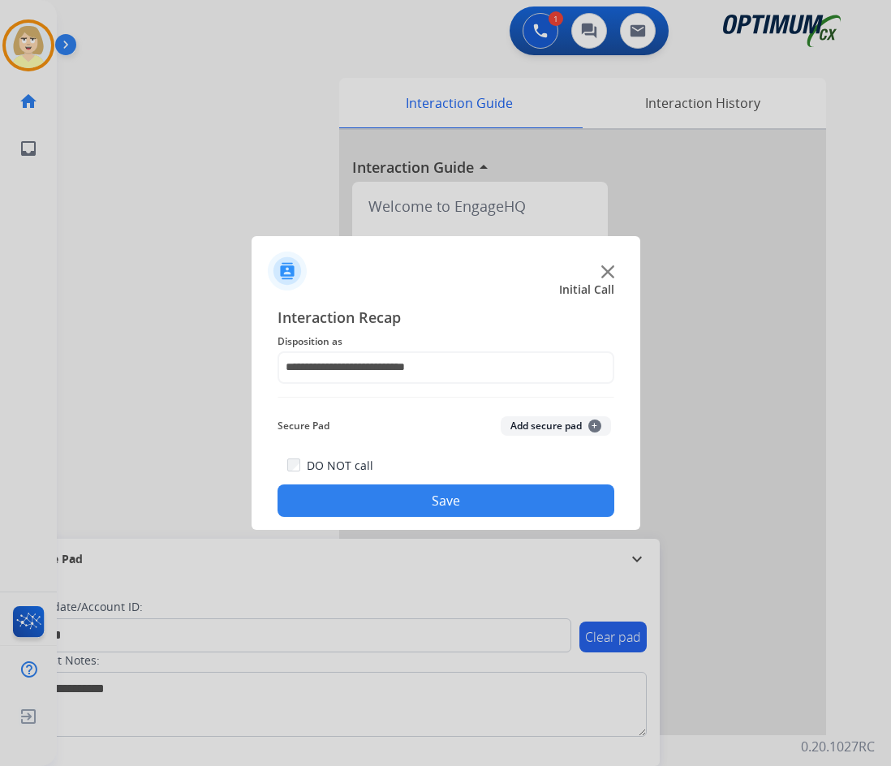
click at [546, 419] on button "Add secure pad +" at bounding box center [556, 425] width 110 height 19
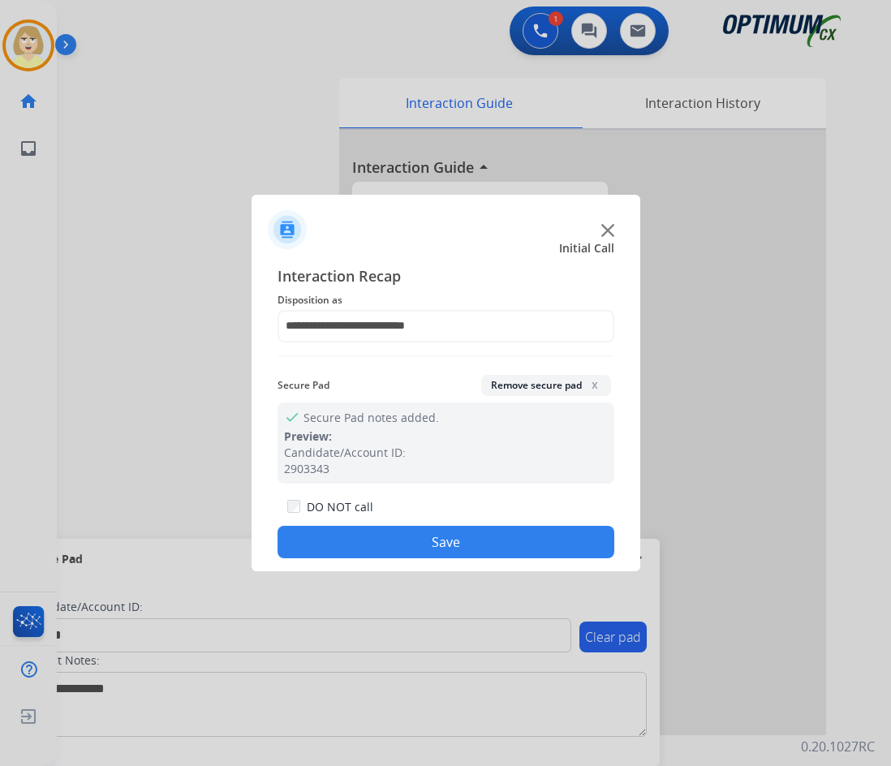
click at [392, 531] on button "Save" at bounding box center [446, 542] width 337 height 32
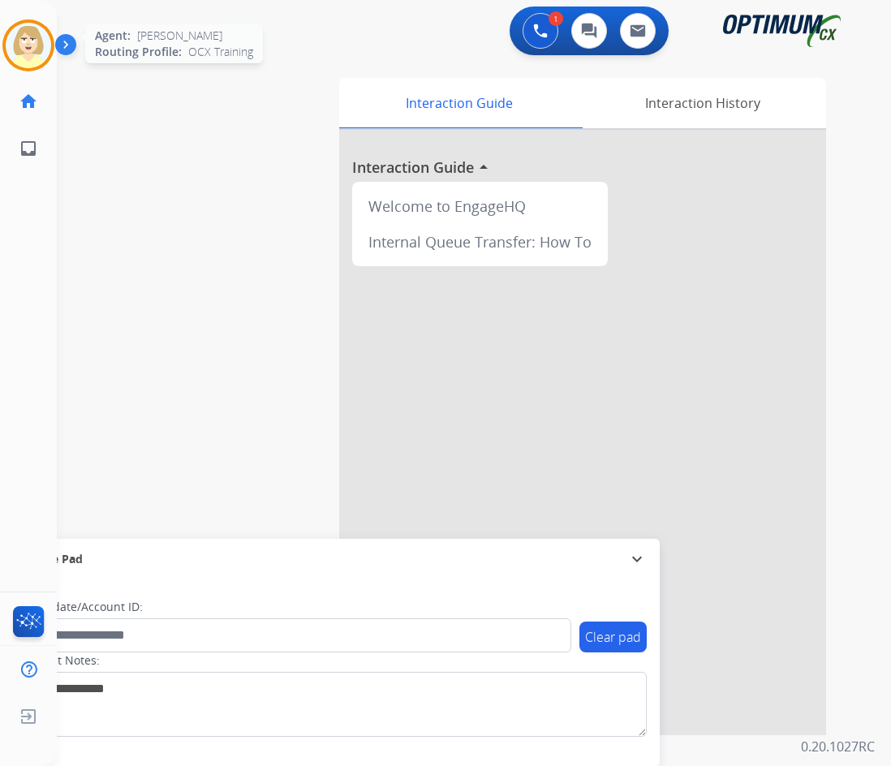
click at [3, 28] on div "Agent: [PERSON_NAME] Profile: OCX Training" at bounding box center [28, 45] width 52 height 52
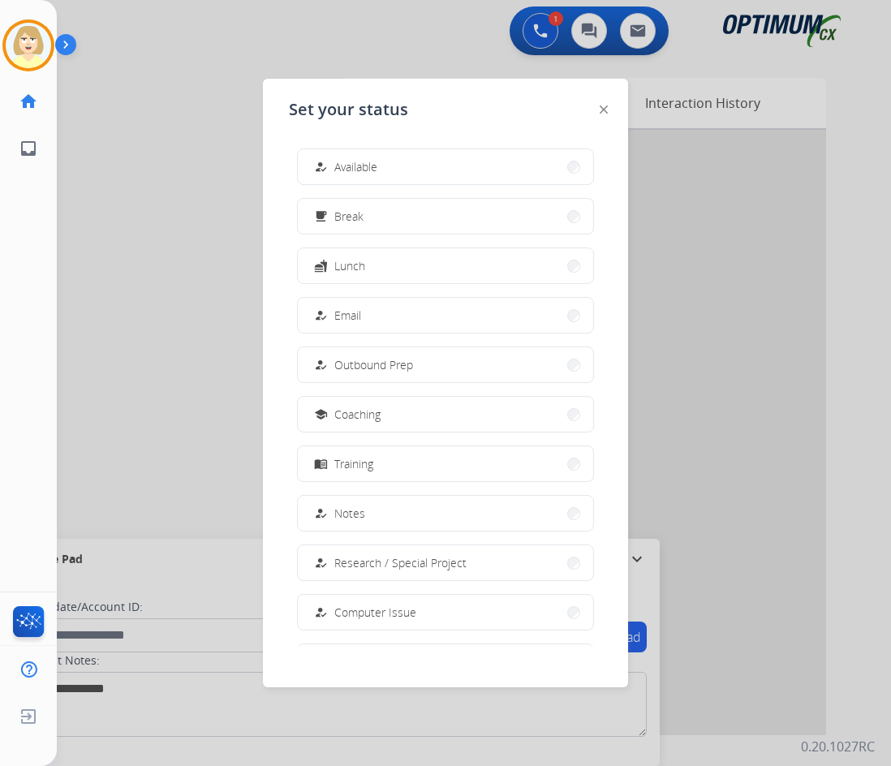
click at [353, 161] on span "Available" at bounding box center [355, 166] width 43 height 17
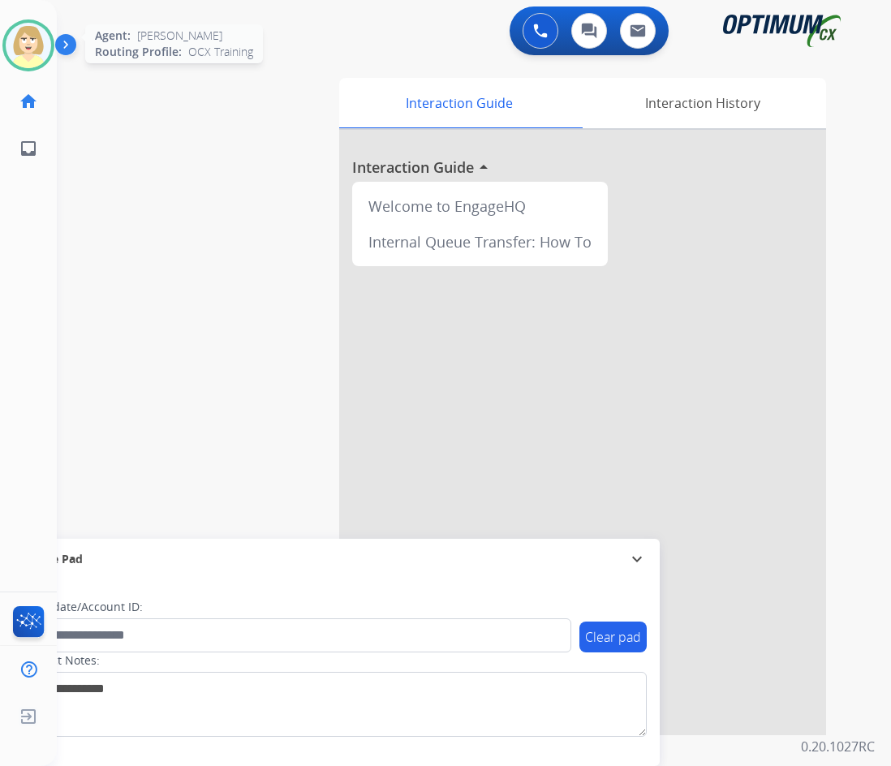
click at [28, 33] on img at bounding box center [28, 45] width 45 height 45
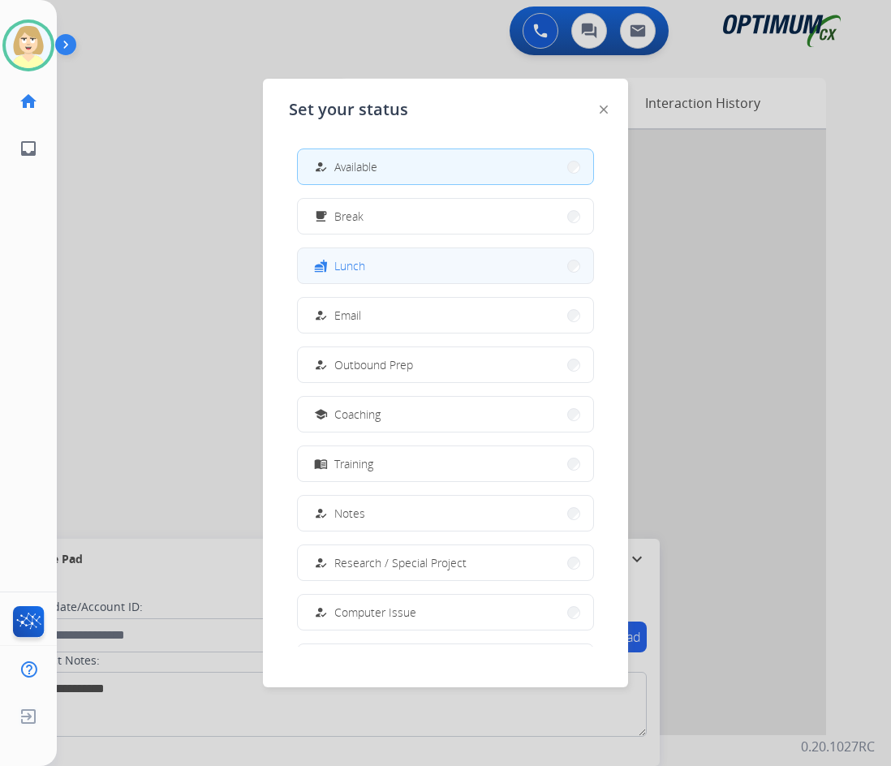
click at [355, 267] on span "Lunch" at bounding box center [349, 265] width 31 height 17
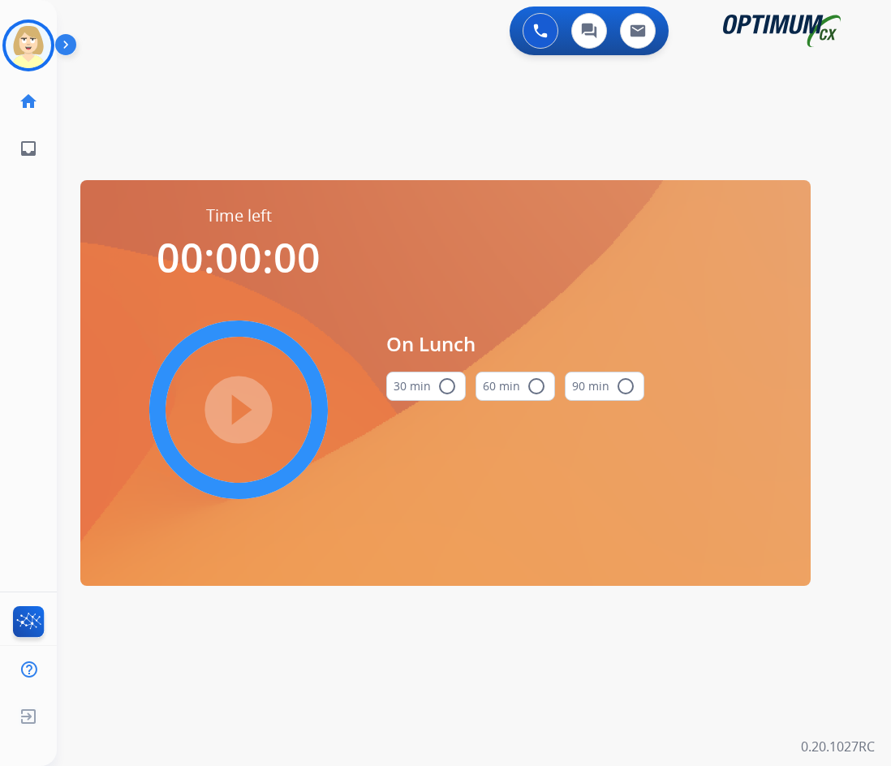
drag, startPoint x: 440, startPoint y: 382, endPoint x: 264, endPoint y: 394, distance: 176.5
click at [416, 383] on button "30 min radio_button_unchecked" at bounding box center [426, 386] width 80 height 29
click at [229, 407] on mat-icon "play_circle_filled" at bounding box center [238, 409] width 19 height 19
